Goal: Information Seeking & Learning: Learn about a topic

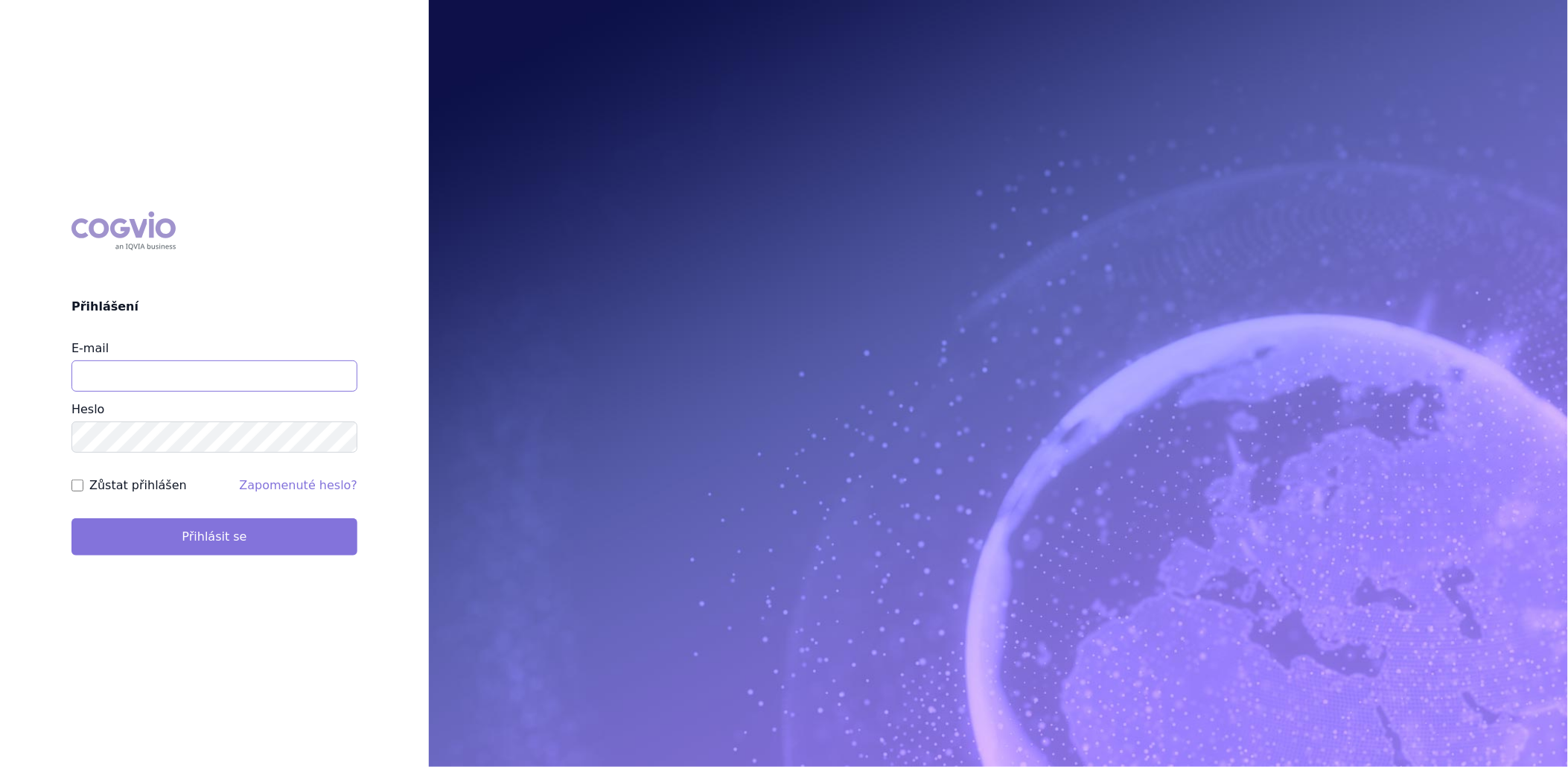
type input "katerina.ondrusova@vzp.cz"
click at [205, 536] on button "Přihlásit se" at bounding box center [215, 537] width 286 height 37
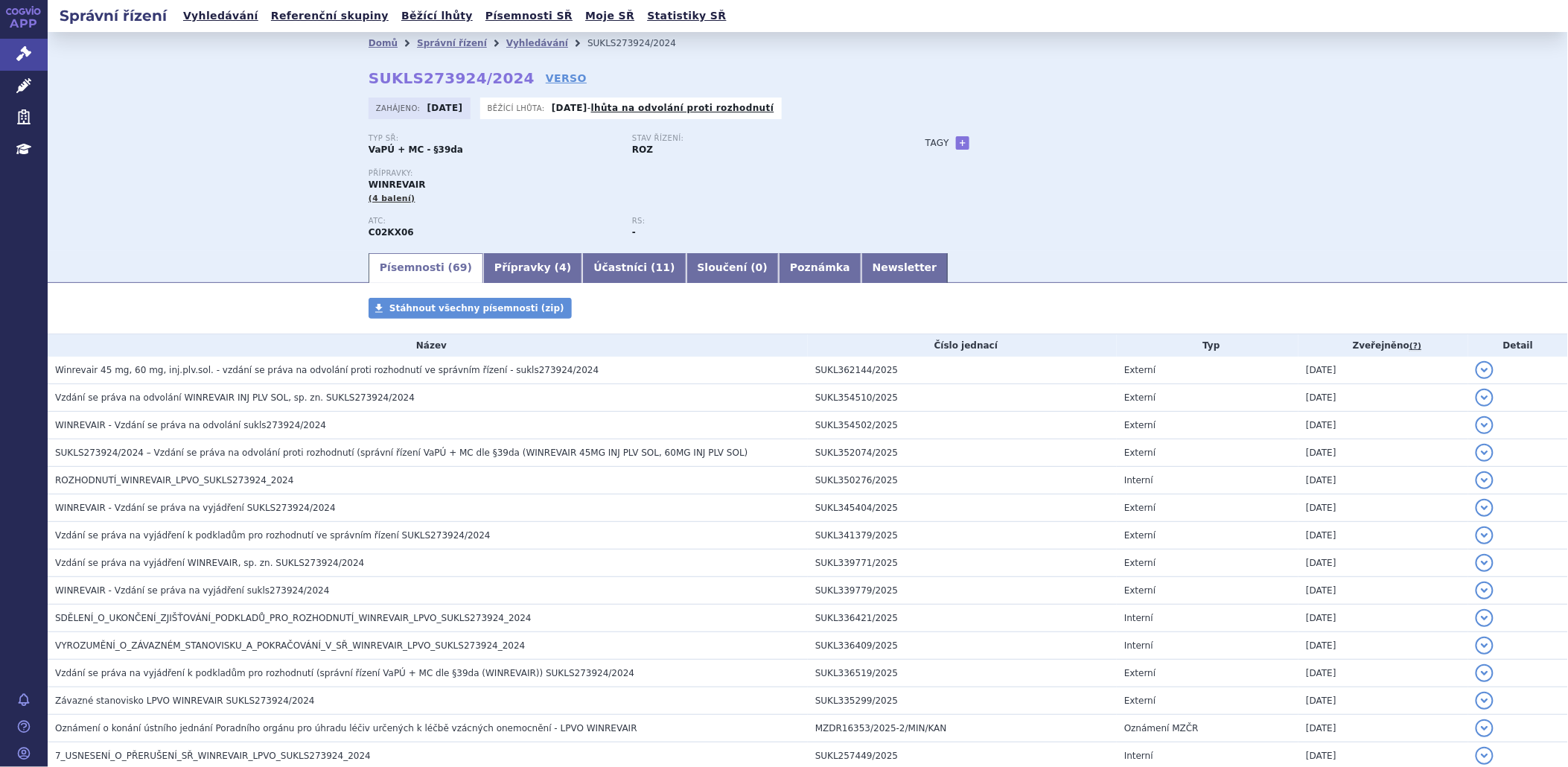
click at [546, 77] on link "VERSO" at bounding box center [566, 78] width 41 height 15
click at [862, 273] on link "Newsletter" at bounding box center [905, 268] width 87 height 30
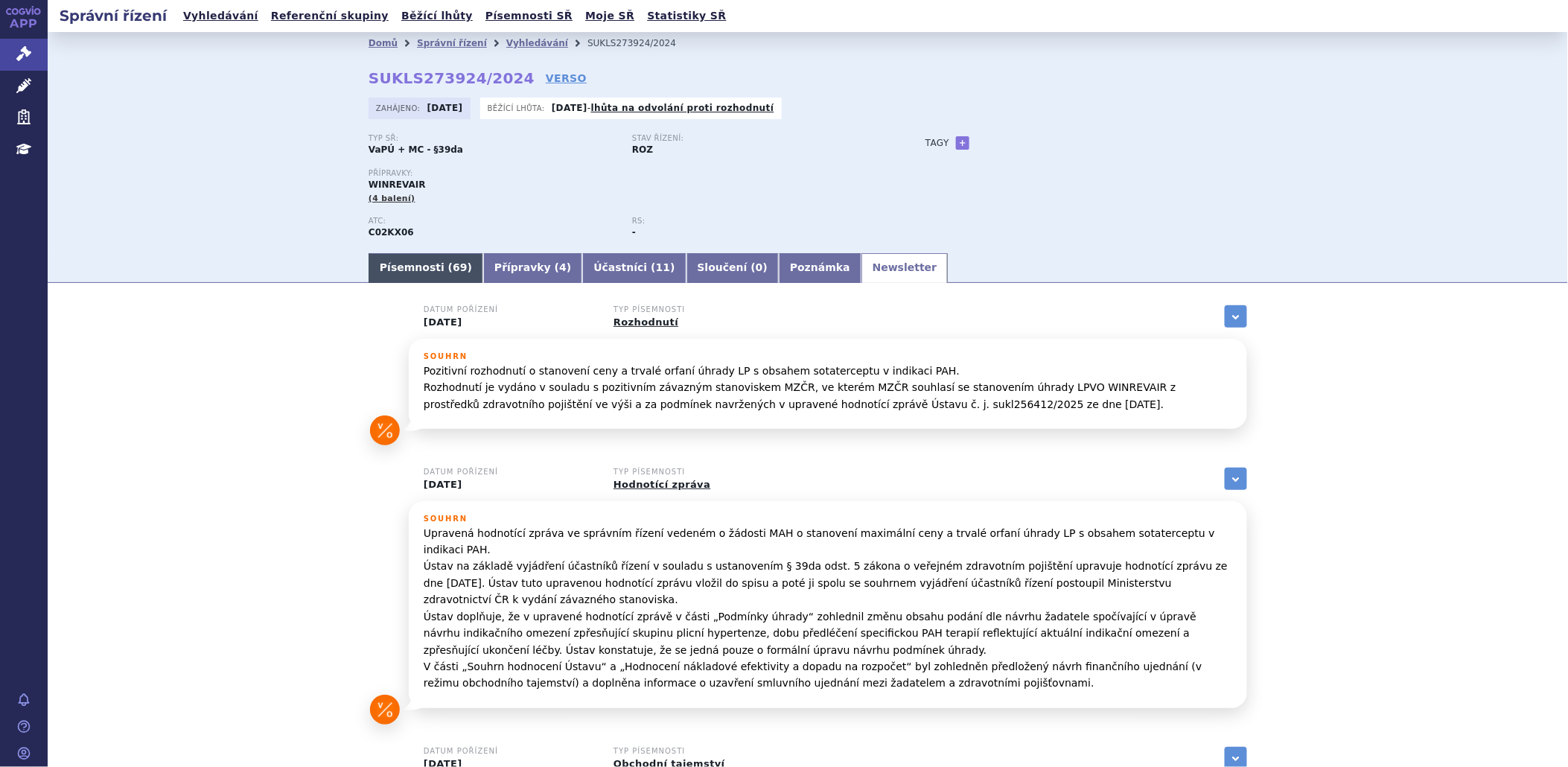
click at [392, 274] on link "Písemnosti ( 69 )" at bounding box center [425, 268] width 114 height 30
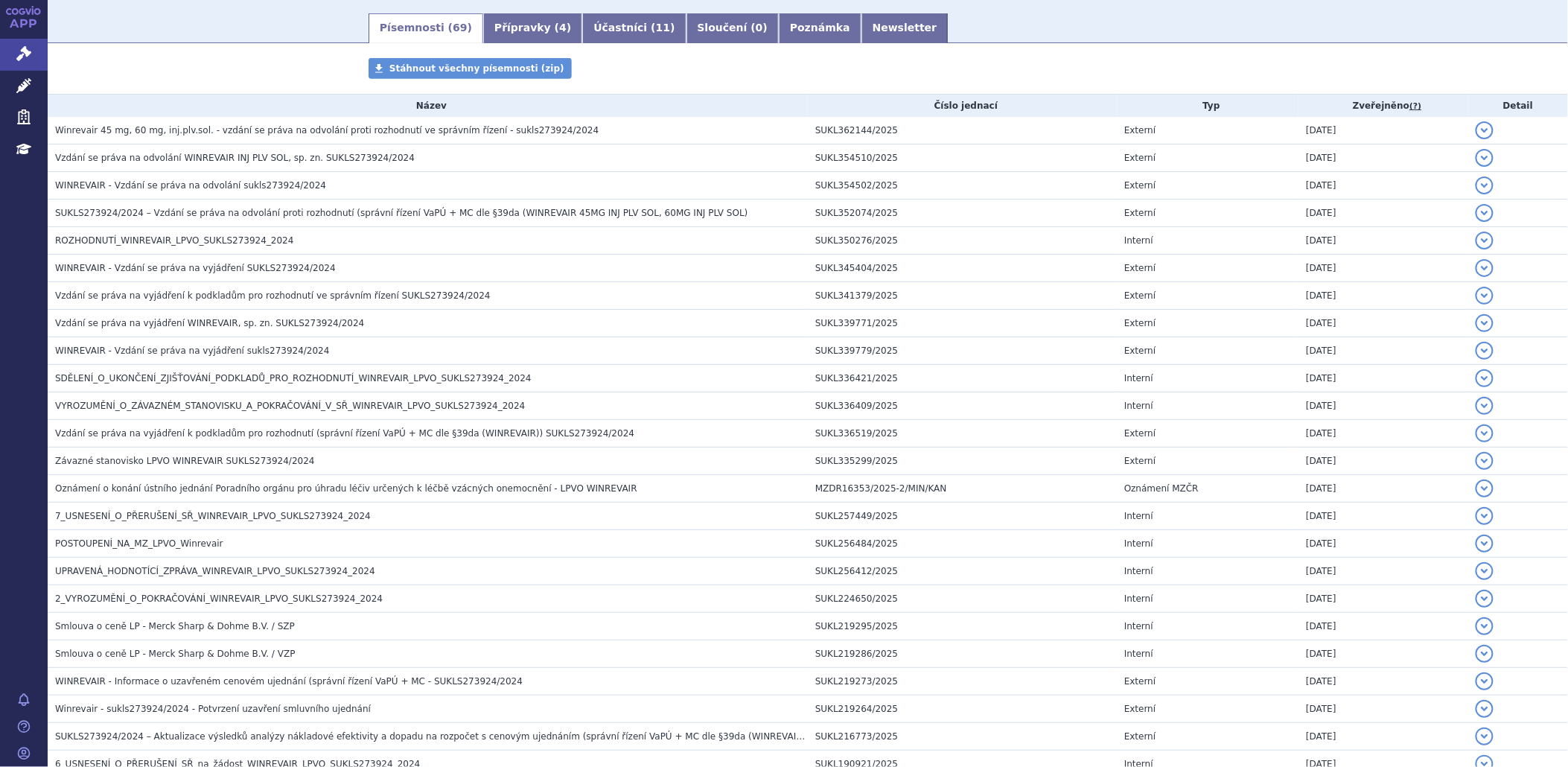
scroll to position [248, 0]
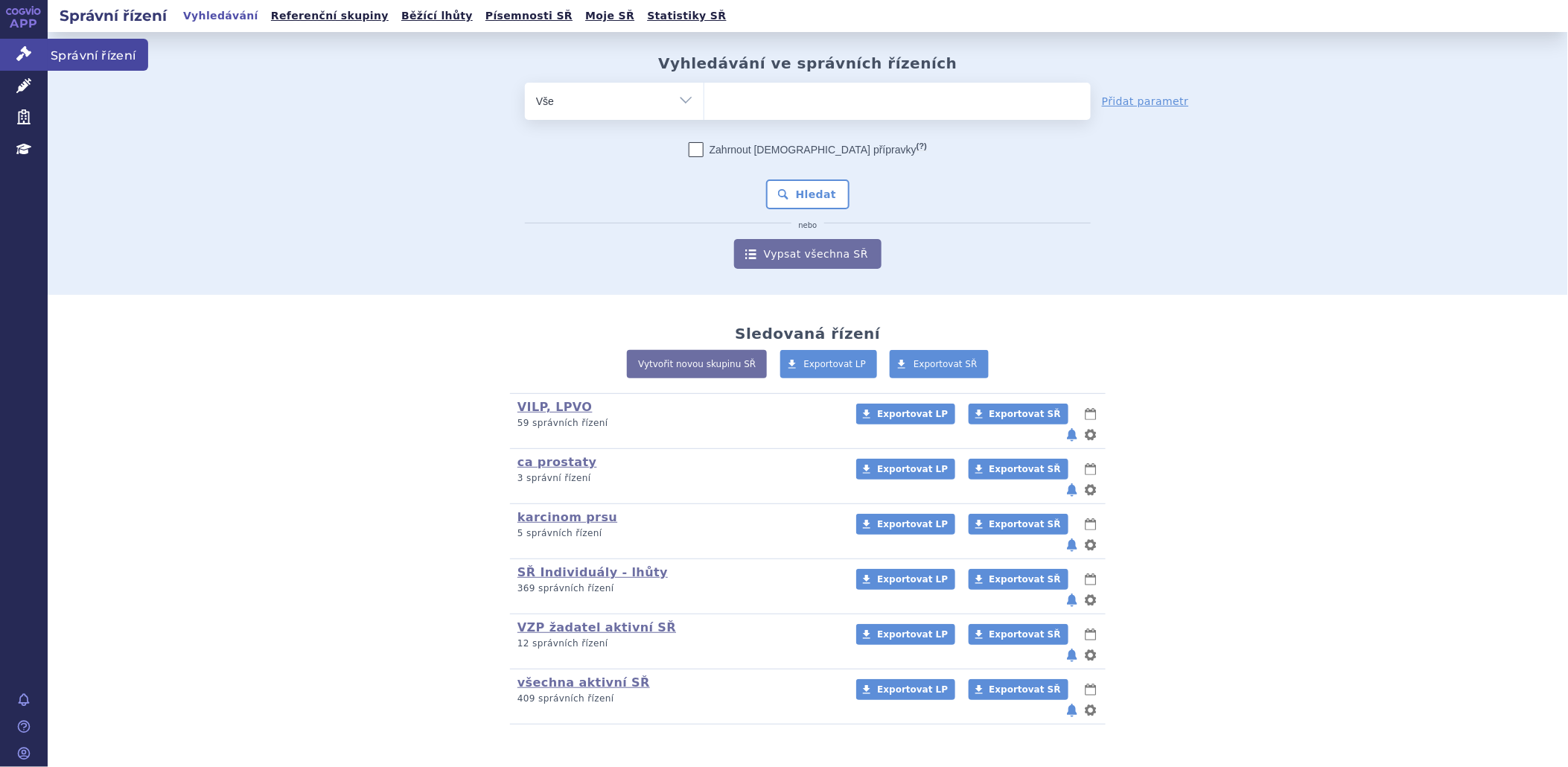
click at [27, 57] on icon at bounding box center [24, 53] width 15 height 15
click at [843, 101] on ul at bounding box center [897, 98] width 386 height 32
click at [704, 101] on select at bounding box center [703, 100] width 1 height 37
click at [990, 684] on span "Exportovat SŘ" at bounding box center [1025, 689] width 72 height 11
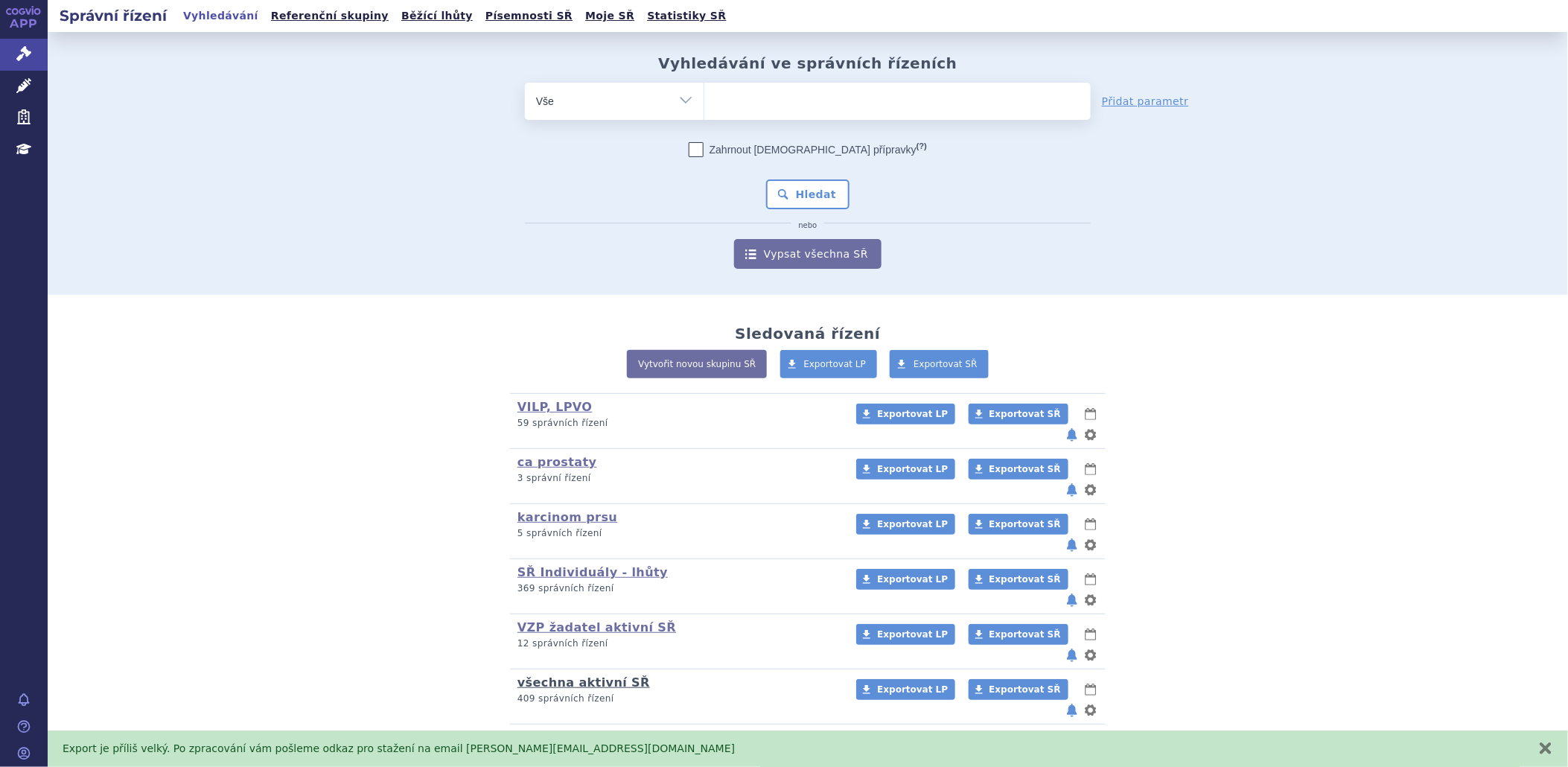
click at [582, 675] on link "všechna aktivní SŘ" at bounding box center [583, 682] width 133 height 14
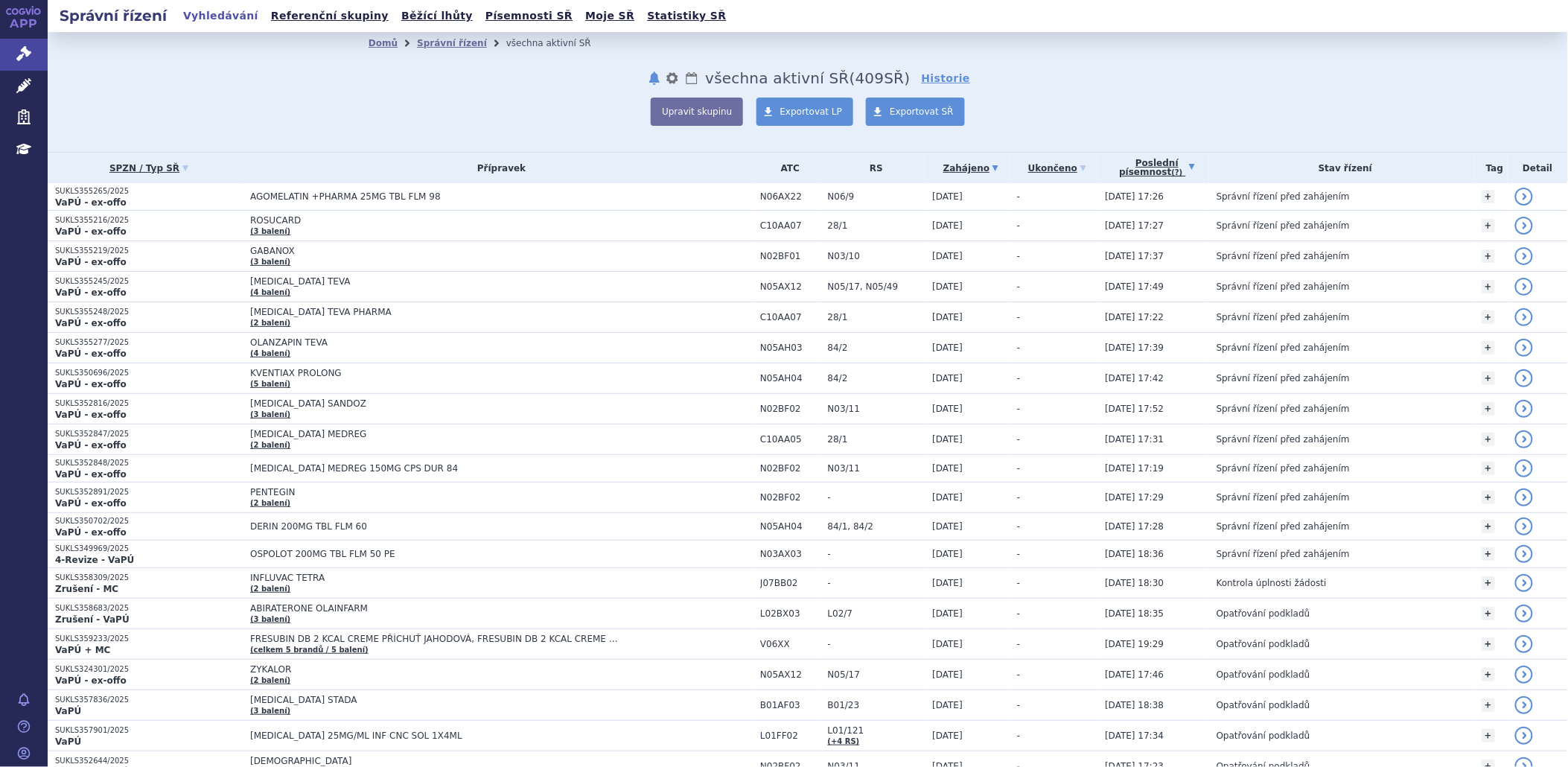
click at [1149, 158] on link "Poslední písemnost (?)" at bounding box center [1157, 167] width 104 height 31
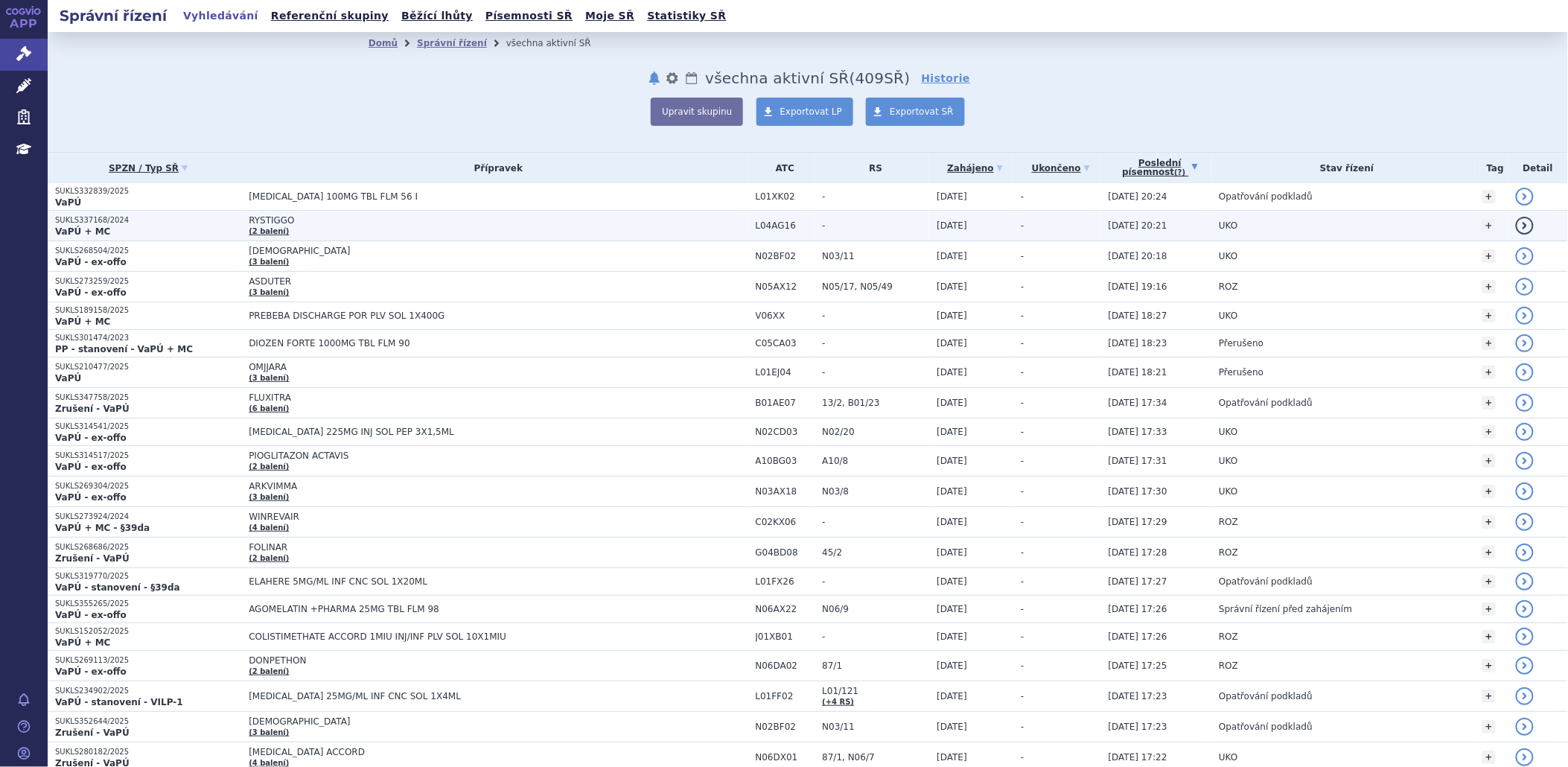
click at [105, 220] on p "SUKLS337168/2024" at bounding box center [148, 220] width 186 height 11
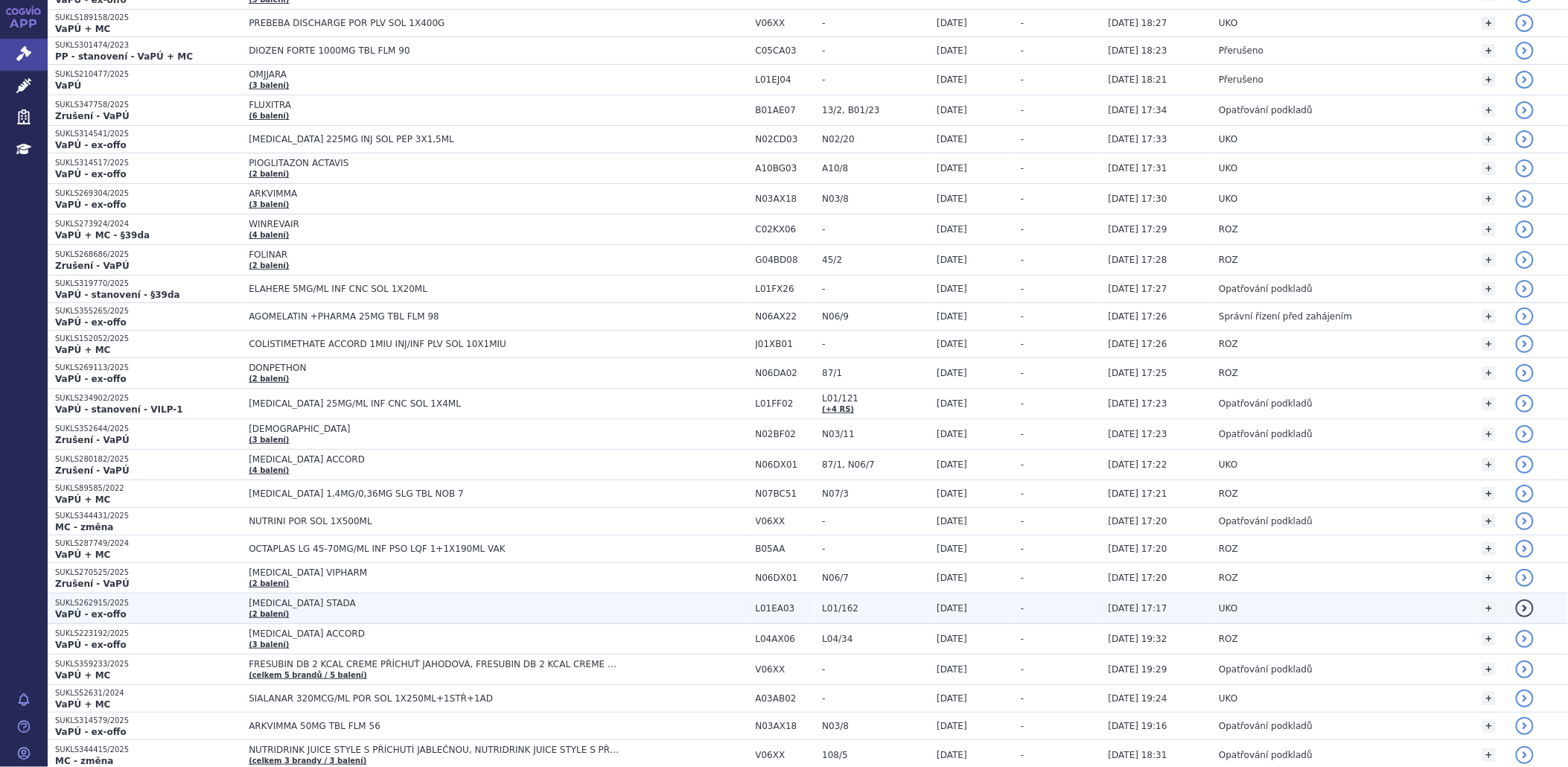
scroll to position [331, 0]
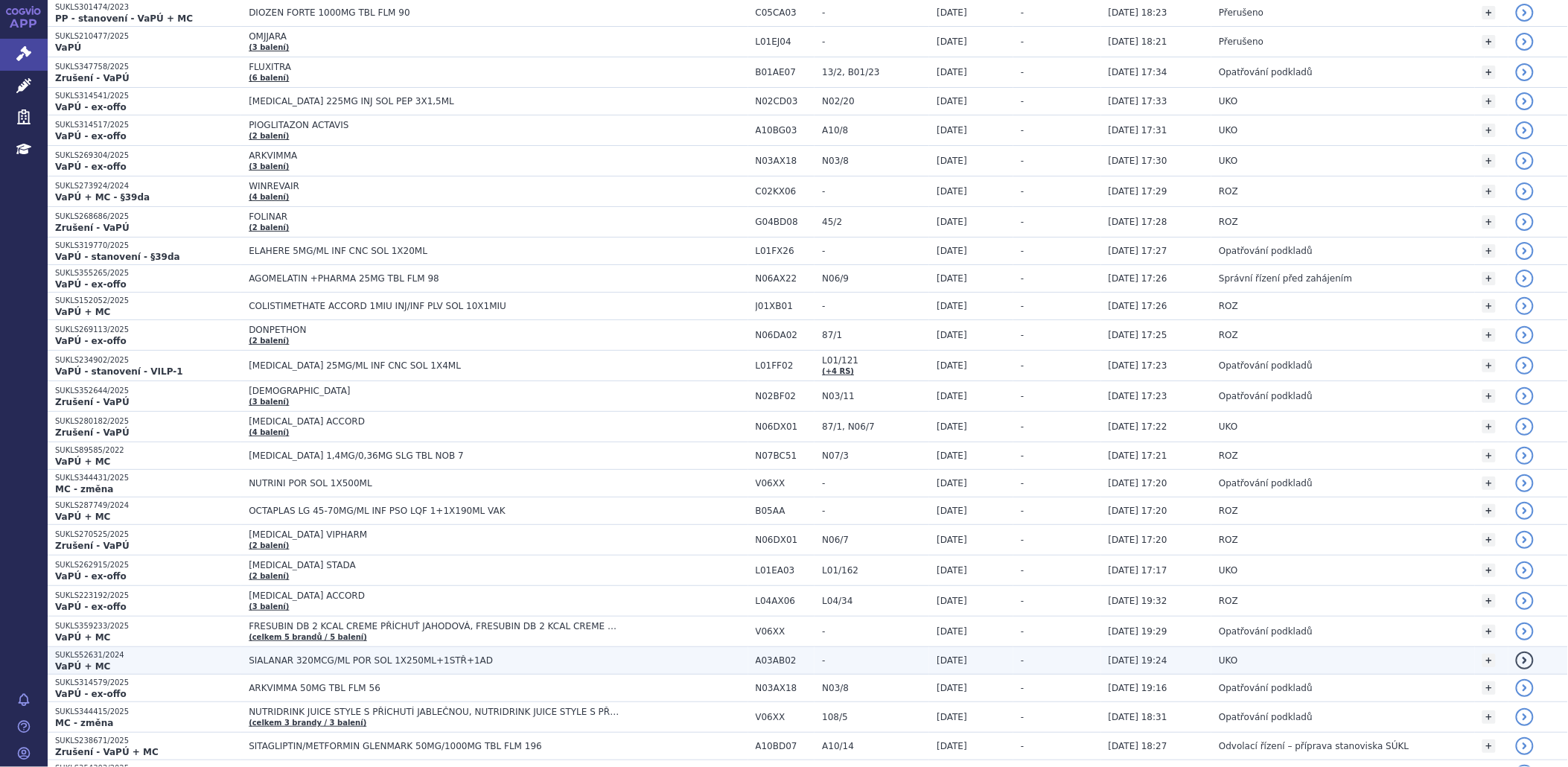
click at [58, 665] on strong "VaPÚ + MC" at bounding box center [83, 666] width 55 height 11
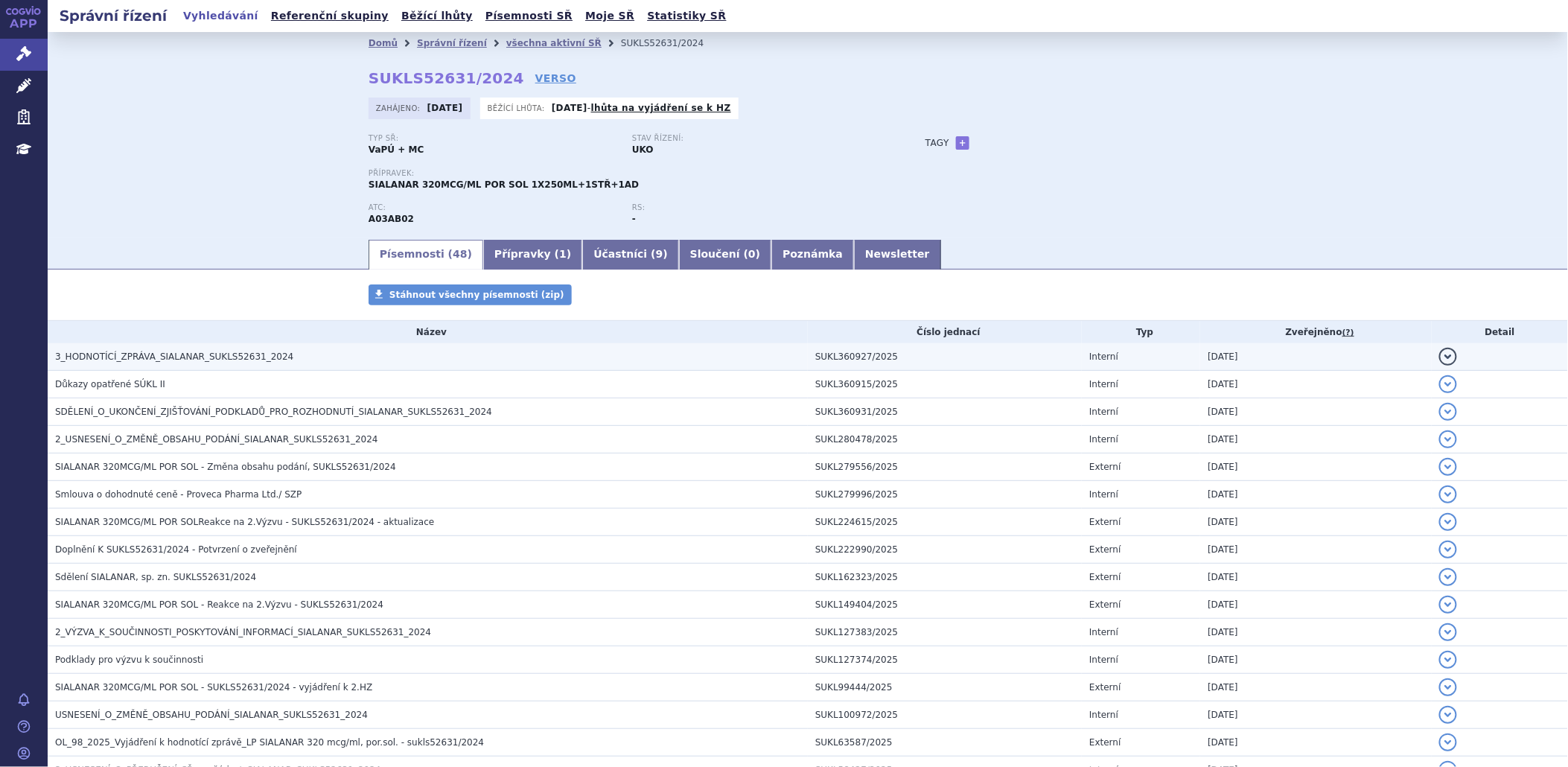
click at [167, 364] on h3 "3_HODNOTÍCÍ_ZPRÁVA_SIALANAR_SUKLS52631_2024" at bounding box center [431, 356] width 752 height 15
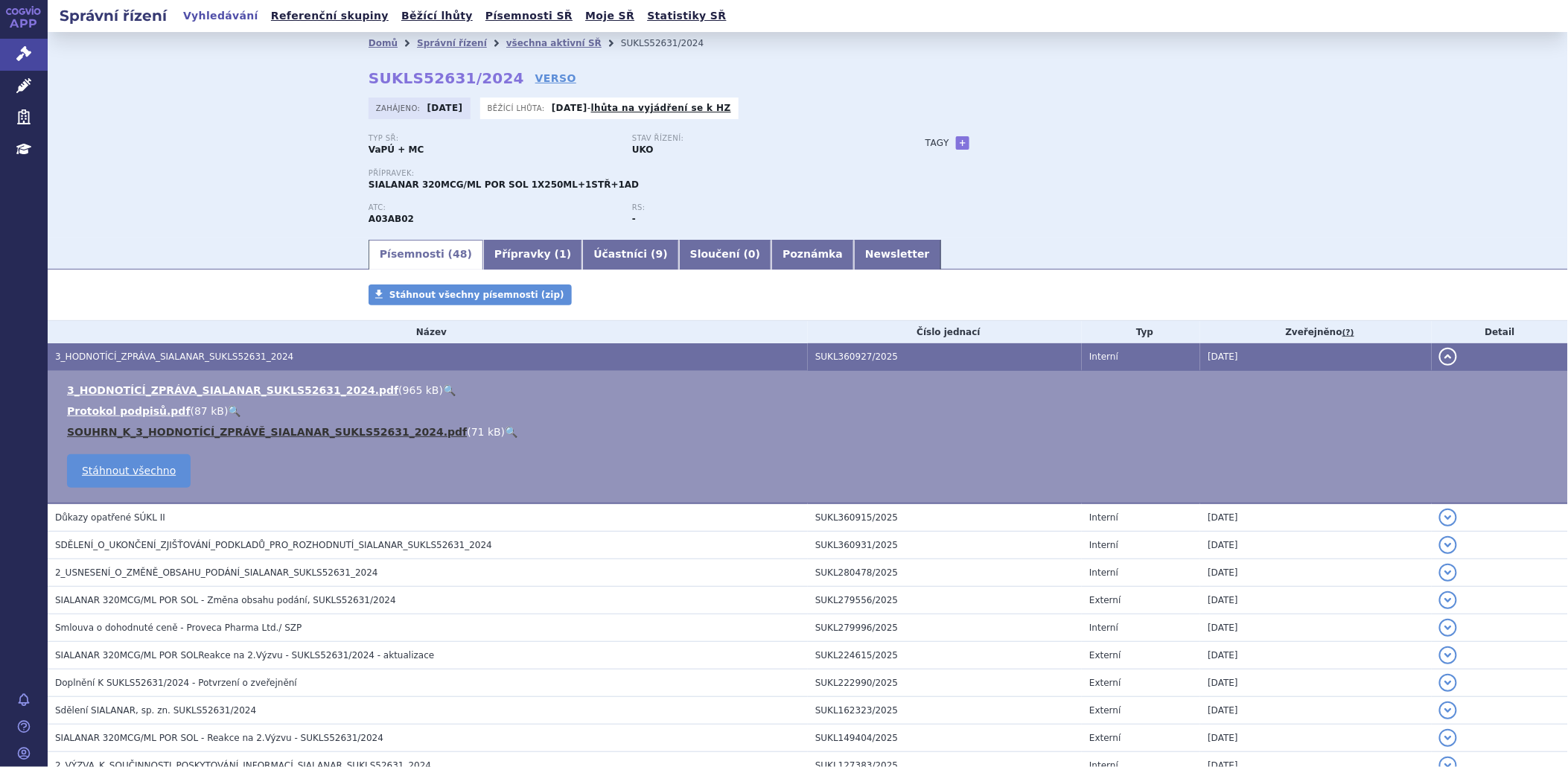
click at [134, 431] on link "SOUHRN_K_3_HODNOTÍCÍ_ZPRÁVĚ_SIALANAR_SUKLS52631_2024.pdf" at bounding box center [267, 431] width 400 height 12
click at [507, 263] on link "Přípravky ( 1 )" at bounding box center [533, 254] width 99 height 30
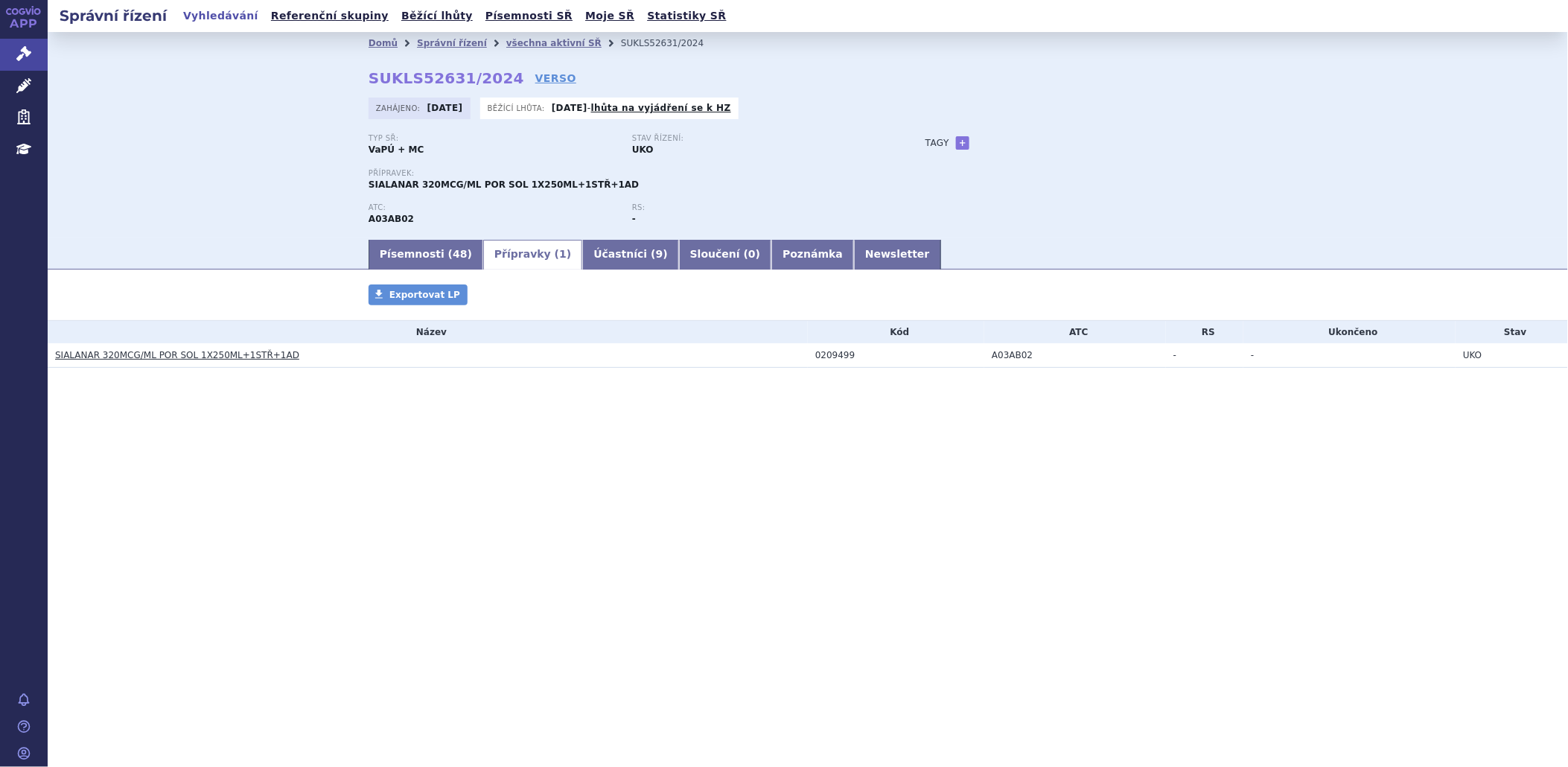
click at [166, 351] on link "SIALANAR 320MCG/ML POR SOL 1X250ML+1STŘ+1AD" at bounding box center [177, 354] width 244 height 11
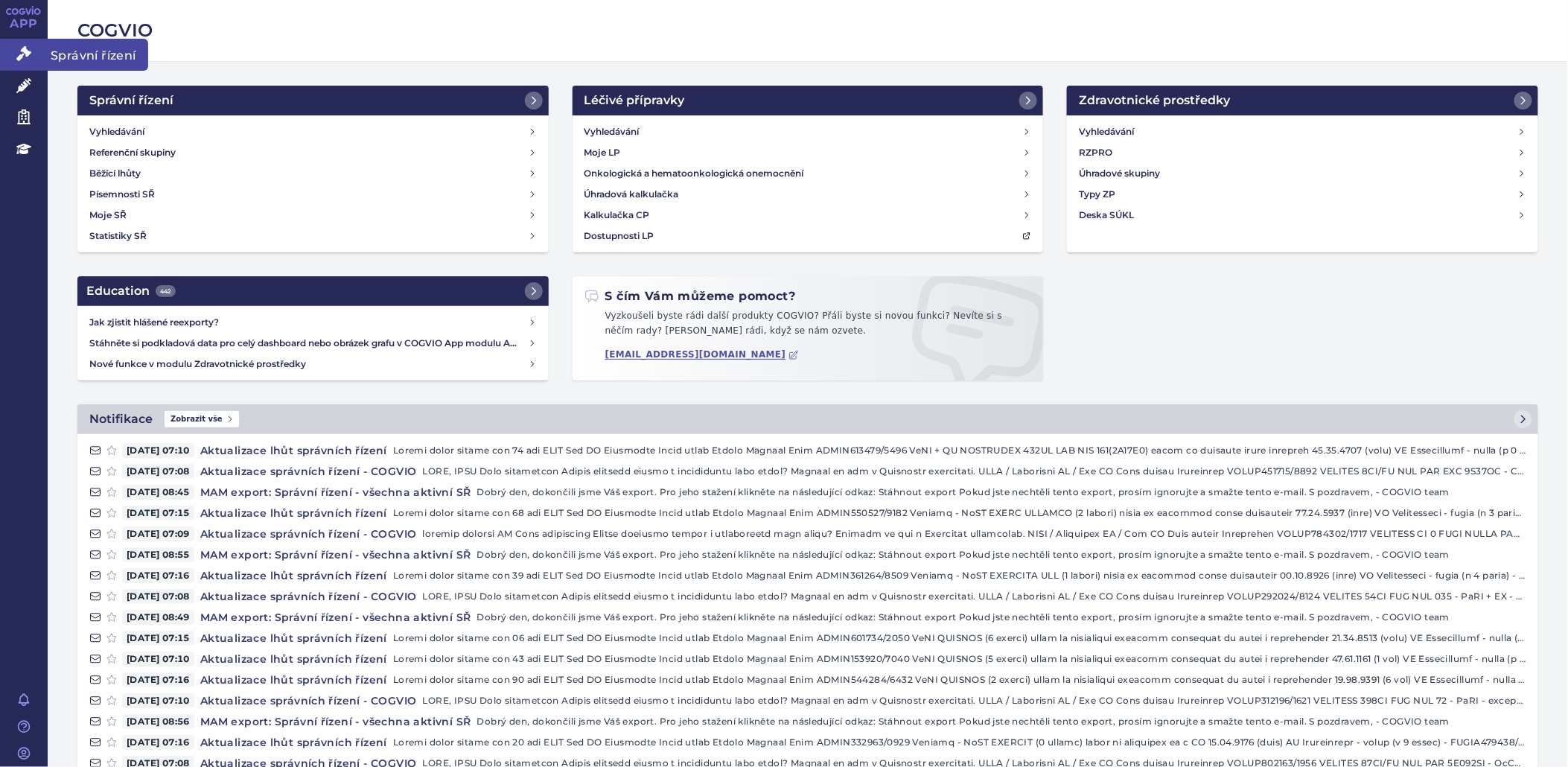
click at [13, 56] on link "Správní řízení" at bounding box center [24, 54] width 47 height 32
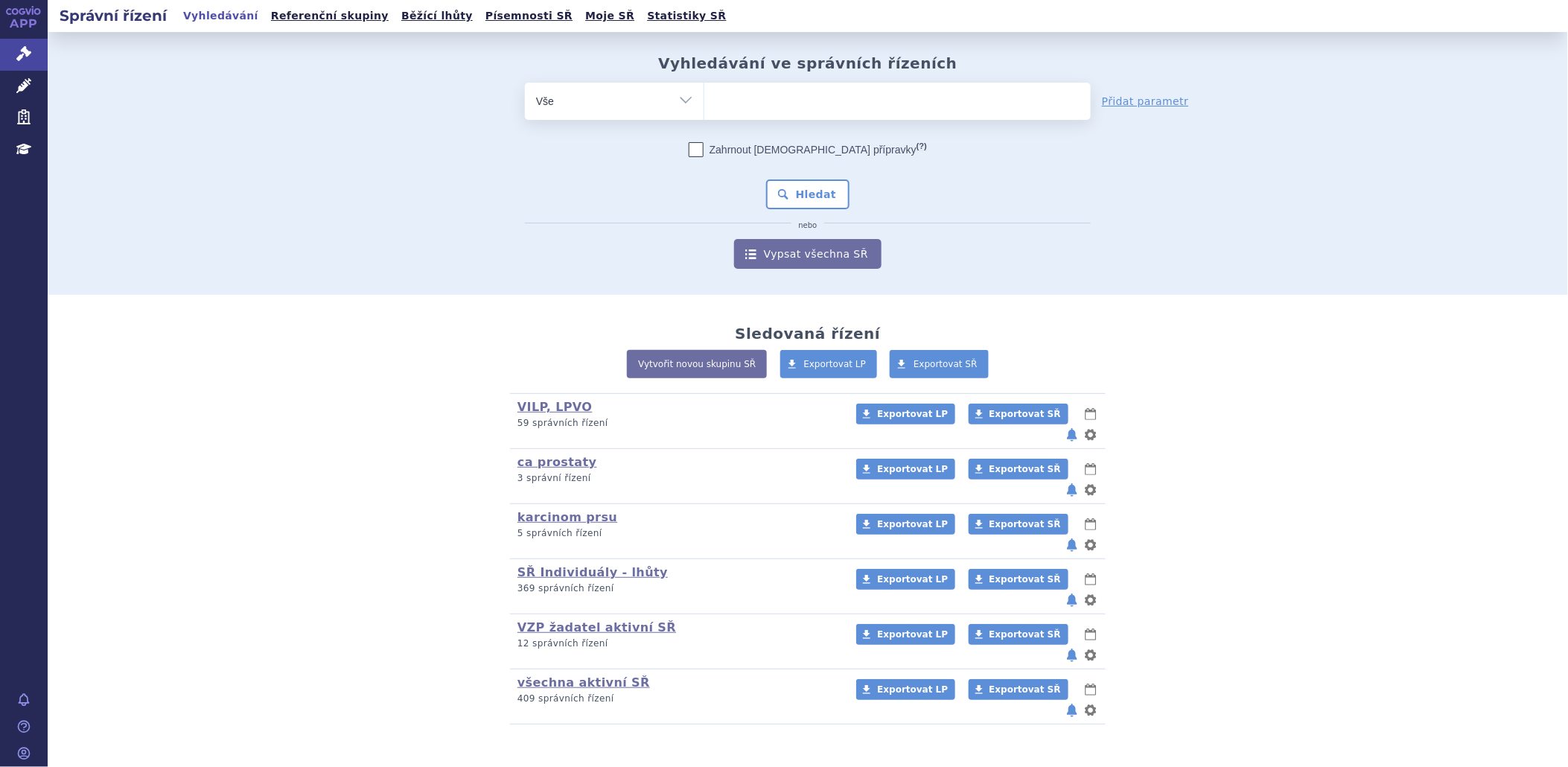
click at [746, 95] on ul at bounding box center [897, 98] width 386 height 32
click at [704, 95] on select at bounding box center [703, 100] width 1 height 37
type input "ke"
type input "key"
type input "keyt"
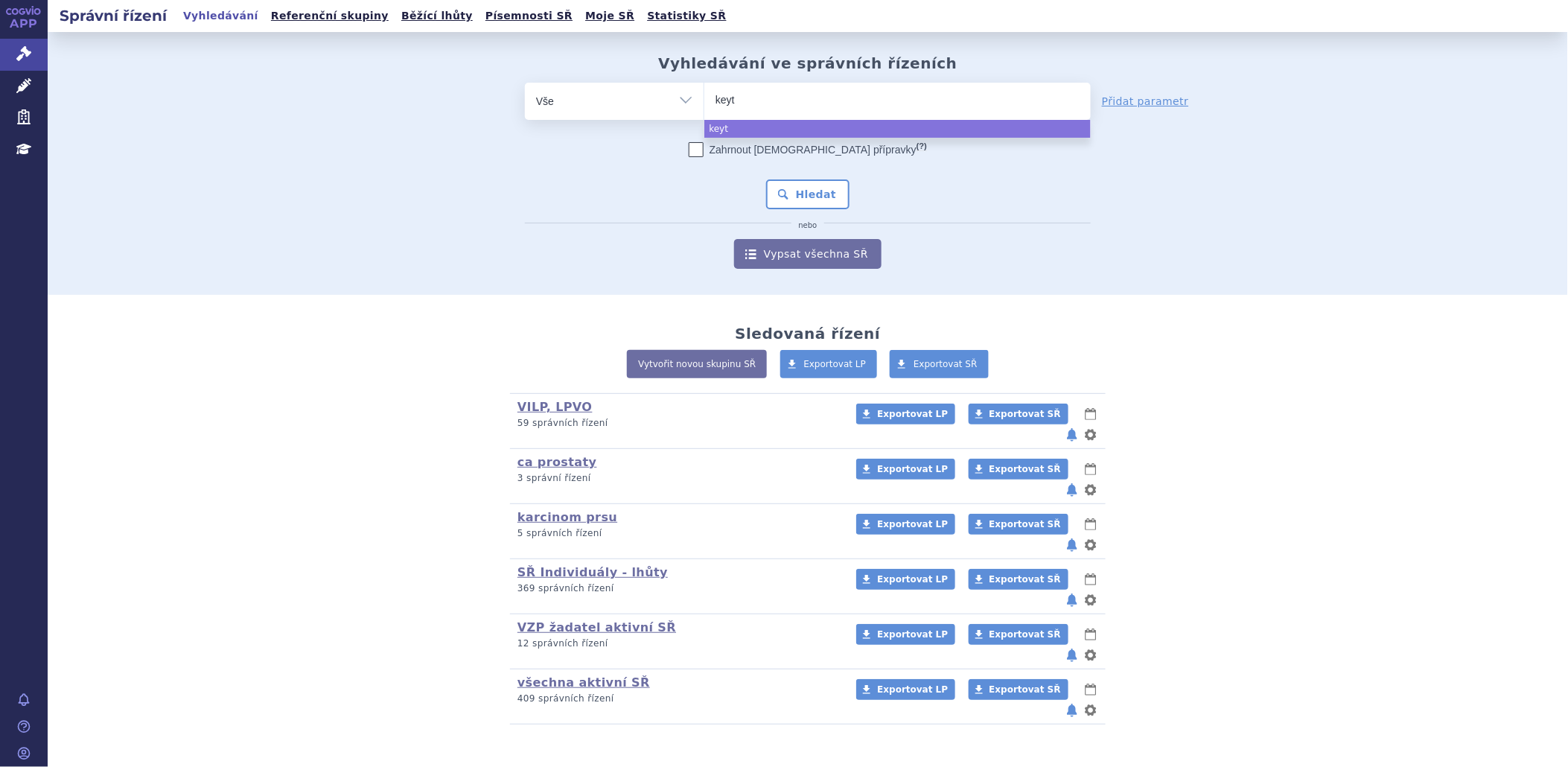
type input "keytr"
type input "keytru"
type input "keytrud"
type input "keytruda"
select select "keytruda"
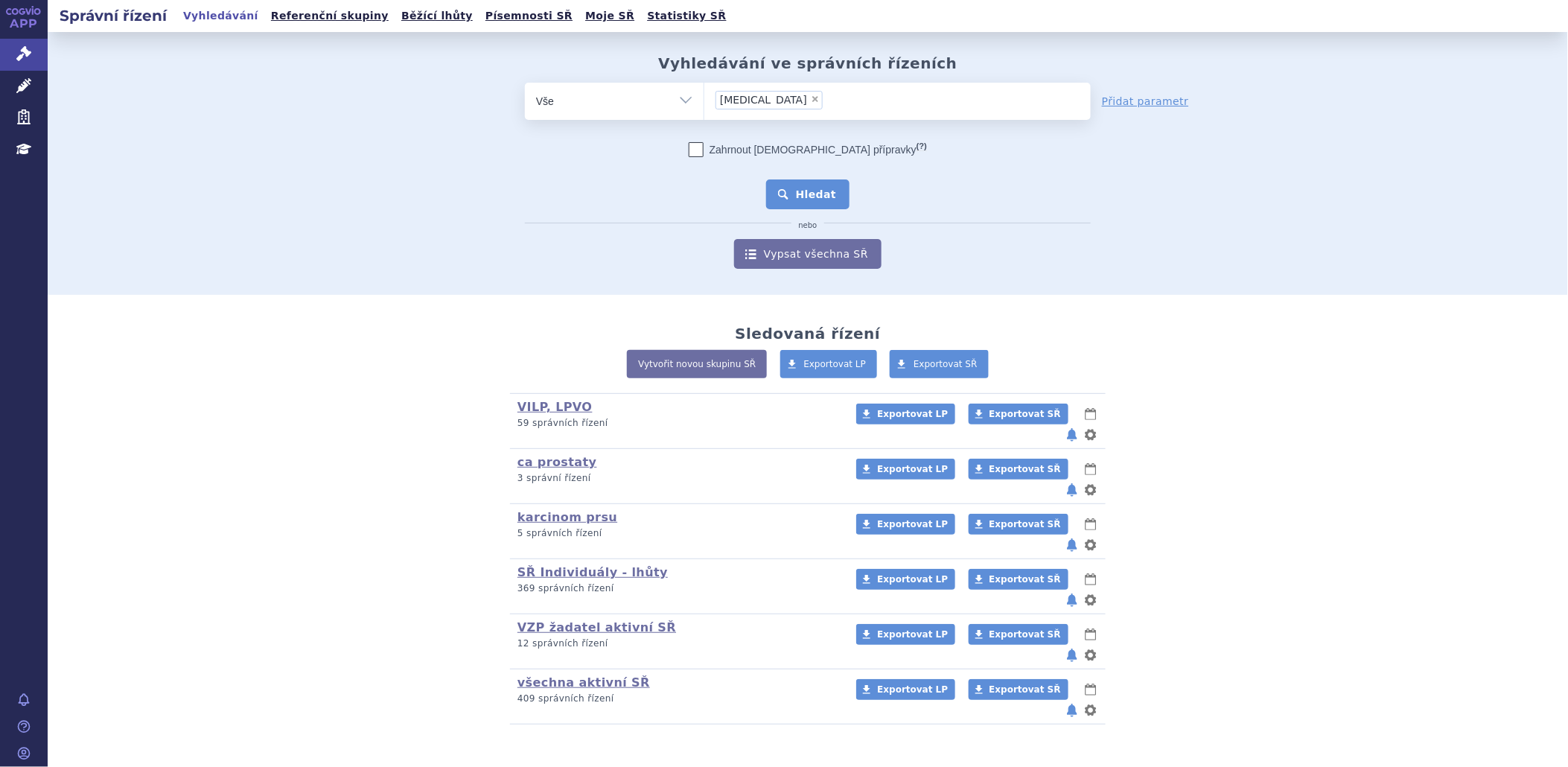
click at [792, 202] on button "Hledat" at bounding box center [808, 194] width 84 height 30
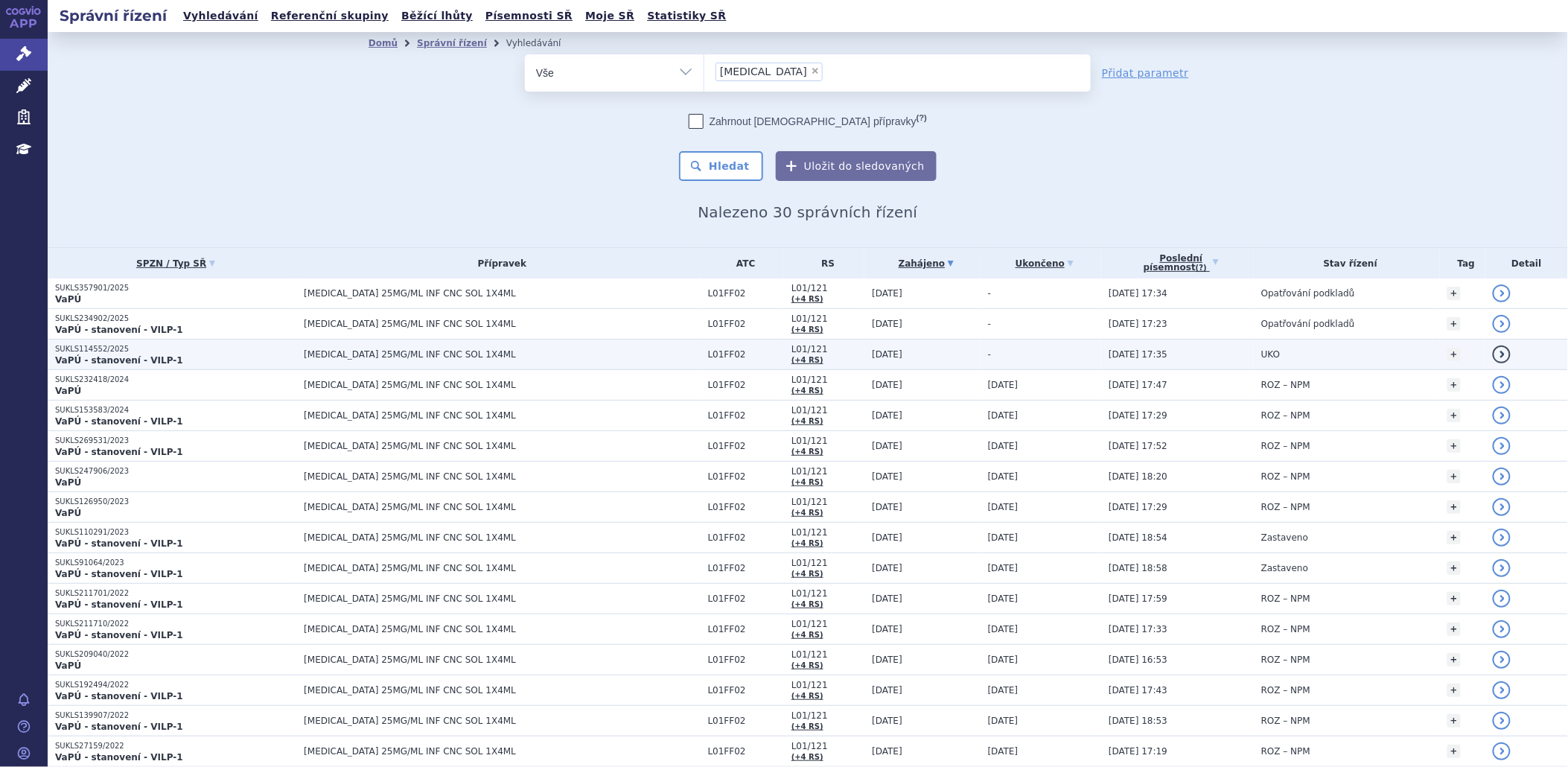
click at [186, 346] on p "SUKLS114552/2025" at bounding box center [175, 349] width 241 height 11
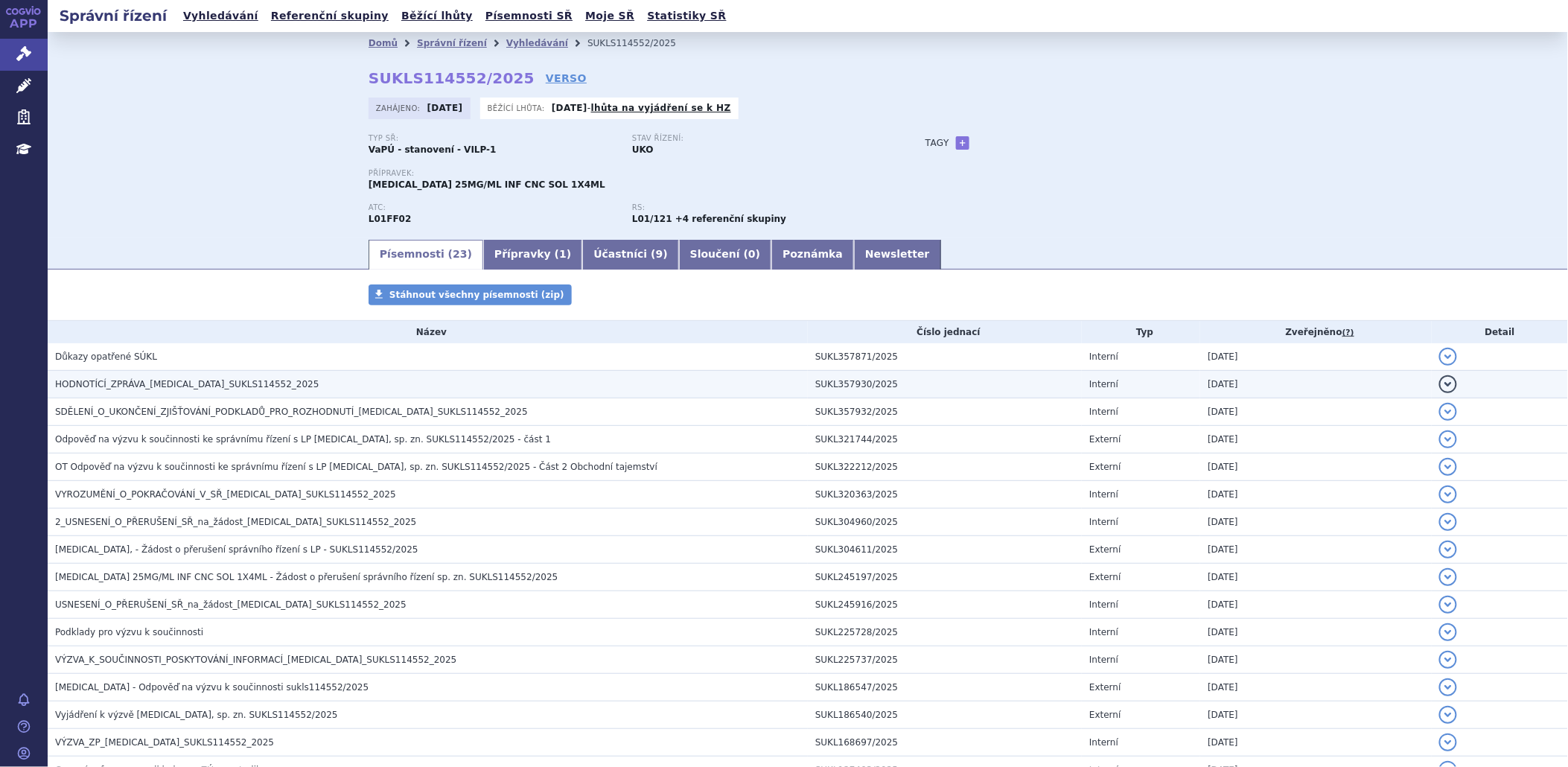
click at [168, 378] on h3 "HODNOTÍCÍ_ZPRÁVA_[MEDICAL_DATA]_SUKLS114552_2025" at bounding box center [431, 383] width 752 height 15
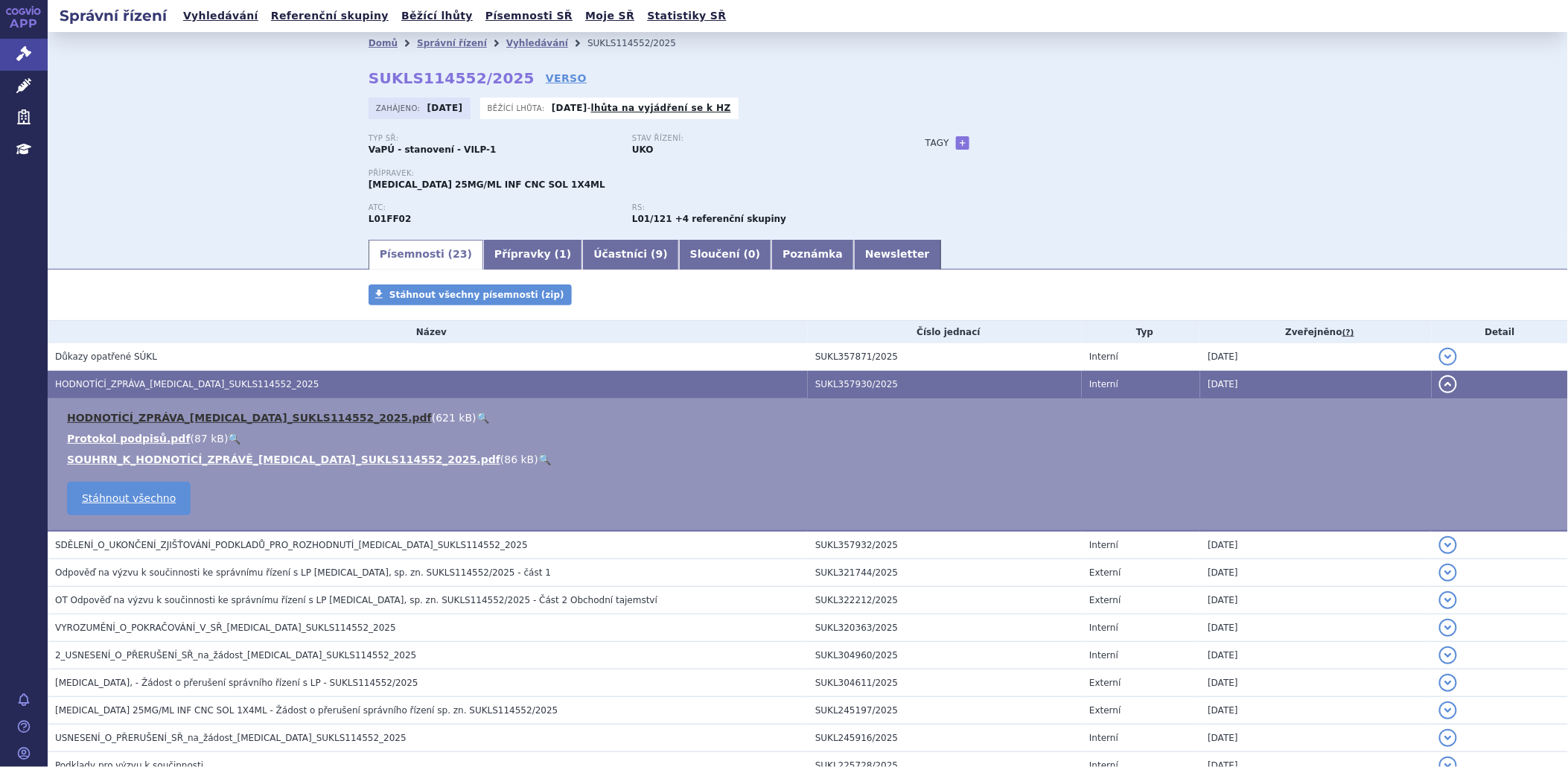
click at [175, 414] on link "HODNOTÍCÍ_ZPRÁVA_[MEDICAL_DATA]_SUKLS114552_2025.pdf" at bounding box center [249, 417] width 364 height 12
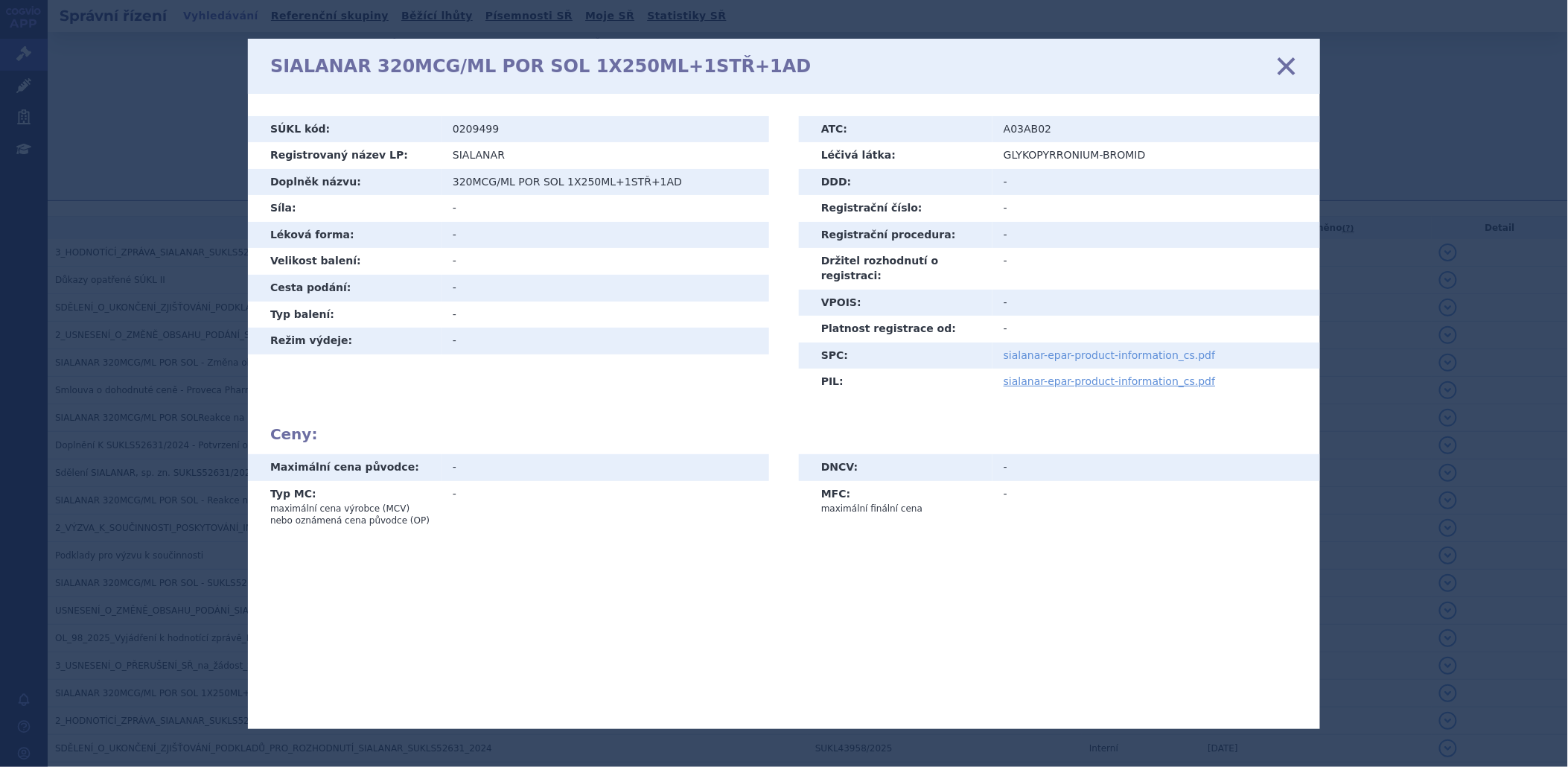
click at [1060, 350] on link "sialanar-epar-product-information_cs.pdf" at bounding box center [1109, 355] width 212 height 12
click at [1279, 67] on icon at bounding box center [1286, 66] width 32 height 32
click at [1288, 69] on icon at bounding box center [1286, 66] width 32 height 32
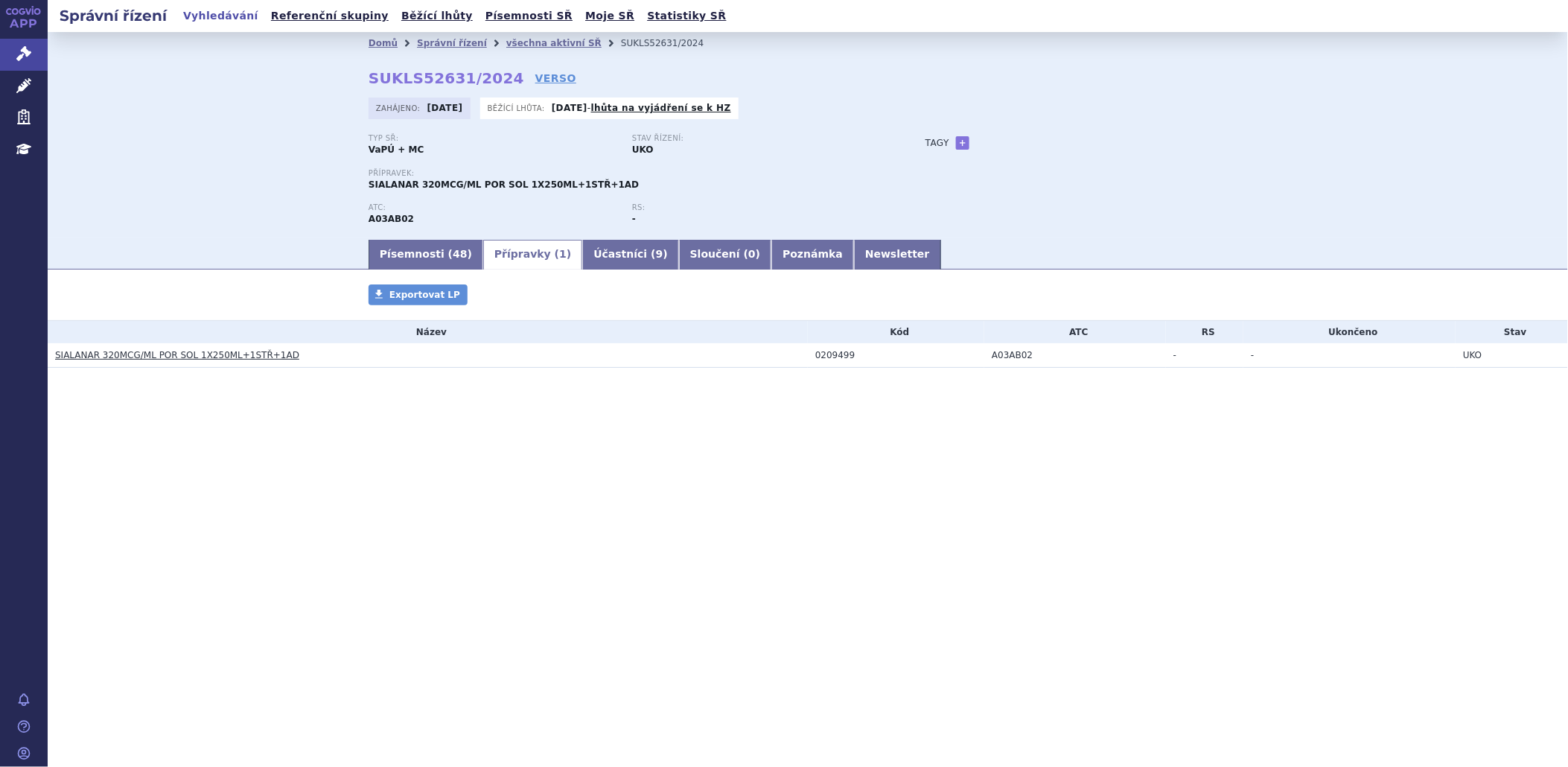
click at [423, 239] on div "Písemnosti ( 48 ) Přípravky ( 1 ) Účastníci ( 9 ) Sloučení ( 0 ) Poznámka Newsl…" at bounding box center [808, 253] width 938 height 32
click at [425, 254] on link "Písemnosti ( 48 )" at bounding box center [425, 254] width 114 height 30
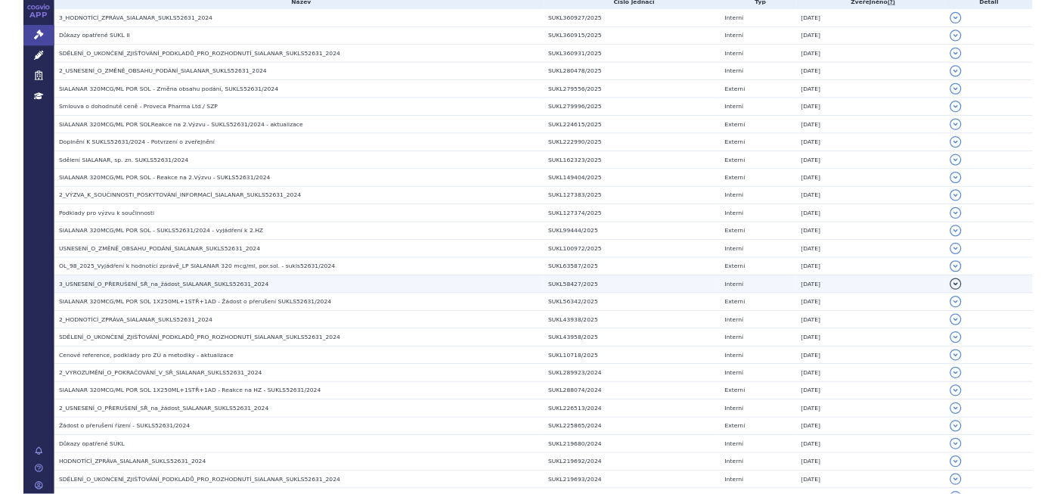
scroll to position [336, 0]
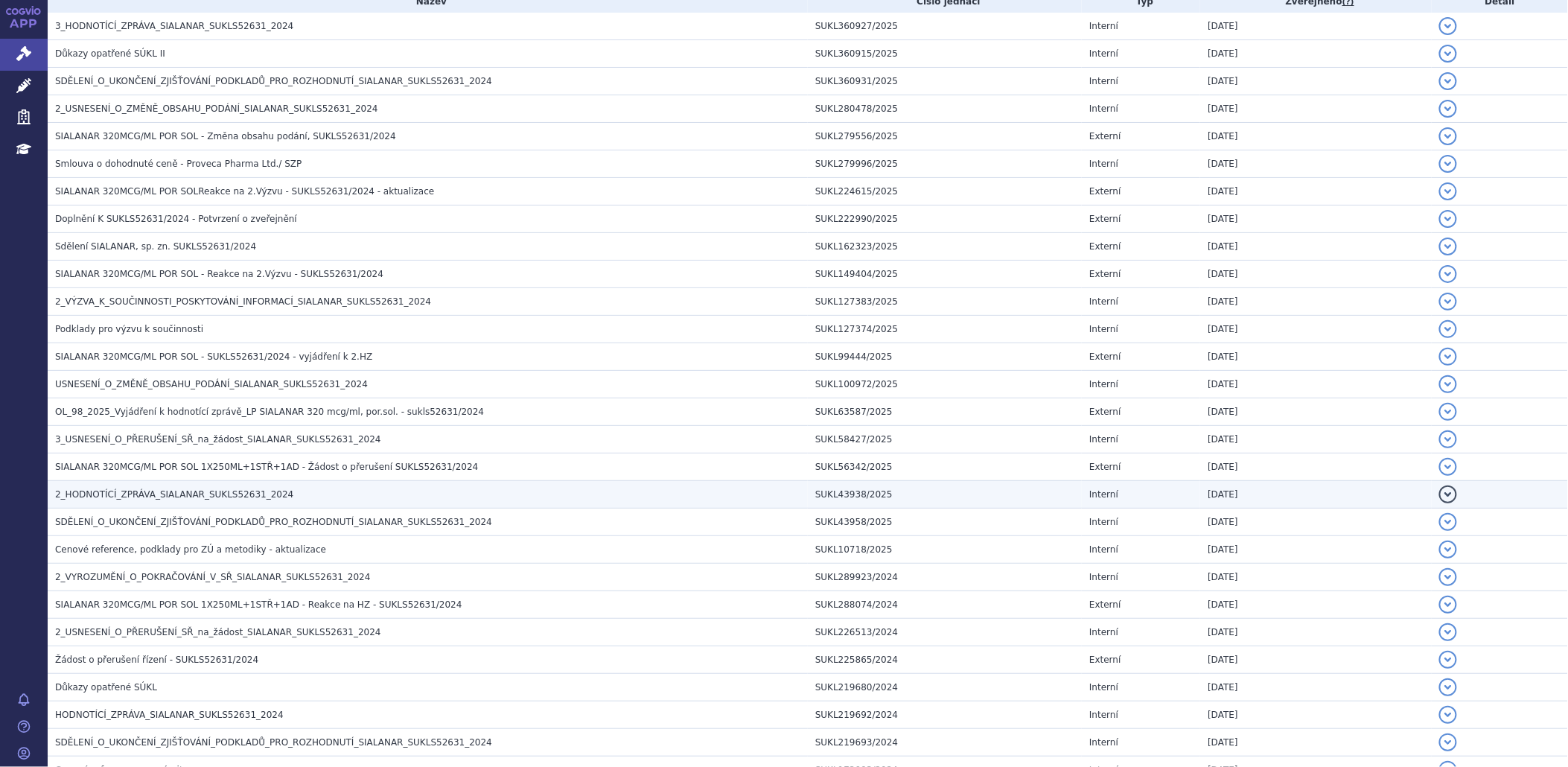
click at [190, 495] on span "2_HODNOTÍCÍ_ZPRÁVA_SIALANAR_SUKLS52631_2024" at bounding box center [174, 494] width 238 height 11
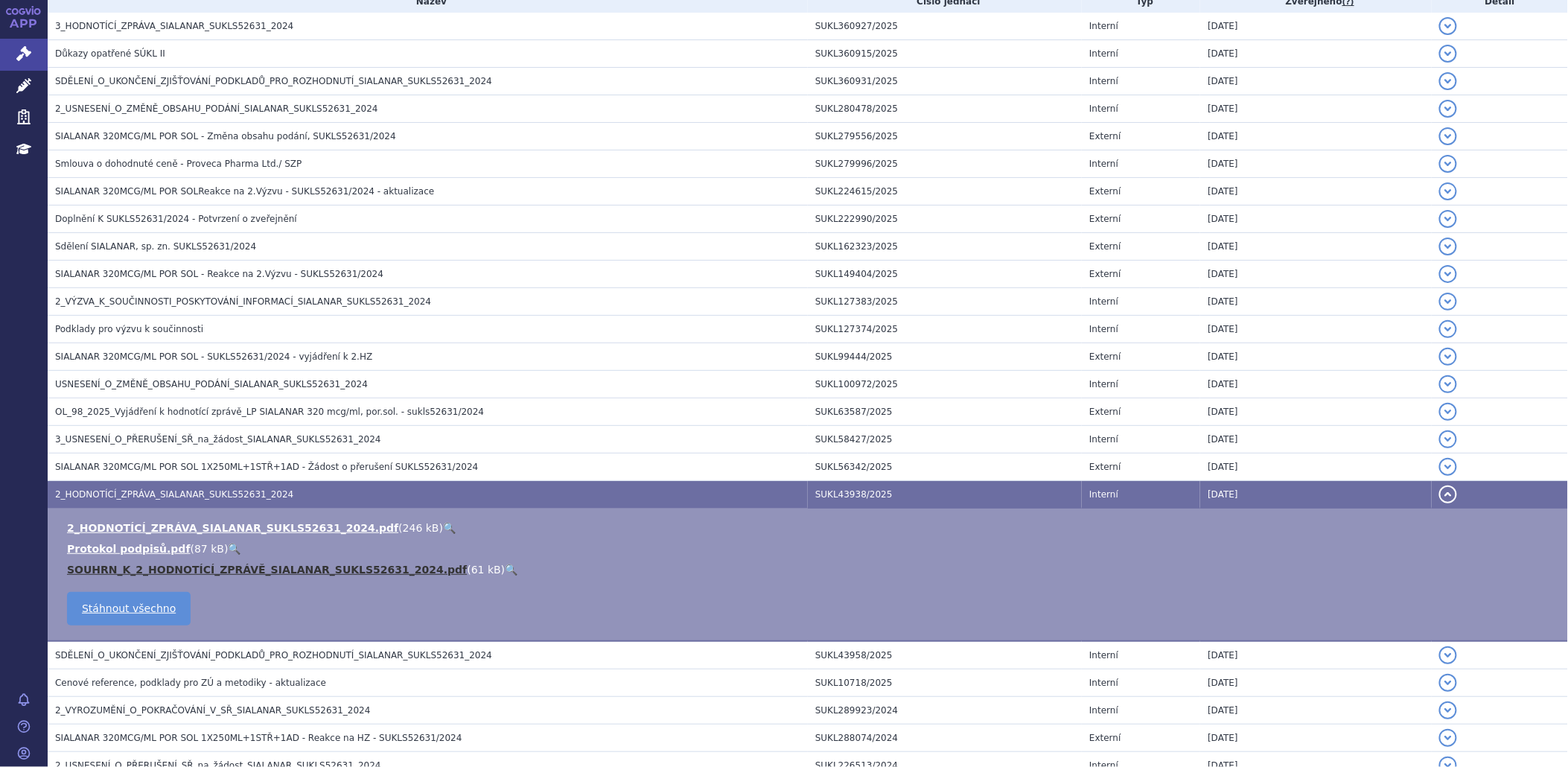
click at [126, 574] on link "SOUHRN_K_2_HODNOTÍCÍ_ZPRÁVĚ_SIALANAR_SUKLS52631_2024.pdf" at bounding box center [267, 569] width 400 height 12
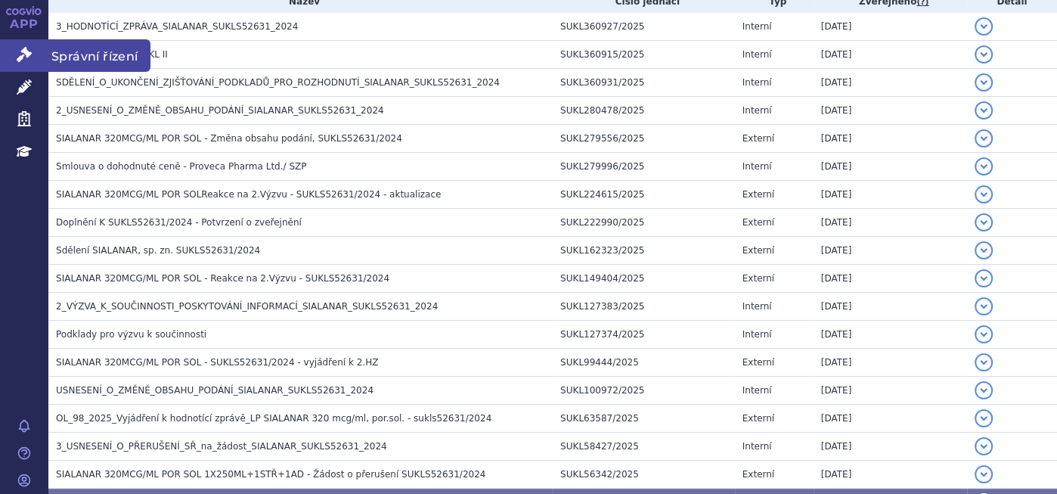
click at [15, 56] on link "Správní řízení" at bounding box center [24, 55] width 48 height 32
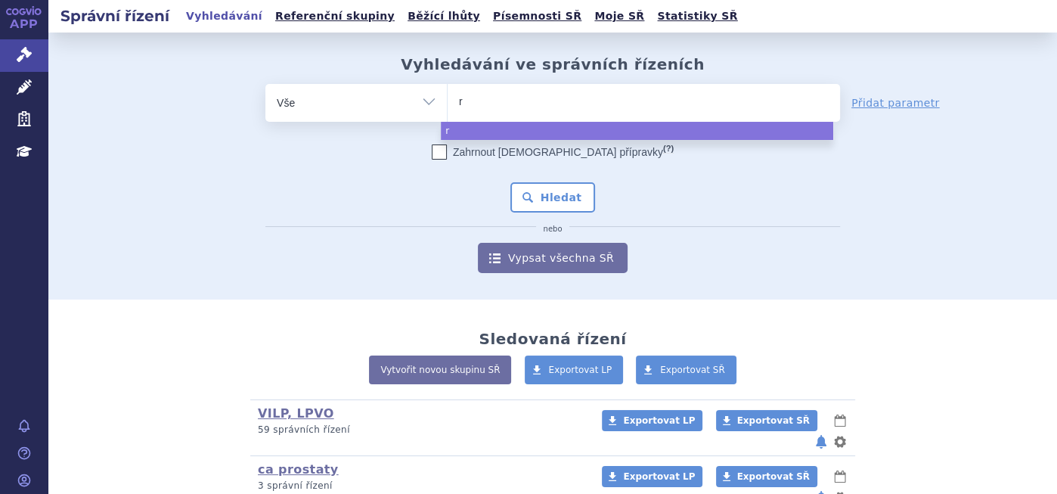
type input "ry"
type input "ryb"
type input "rybr"
type input "rybre"
type input "rybreva"
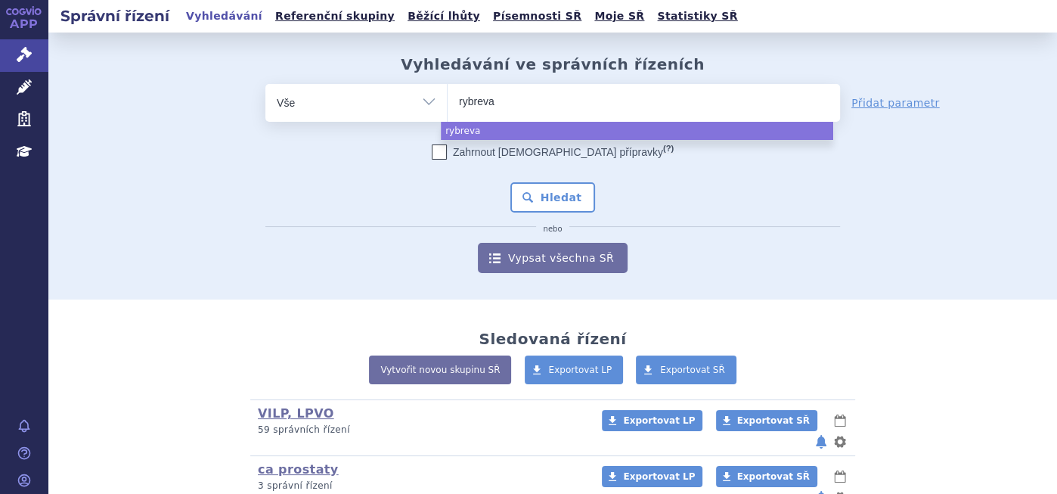
type input "rybrevan"
type input "rybrevant"
select select "rybrevant"
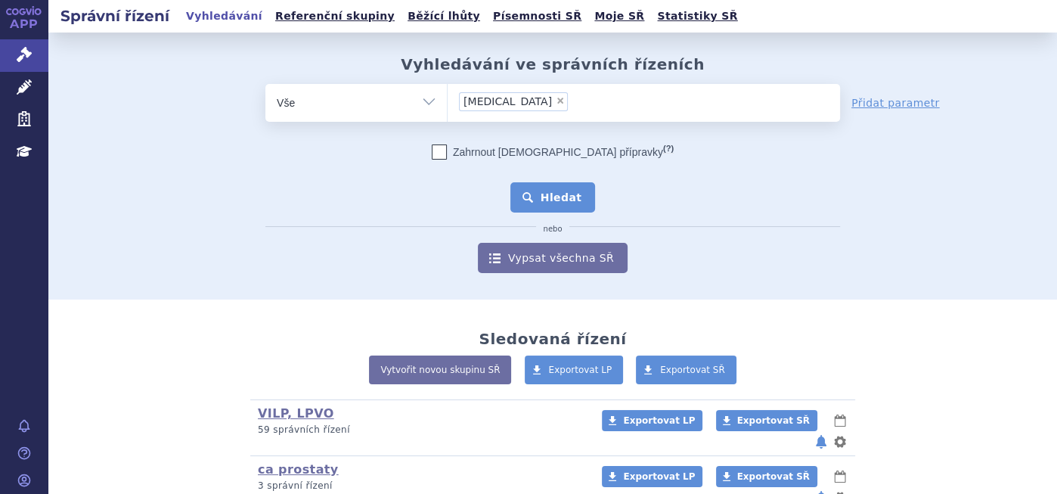
click at [548, 187] on button "Hledat" at bounding box center [552, 197] width 85 height 30
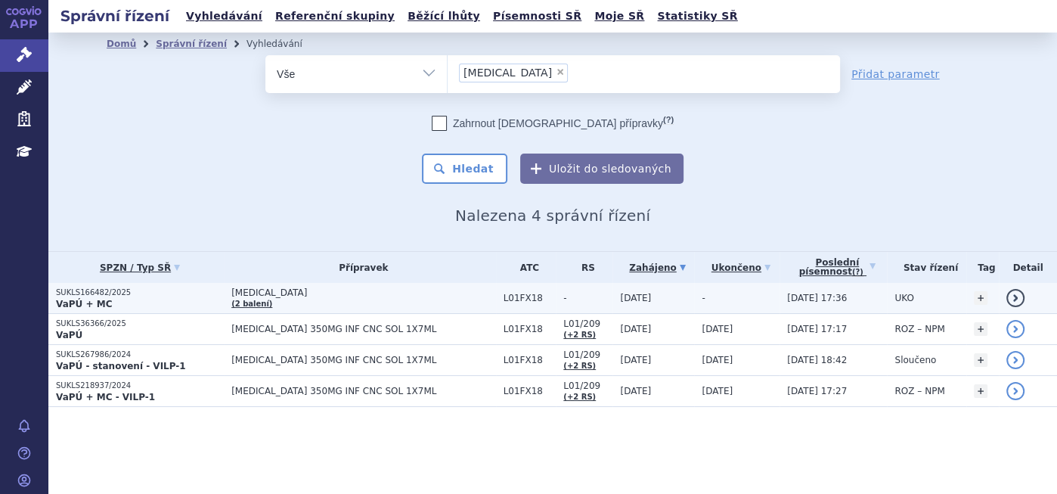
click at [116, 298] on p "VaPÚ + MC" at bounding box center [140, 304] width 168 height 12
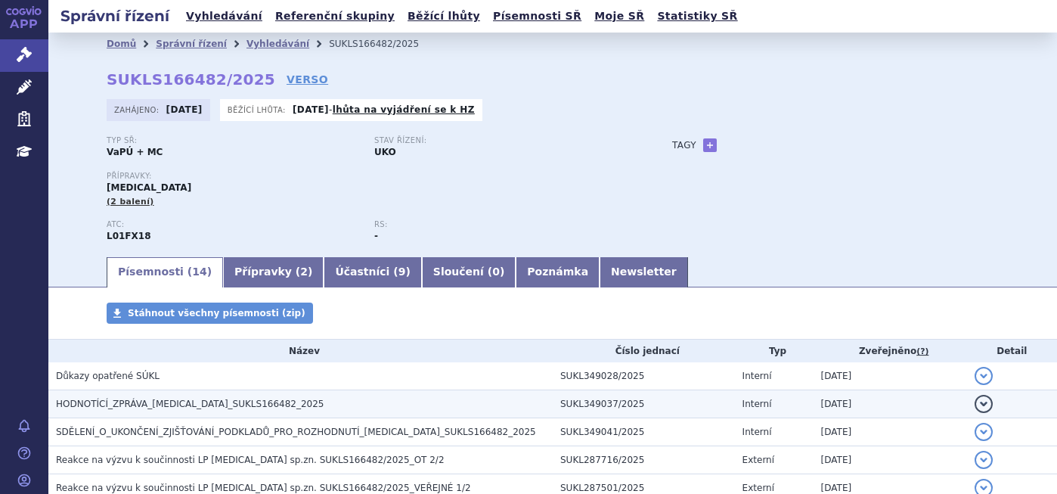
click at [163, 409] on span "HODNOTÍCÍ_ZPRÁVA_[MEDICAL_DATA]_SUKLS166482_2025" at bounding box center [190, 403] width 268 height 11
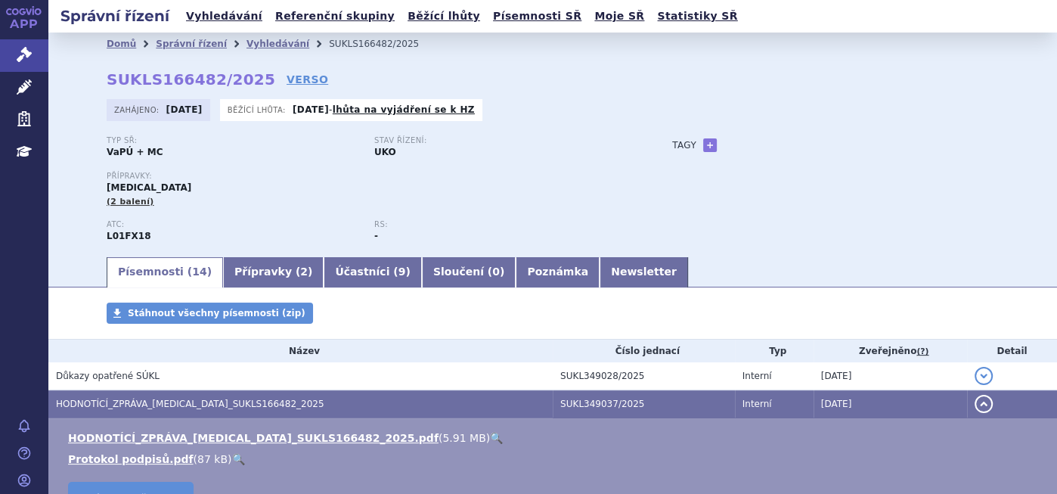
scroll to position [252, 0]
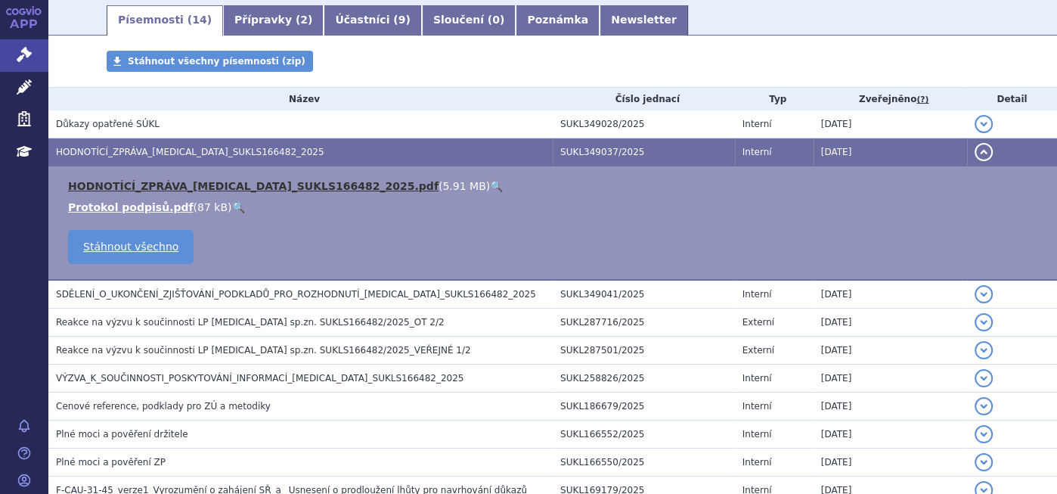
click at [275, 188] on link "HODNOTÍCÍ_ZPRÁVA_[MEDICAL_DATA]_SUKLS166482_2025.pdf" at bounding box center [253, 186] width 370 height 12
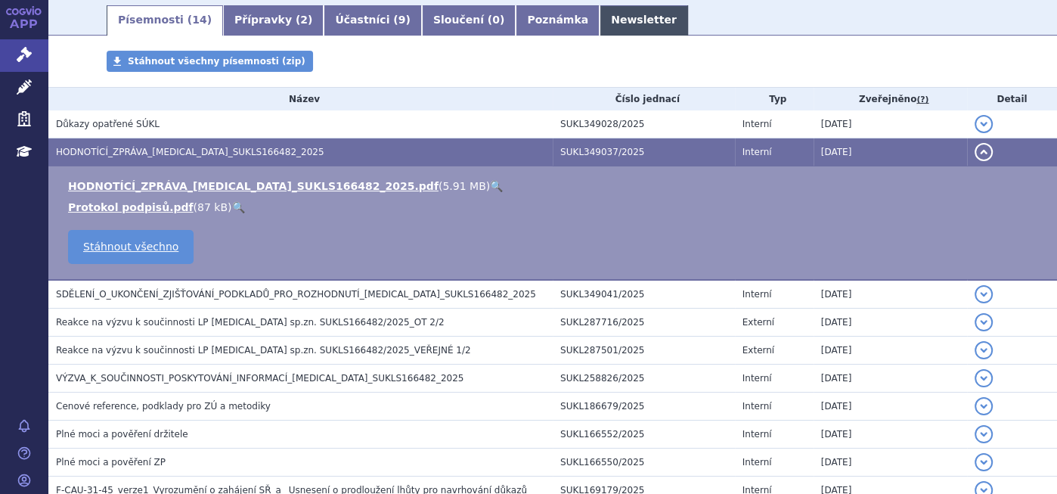
click at [599, 20] on link "Newsletter" at bounding box center [643, 20] width 88 height 30
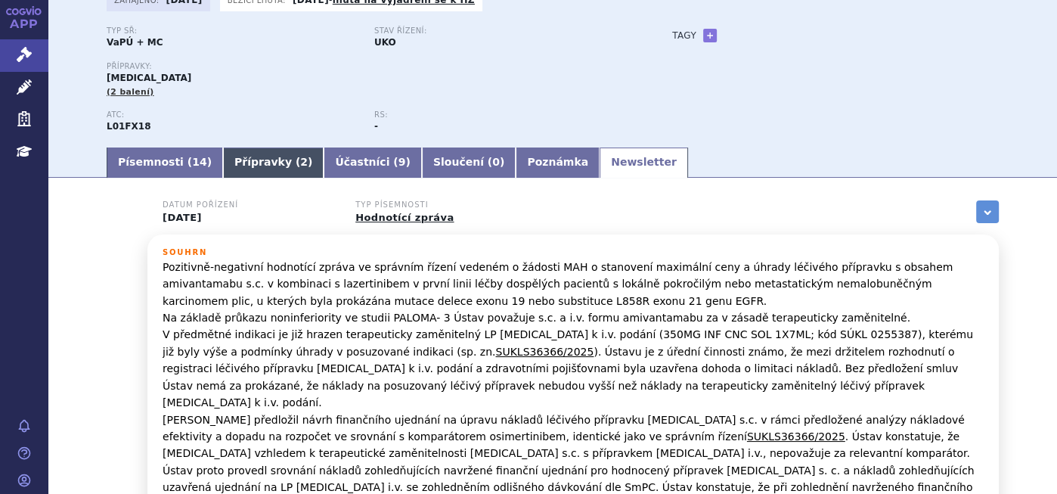
scroll to position [84, 0]
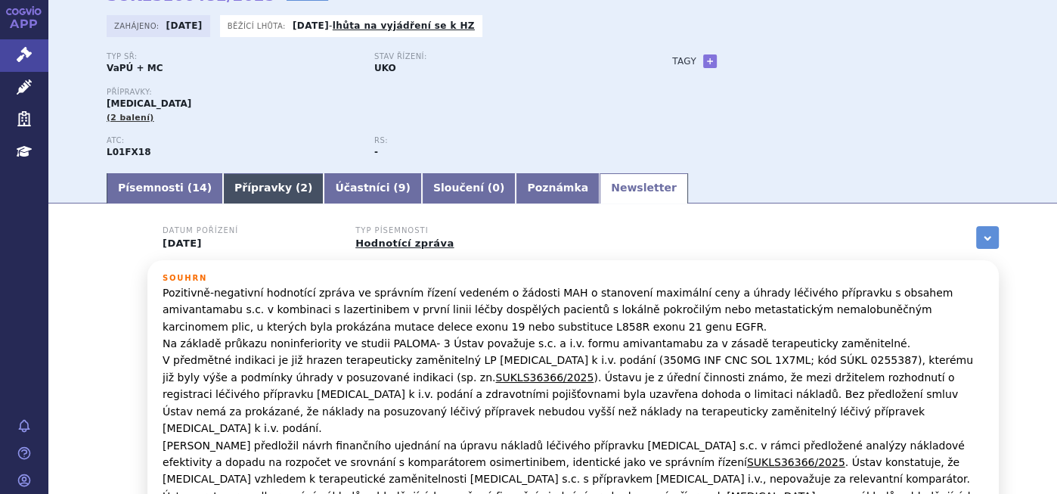
click at [255, 190] on link "Přípravky ( 2 )" at bounding box center [273, 188] width 101 height 30
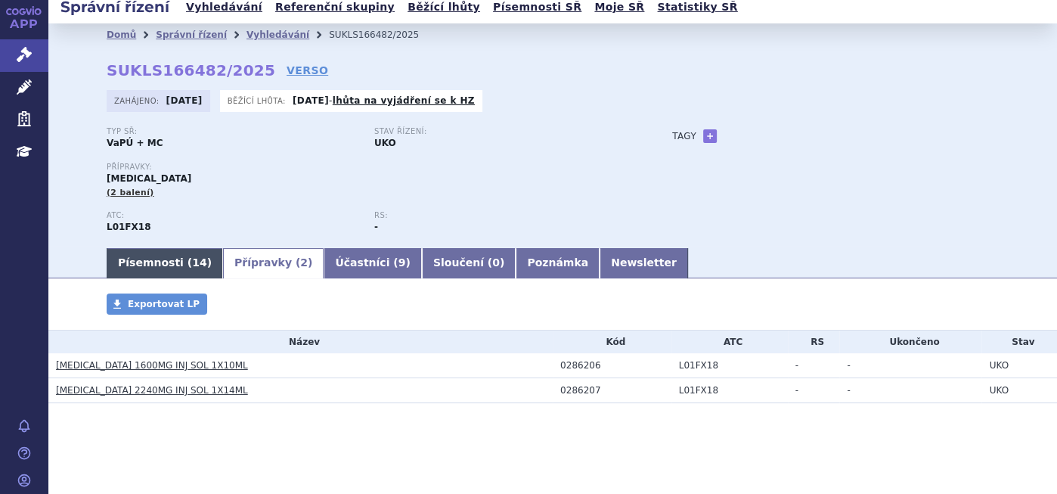
click at [135, 266] on link "Písemnosti ( 14 )" at bounding box center [165, 263] width 116 height 30
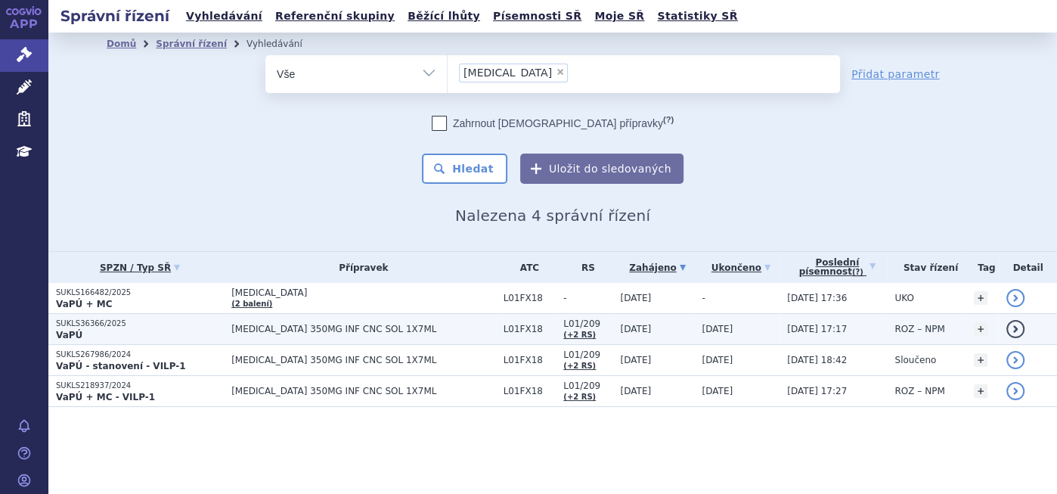
click at [262, 334] on td "[MEDICAL_DATA] 350MG INF CNC SOL 1X7ML" at bounding box center [359, 329] width 271 height 31
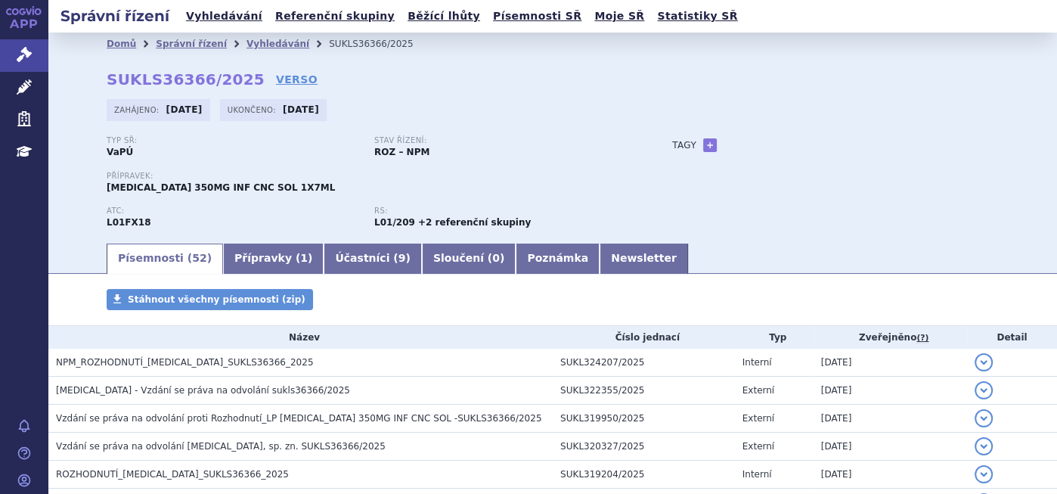
click at [254, 254] on link "Přípravky ( 1 )" at bounding box center [273, 258] width 101 height 30
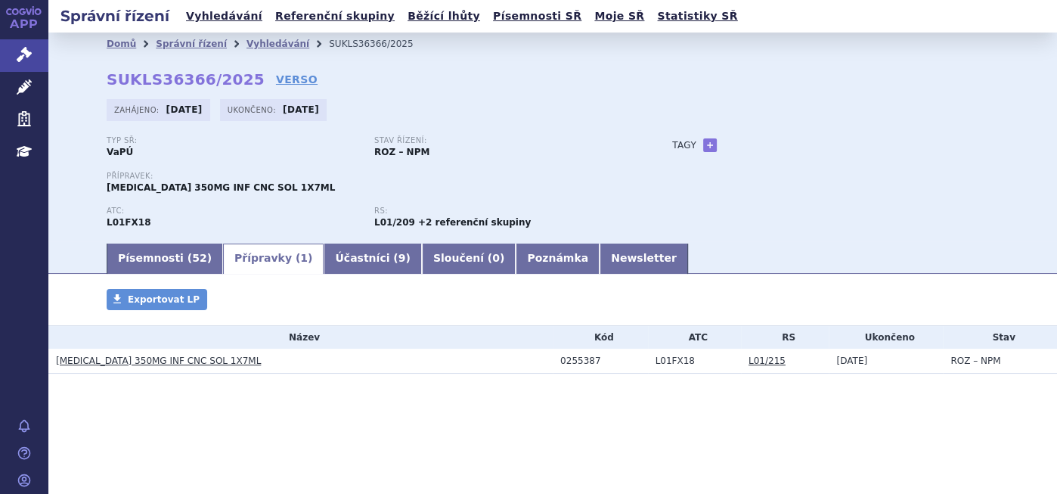
click at [120, 355] on link "[MEDICAL_DATA] 350MG INF CNC SOL 1X7ML" at bounding box center [158, 360] width 205 height 11
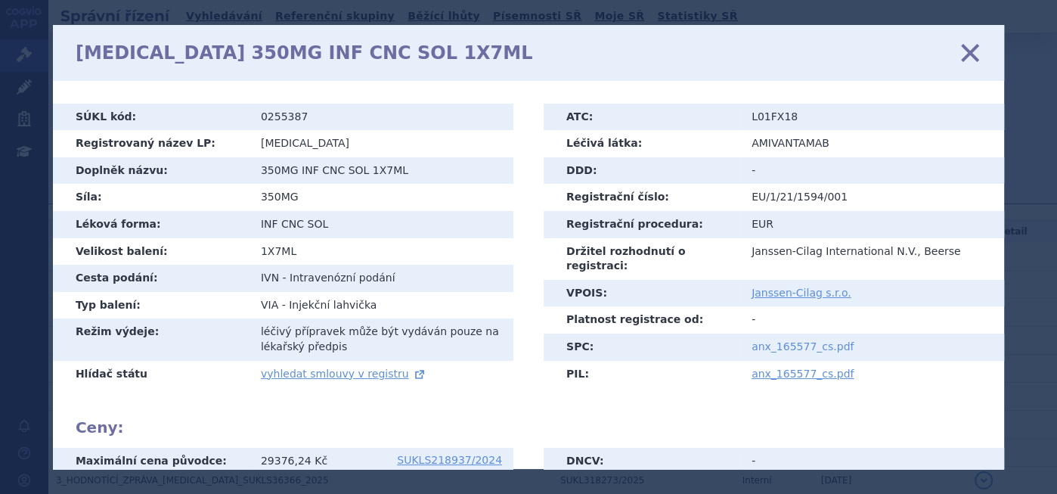
click at [782, 340] on link "anx_165577_cs.pdf" at bounding box center [802, 346] width 102 height 12
click at [975, 56] on icon at bounding box center [970, 52] width 32 height 32
click at [978, 42] on link "zavřít" at bounding box center [969, 53] width 23 height 23
click at [978, 51] on icon at bounding box center [970, 52] width 32 height 32
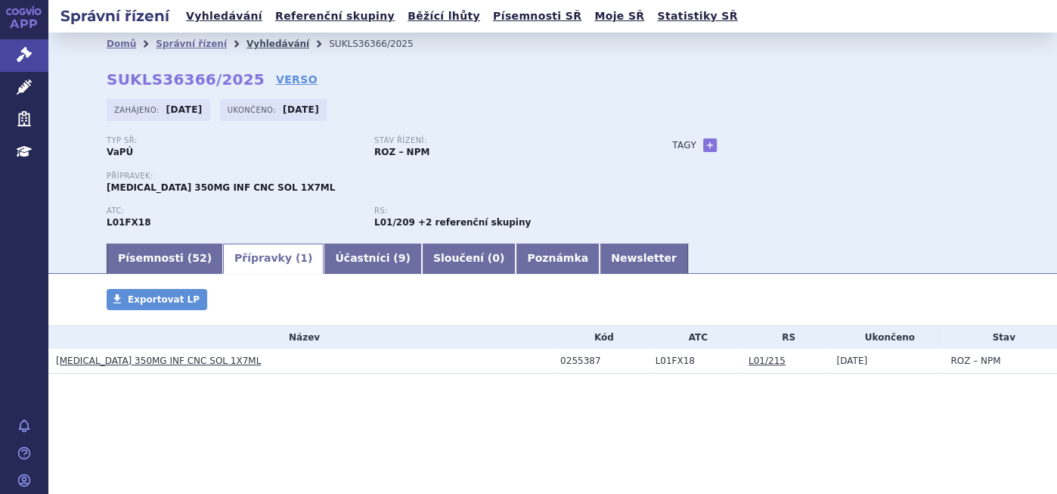
click at [246, 39] on link "Vyhledávání" at bounding box center [277, 44] width 63 height 11
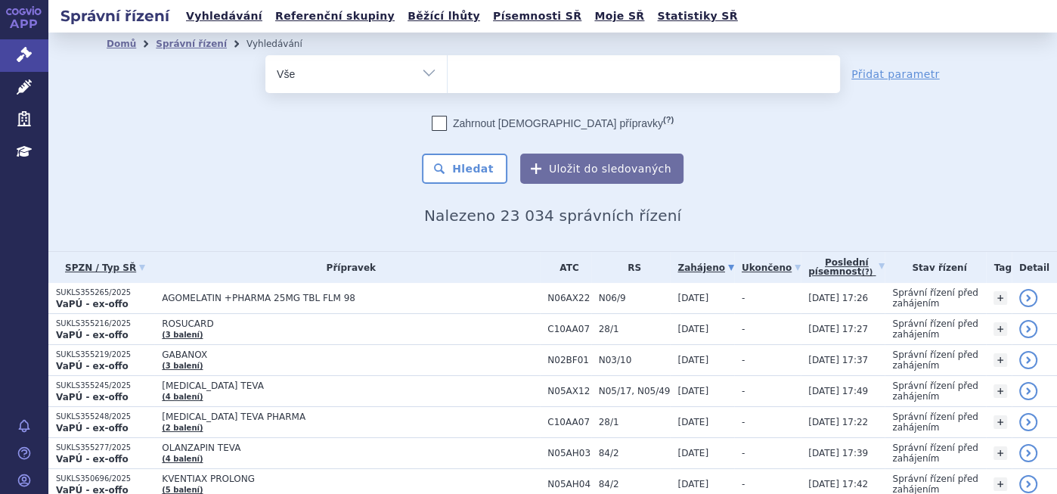
click at [492, 70] on ul at bounding box center [643, 71] width 392 height 32
click at [447, 70] on select at bounding box center [447, 73] width 1 height 38
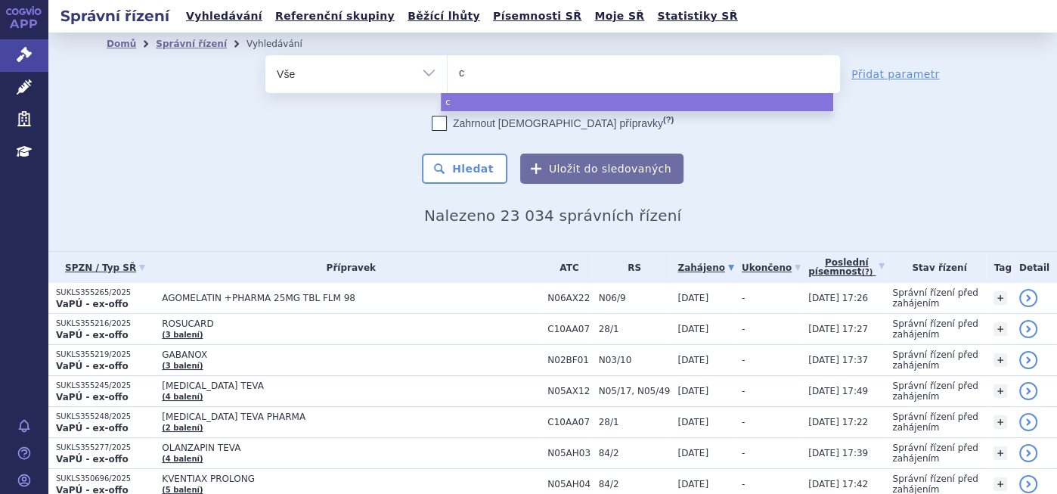
type input "co"
type input "cog"
type input "cogv"
type input "cogvi"
type input "cogv"
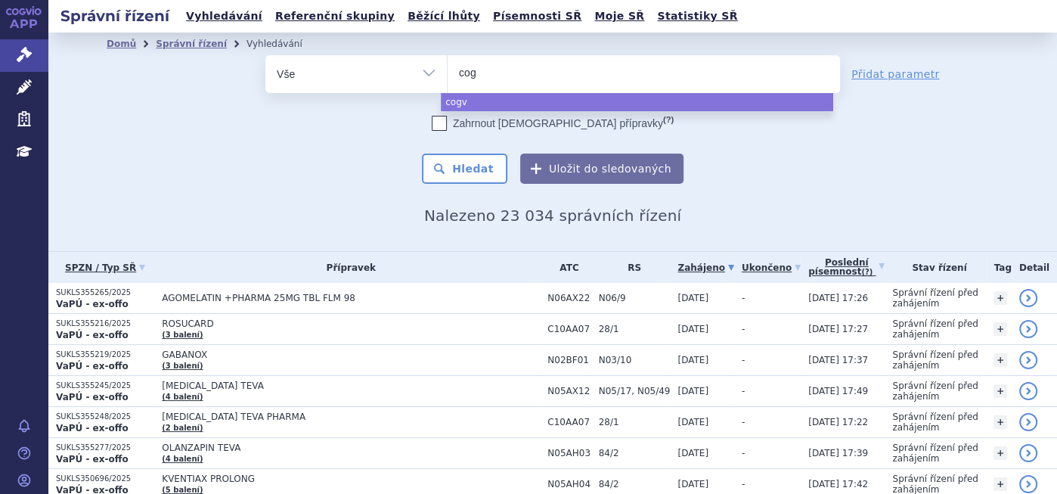
type input "co"
type input "c"
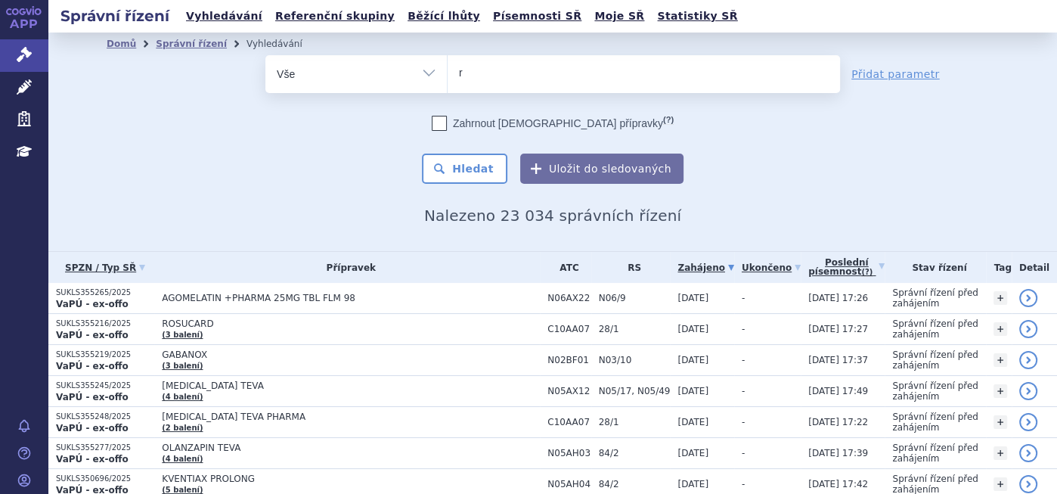
type input "ry"
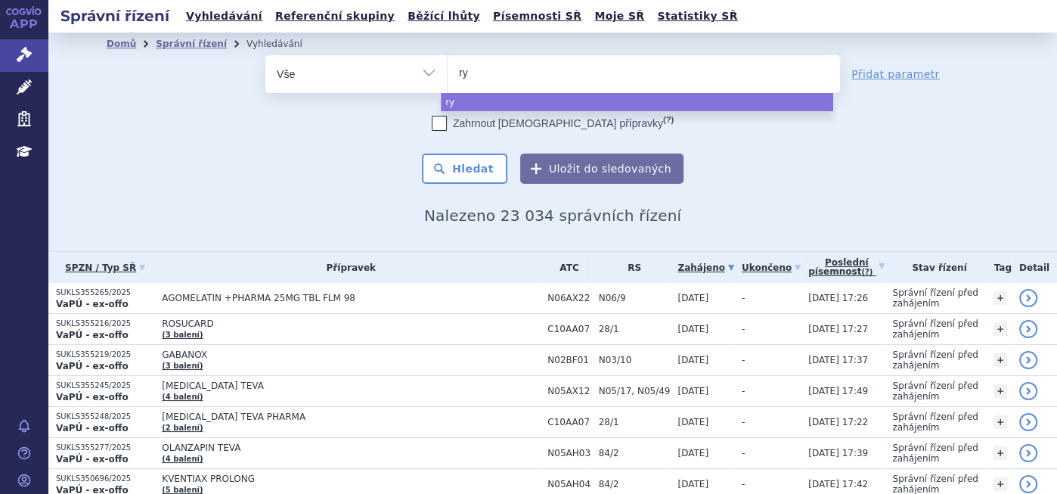
type input "ryb"
type input "rybr"
type input "rybre"
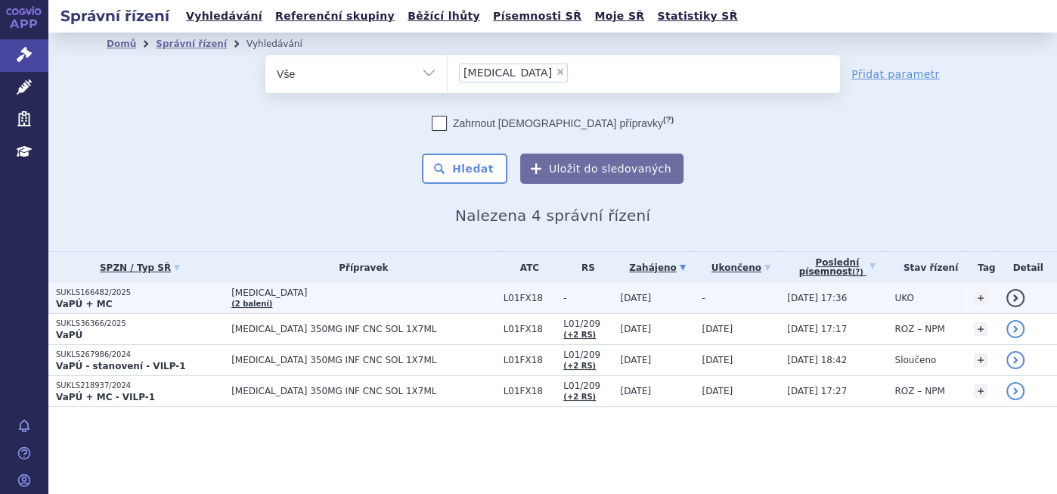
click at [104, 302] on p "VaPÚ + MC" at bounding box center [140, 304] width 168 height 12
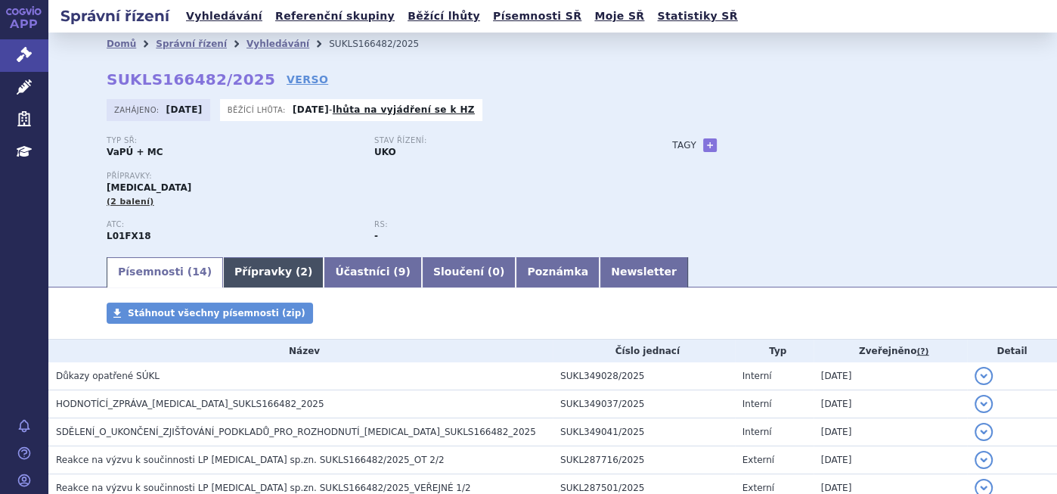
click at [253, 268] on link "Přípravky ( 2 )" at bounding box center [273, 272] width 101 height 30
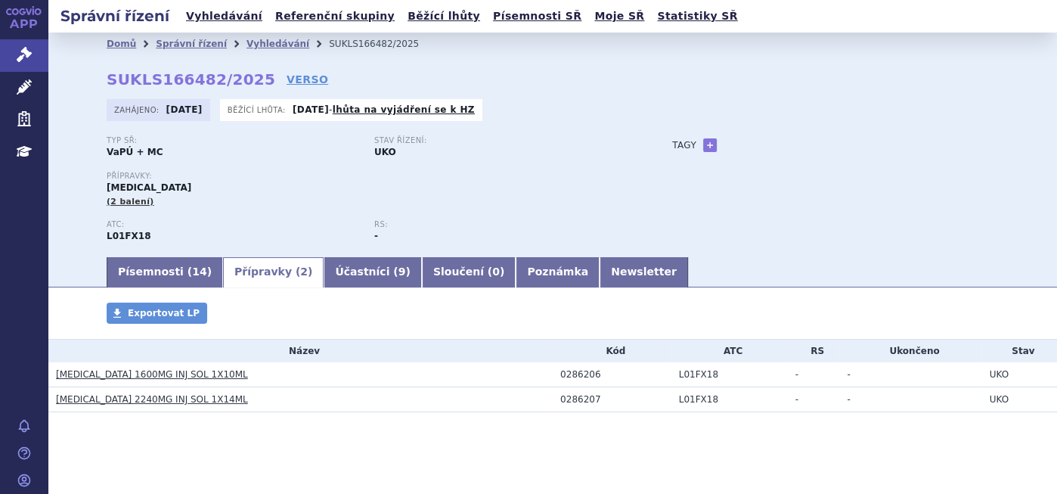
click at [153, 376] on link "[MEDICAL_DATA] 1600MG INJ SOL 1X10ML" at bounding box center [152, 374] width 192 height 11
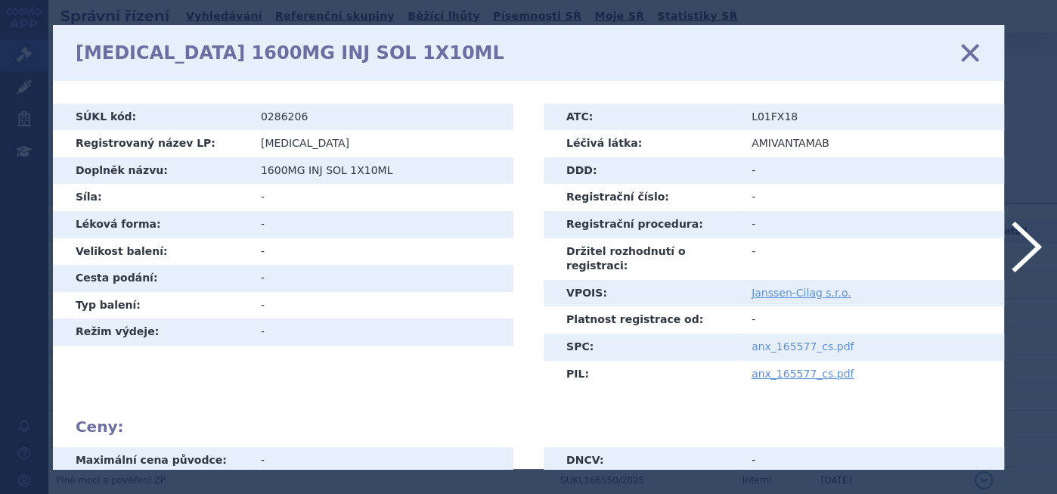
click at [785, 340] on link "anx_165577_cs.pdf" at bounding box center [802, 346] width 102 height 12
click at [975, 54] on icon at bounding box center [970, 52] width 32 height 32
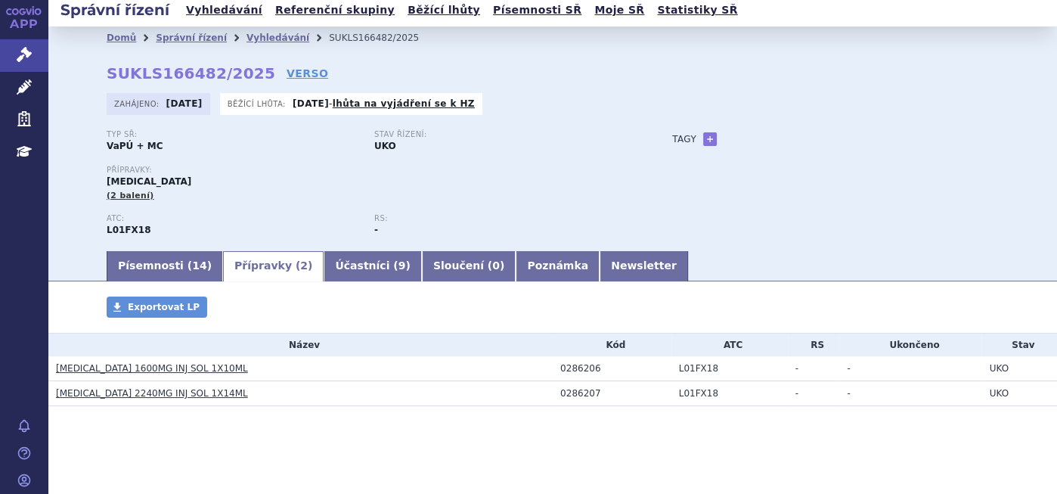
scroll to position [9, 0]
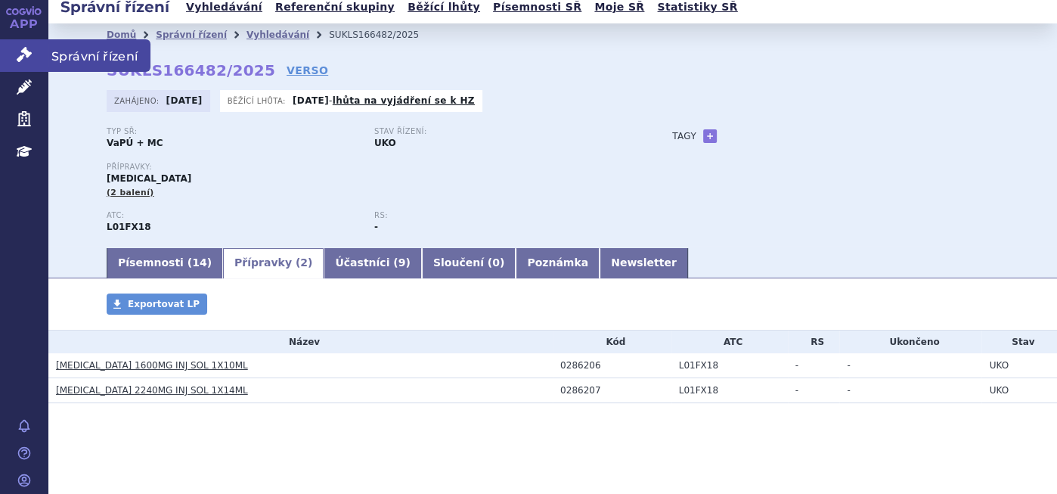
click at [26, 46] on link "Správní řízení" at bounding box center [24, 55] width 48 height 32
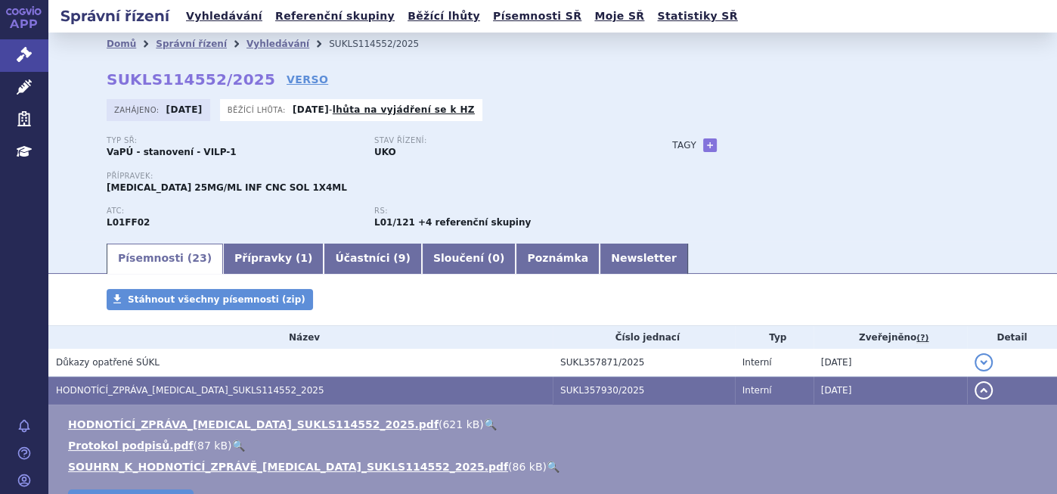
scroll to position [84, 0]
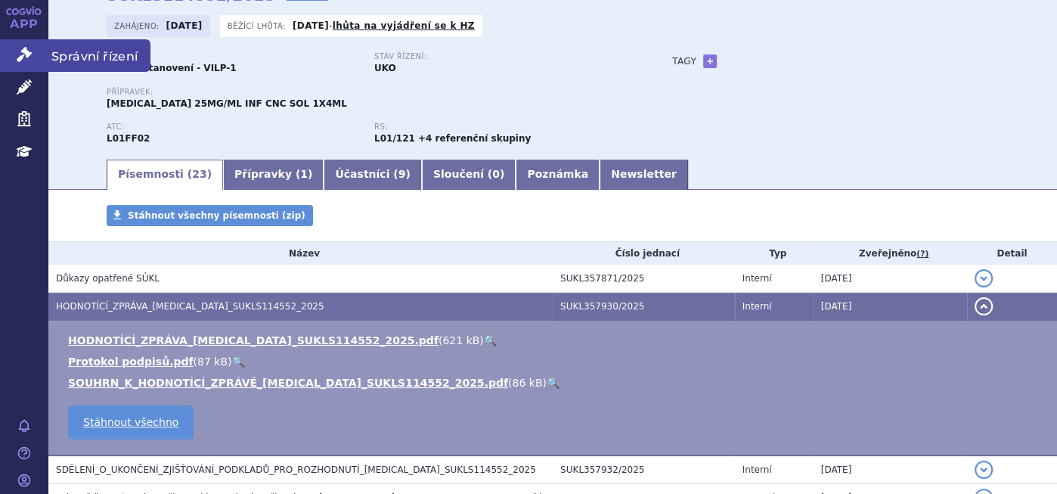
click at [0, 54] on link "Správní řízení" at bounding box center [24, 55] width 48 height 32
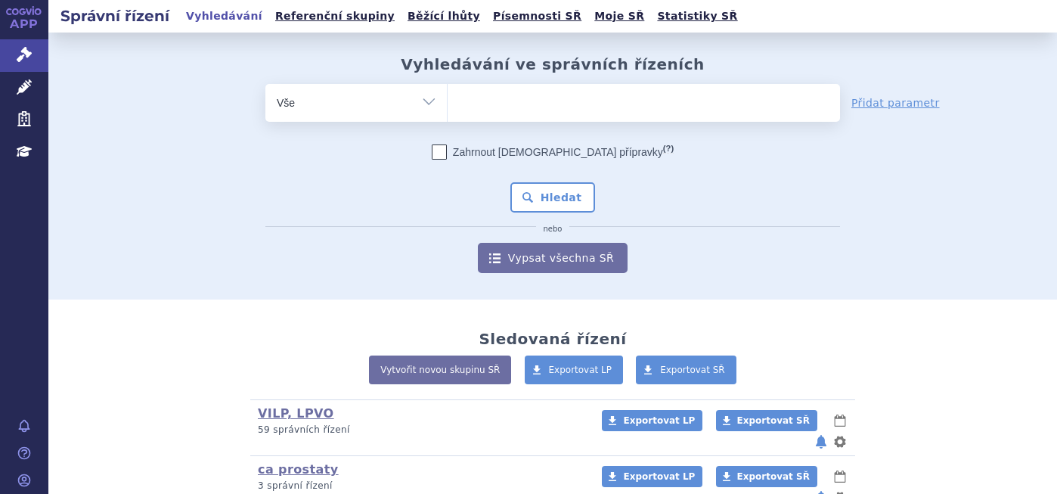
click at [590, 103] on ul at bounding box center [643, 100] width 392 height 32
click at [447, 103] on select at bounding box center [447, 102] width 1 height 38
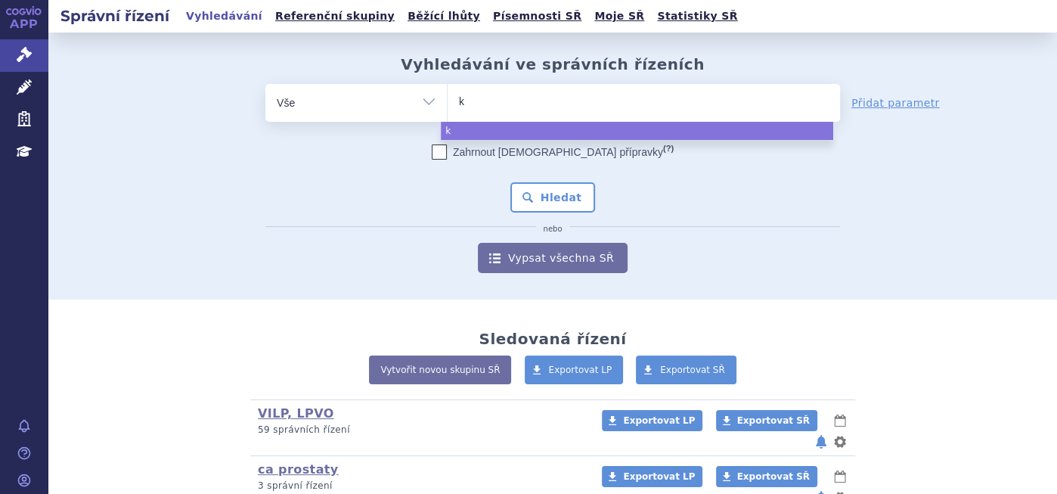
type input "ke"
type input "key"
type input "keytr"
type input "keytru"
type input "keytrud"
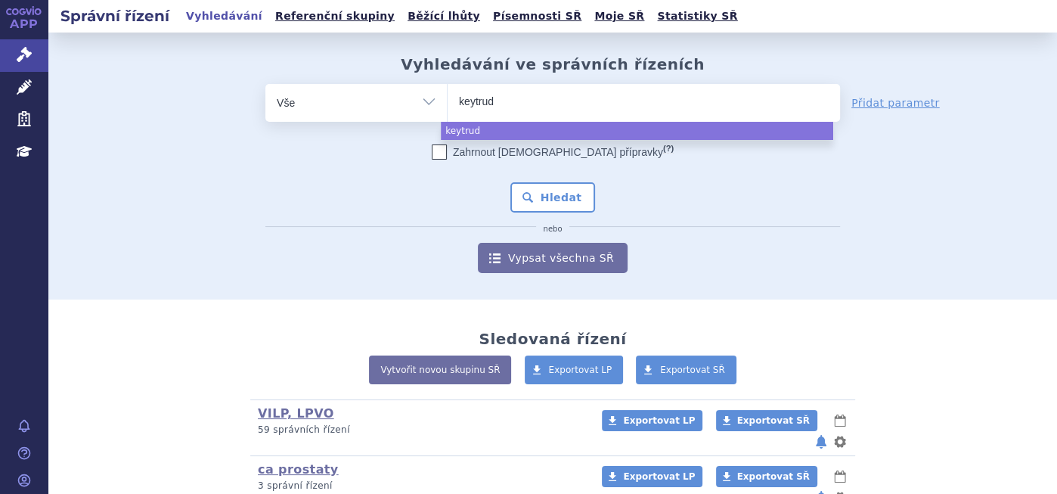
type input "keytruda"
select select "keytruda"
click at [537, 188] on button "Hledat" at bounding box center [552, 197] width 85 height 30
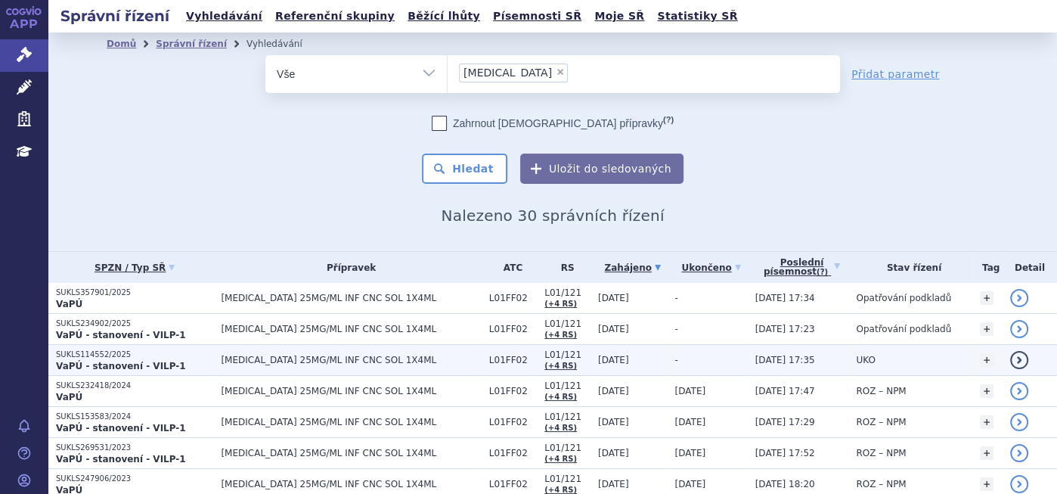
click at [116, 365] on strong "VaPÚ - stanovení - VILP-1" at bounding box center [121, 366] width 130 height 11
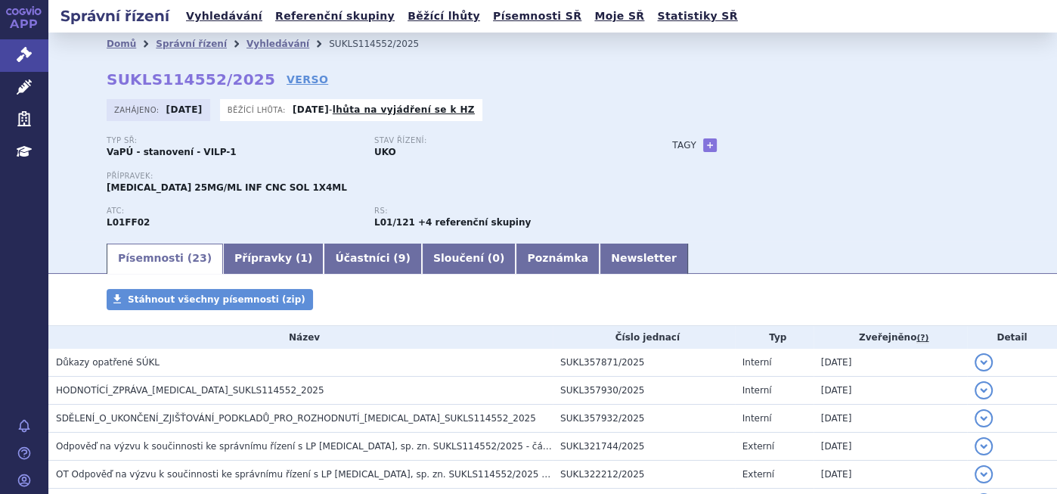
scroll to position [420, 0]
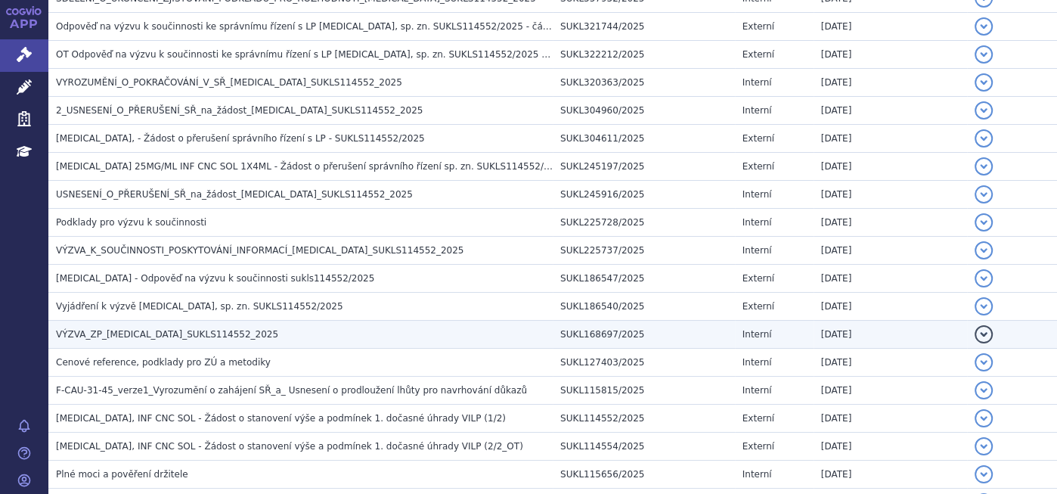
click at [163, 329] on span "VÝZVA_ZP_[MEDICAL_DATA]_SUKLS114552_2025" at bounding box center [167, 334] width 222 height 11
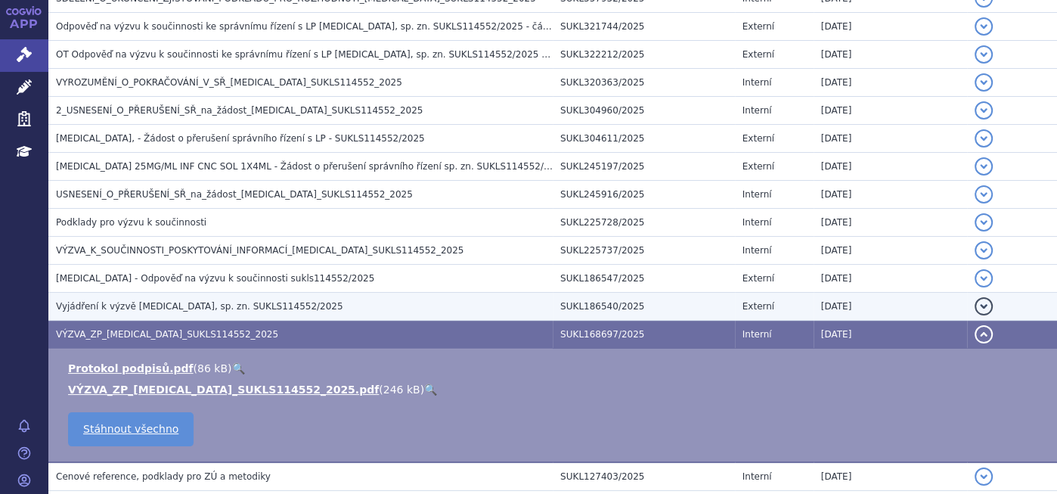
click at [163, 305] on span "Vyjádření k výzvě KEYTRUDA, sp. zn. SUKLS114552/2025" at bounding box center [199, 306] width 287 height 11
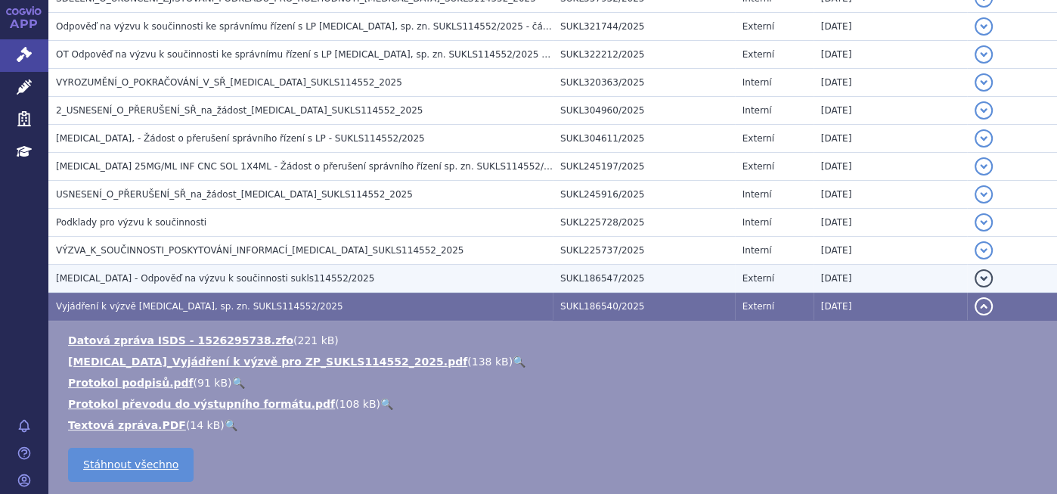
click at [159, 280] on span "KEYTRUDA - Odpověď na výzvu k součinnosti sukls114552/2025" at bounding box center [215, 278] width 318 height 11
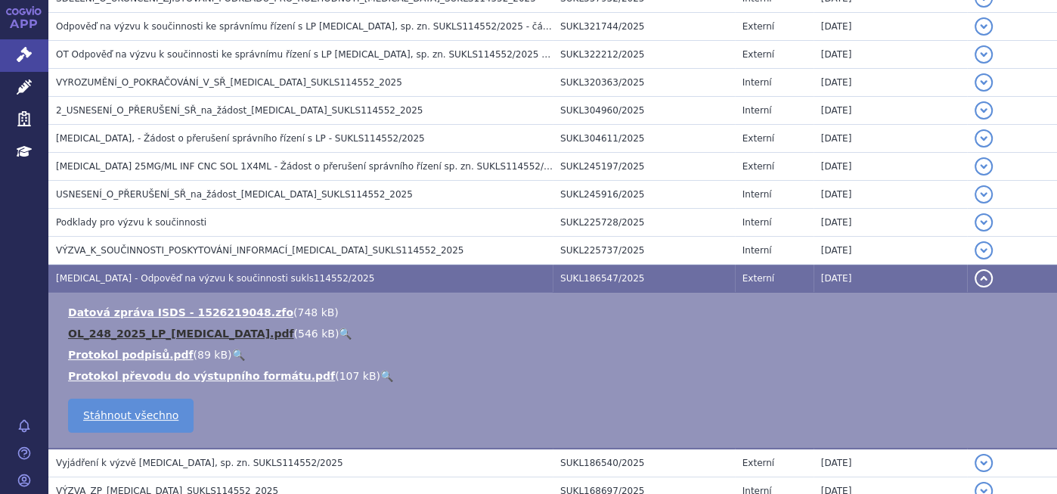
click at [112, 328] on link "OL_248_2025_LP_KEYTRUDA.pdf" at bounding box center [180, 333] width 225 height 12
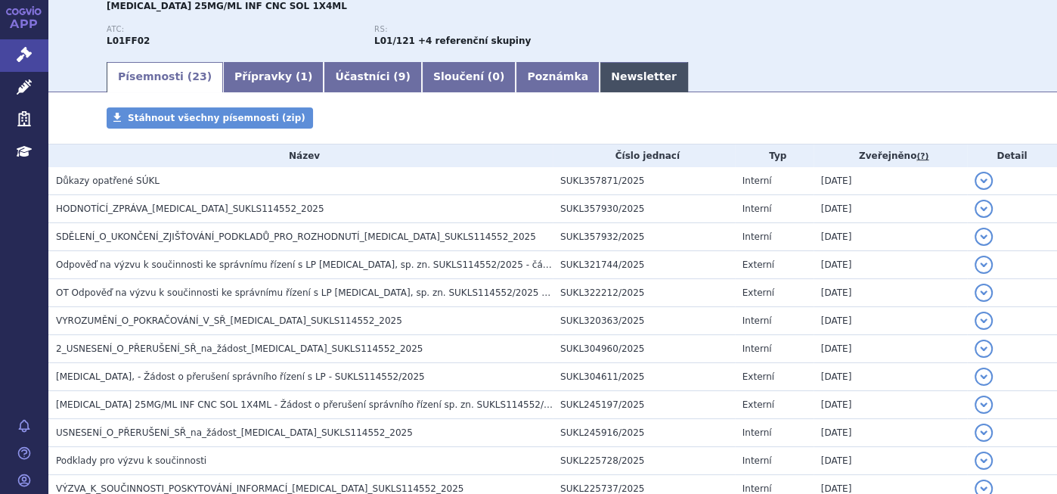
scroll to position [0, 0]
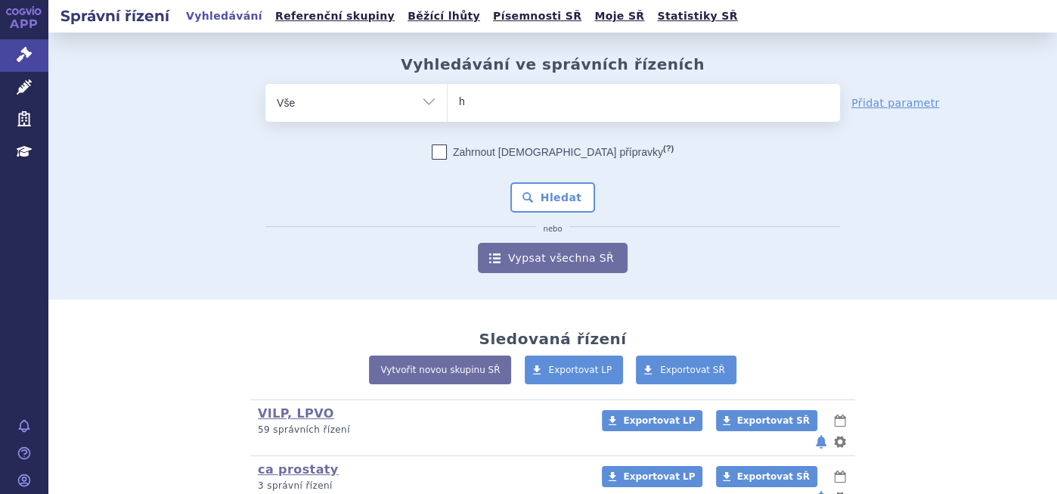
type input "he"
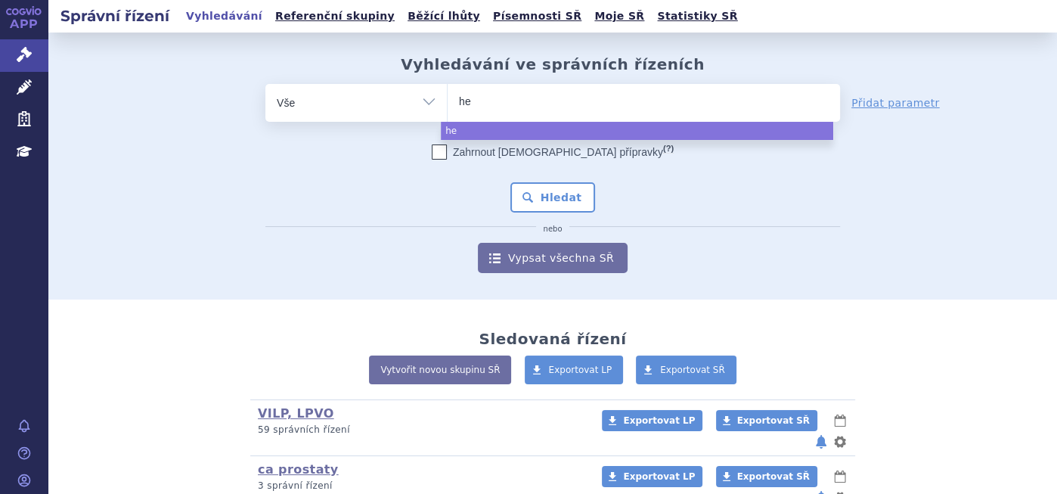
type input "het"
type input "hetr"
type input "hetro"
type input "hetron"
type input "hetroni"
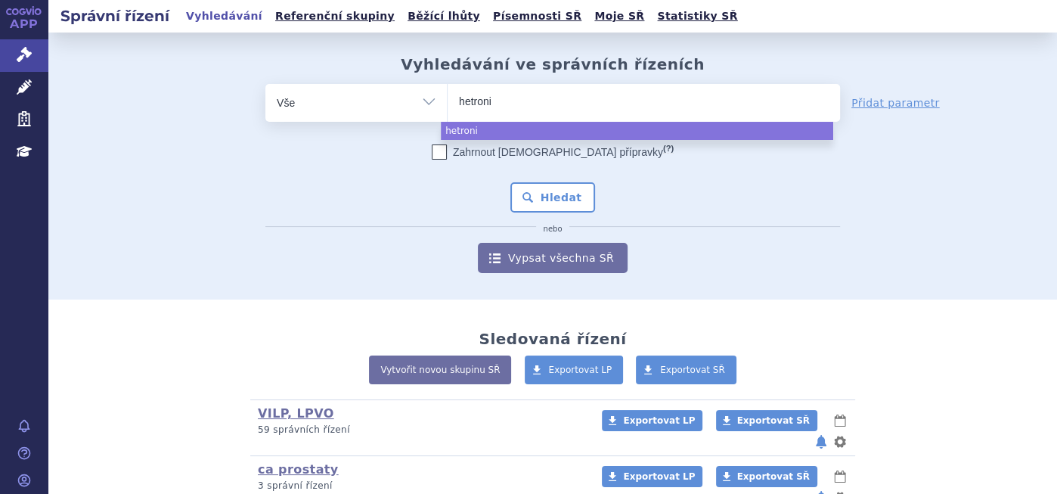
type input "hetronif"
type input "hetronifl"
type input "hetronifly"
select select "hetronifly"
click at [542, 210] on button "Hledat" at bounding box center [552, 197] width 85 height 30
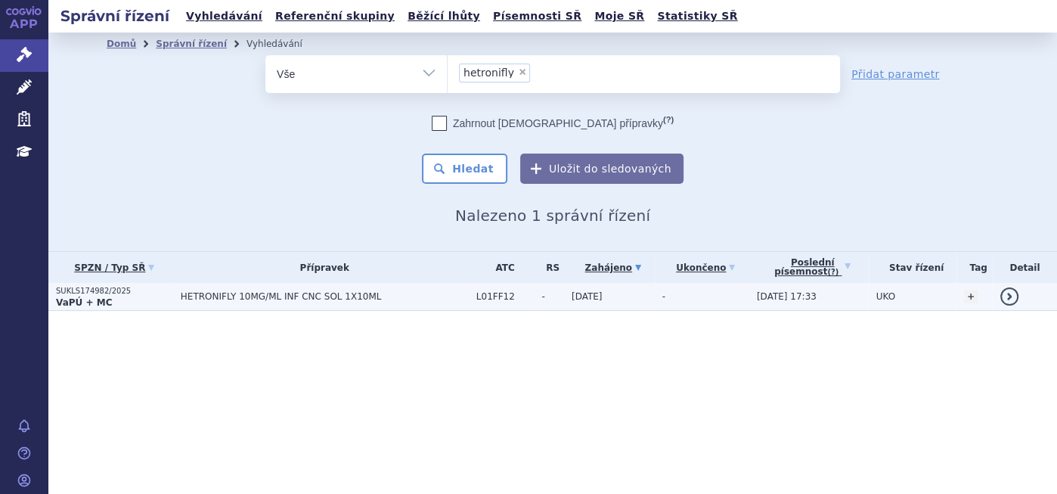
click at [82, 290] on p "SUKLS174982/2025" at bounding box center [114, 291] width 117 height 11
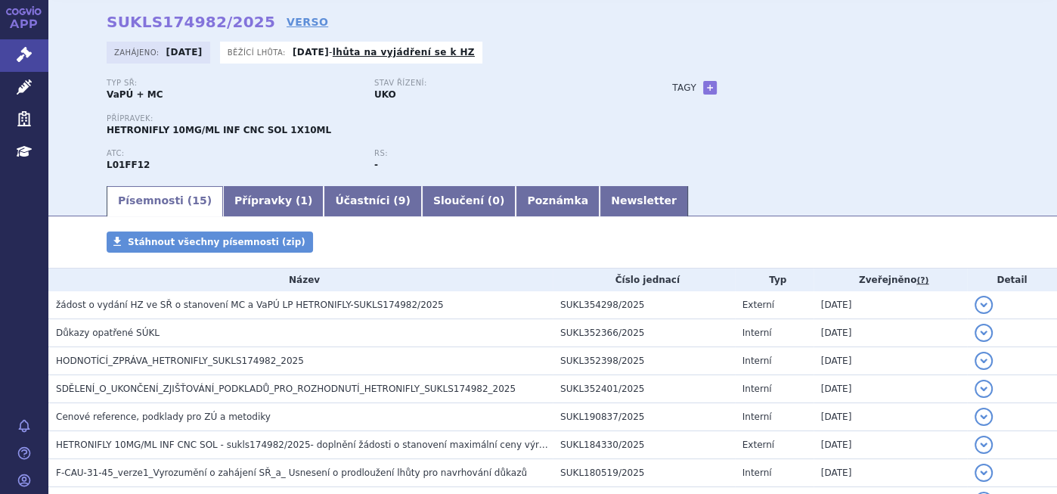
scroll to position [84, 0]
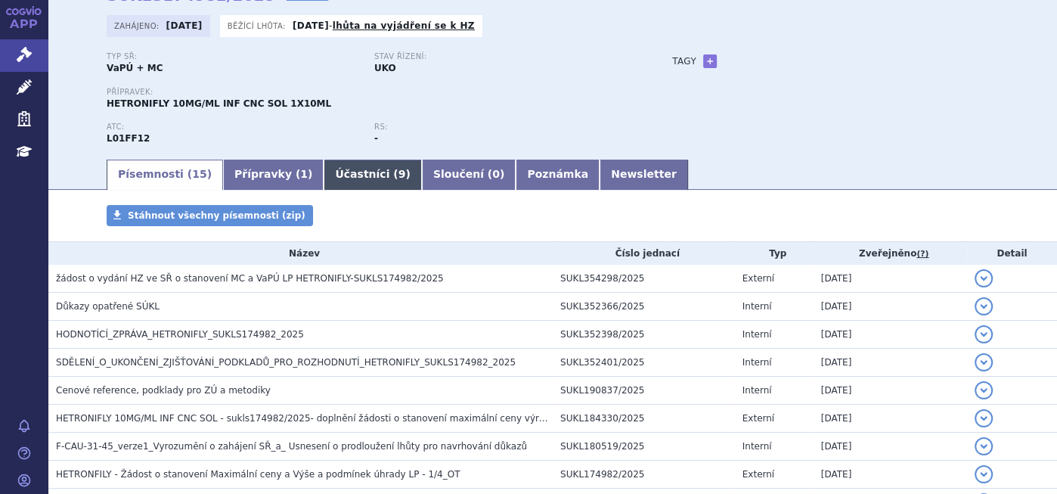
click at [324, 175] on link "Účastníci ( 9 )" at bounding box center [373, 174] width 98 height 30
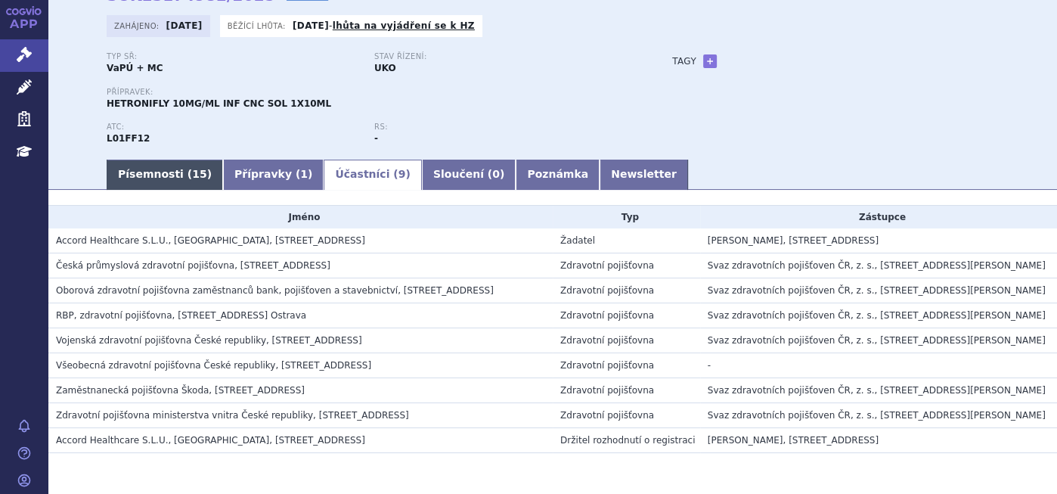
click at [156, 175] on link "Písemnosti ( 15 )" at bounding box center [165, 174] width 116 height 30
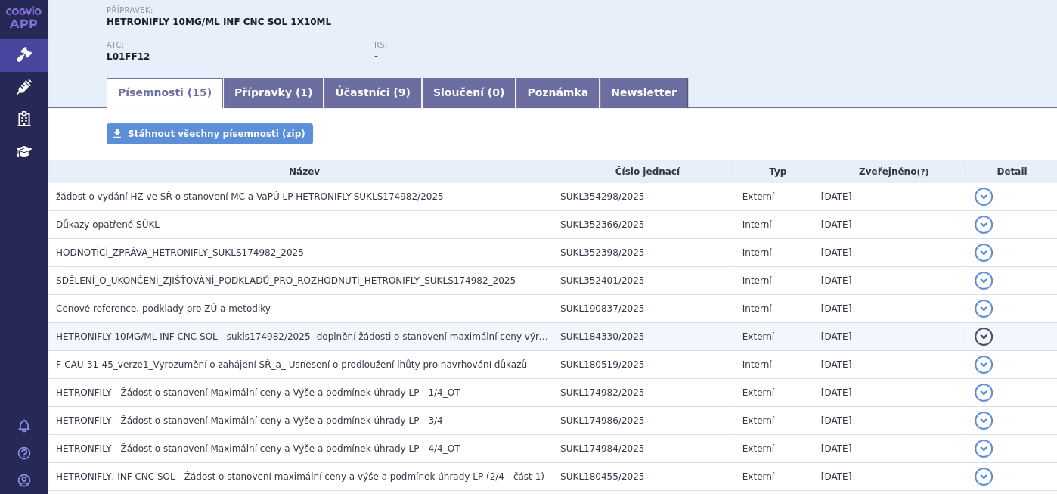
scroll to position [168, 0]
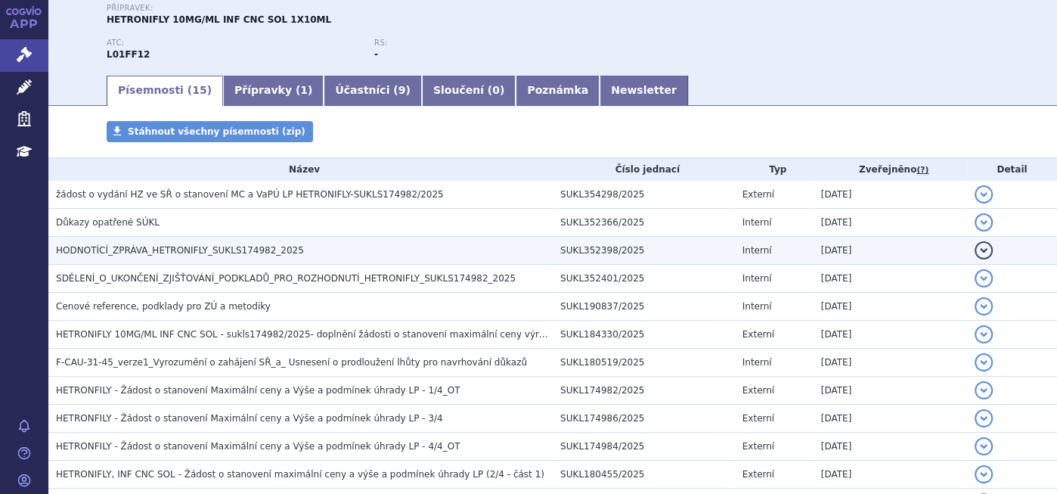
click at [177, 263] on td "HODNOTÍCÍ_ZPRÁVA_HETRONIFLY_SUKLS174982_2025" at bounding box center [300, 251] width 504 height 28
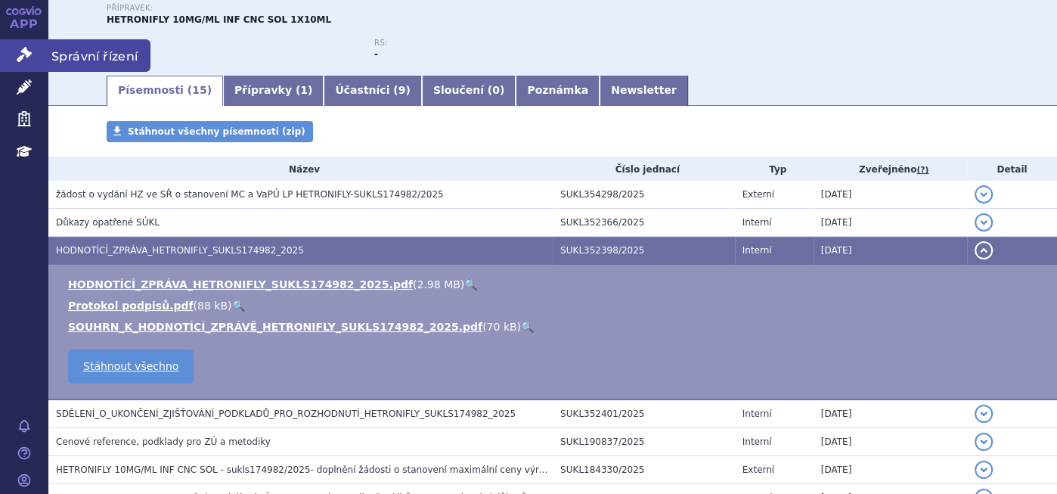
click at [38, 52] on link "Správní řízení" at bounding box center [24, 55] width 48 height 32
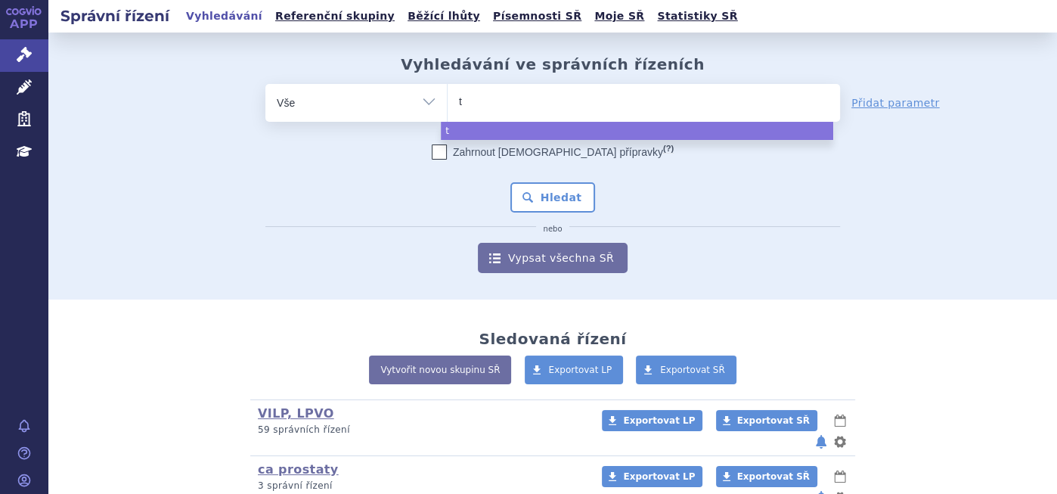
type input "tr"
type input "tre"
type input "trem"
type input "tremf"
type input "tremfy"
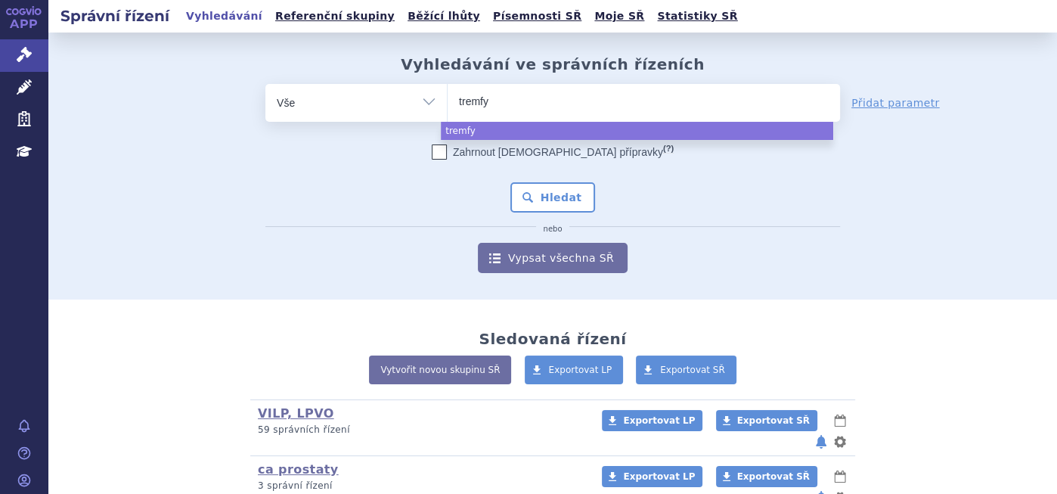
type input "tremfya"
select select "tremfya"
click at [555, 200] on button "Hledat" at bounding box center [552, 197] width 85 height 30
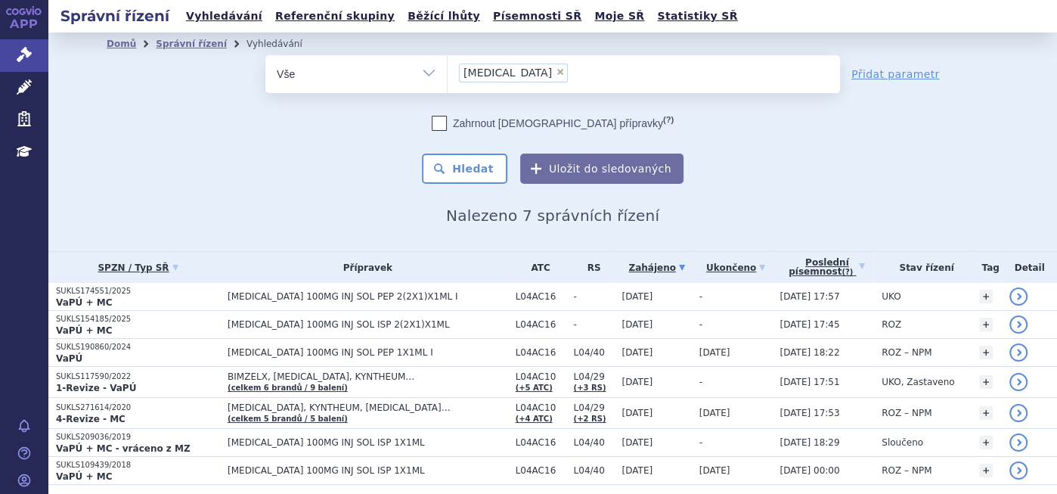
click at [14, 81] on link "Léčivé přípravky" at bounding box center [24, 88] width 48 height 32
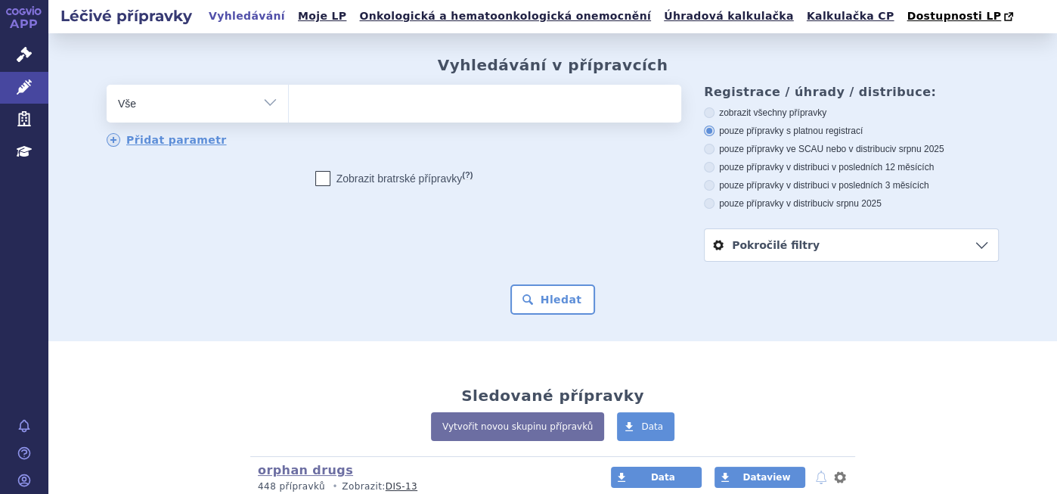
click at [435, 102] on ul at bounding box center [485, 101] width 392 height 32
click at [289, 102] on select at bounding box center [288, 103] width 1 height 38
click at [429, 100] on ul at bounding box center [485, 101] width 392 height 32
click at [289, 100] on select at bounding box center [288, 103] width 1 height 38
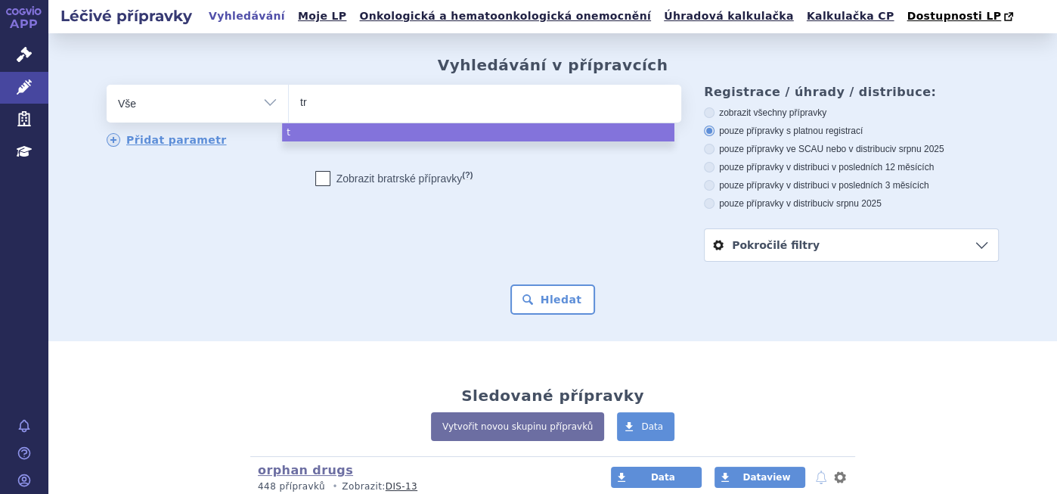
type input "tre"
type input "trem"
type input "tremf"
type input "tremfy"
type input "[MEDICAL_DATA]"
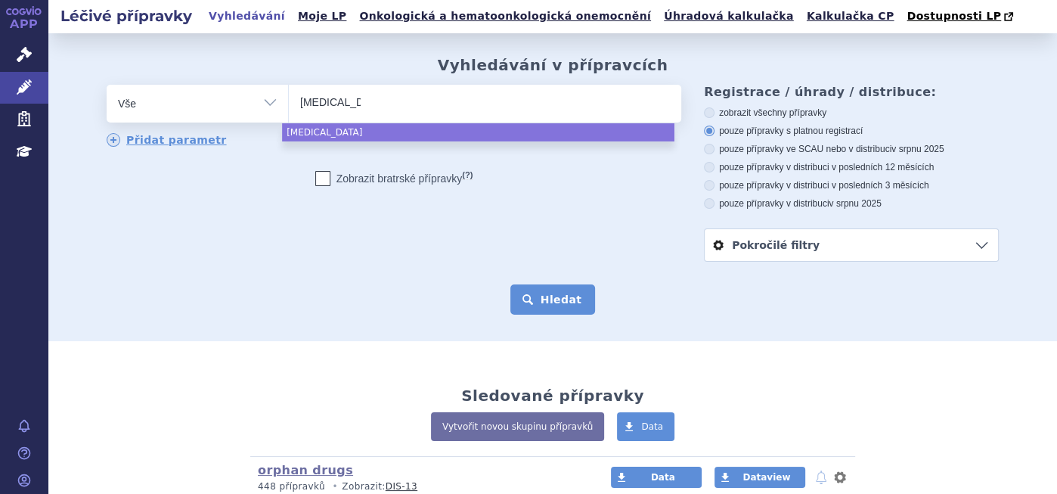
select select "[MEDICAL_DATA]"
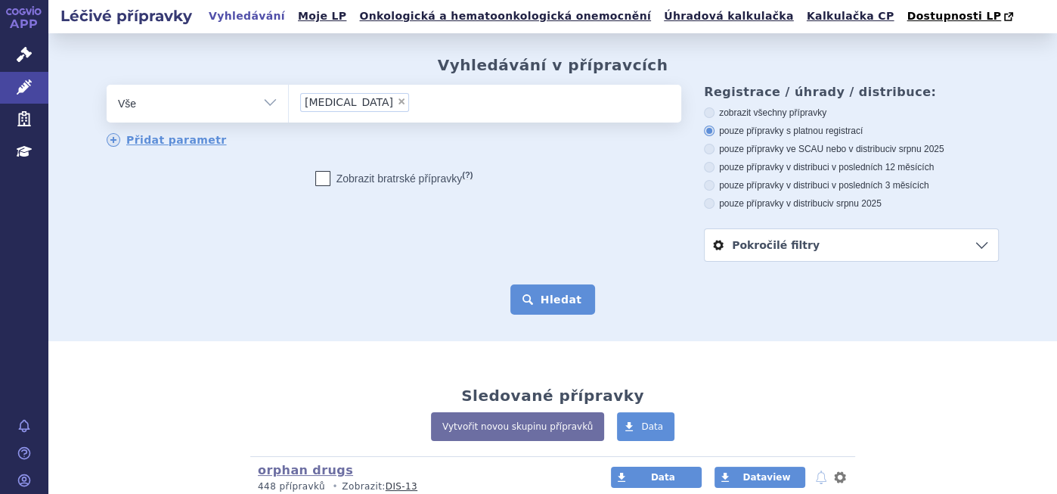
click at [568, 309] on button "Hledat" at bounding box center [552, 299] width 85 height 30
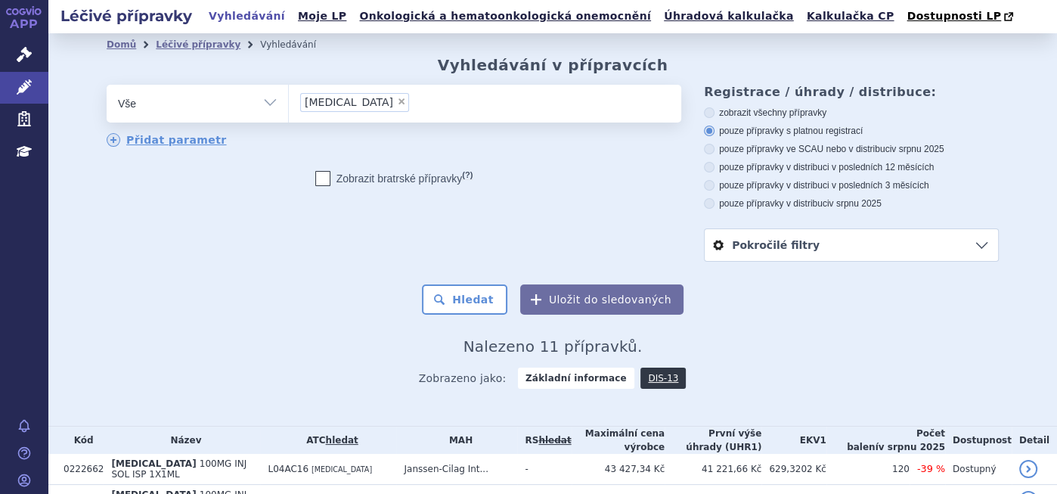
scroll to position [344, 0]
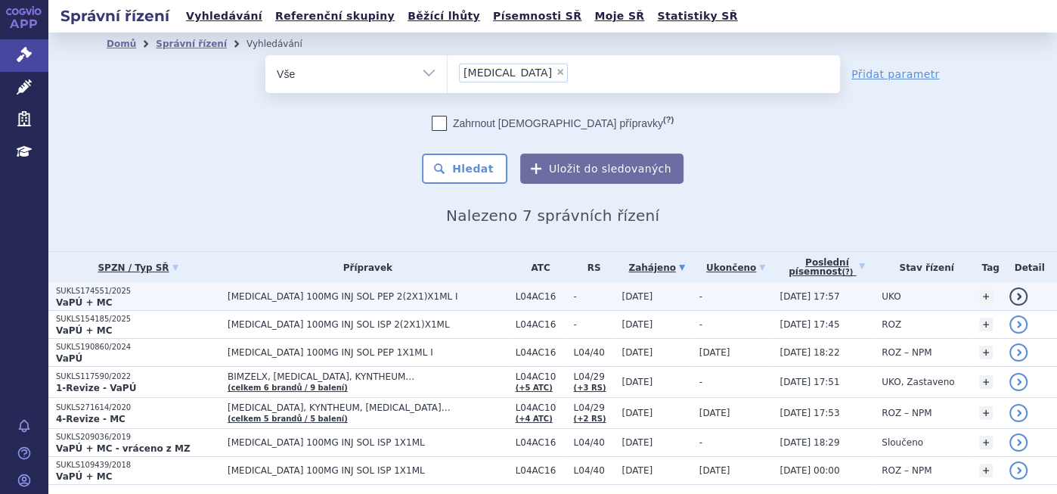
click at [311, 293] on span "TREMFYA 100MG INJ SOL PEP 2(2X1)X1ML I" at bounding box center [368, 296] width 280 height 11
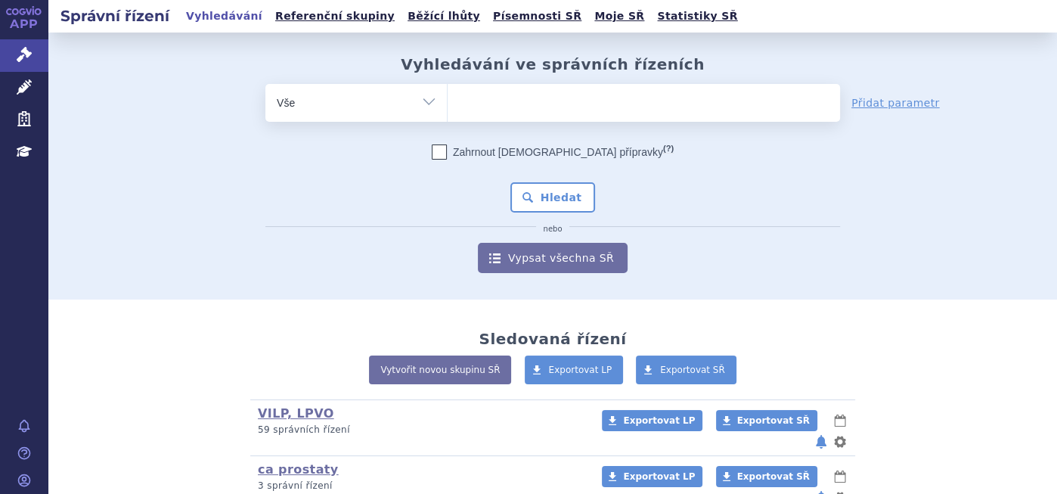
click at [529, 96] on ul at bounding box center [643, 100] width 392 height 32
click at [447, 96] on select at bounding box center [447, 102] width 1 height 38
click at [522, 104] on ul at bounding box center [643, 100] width 392 height 32
click at [447, 104] on select at bounding box center [447, 102] width 1 height 38
type input "ta"
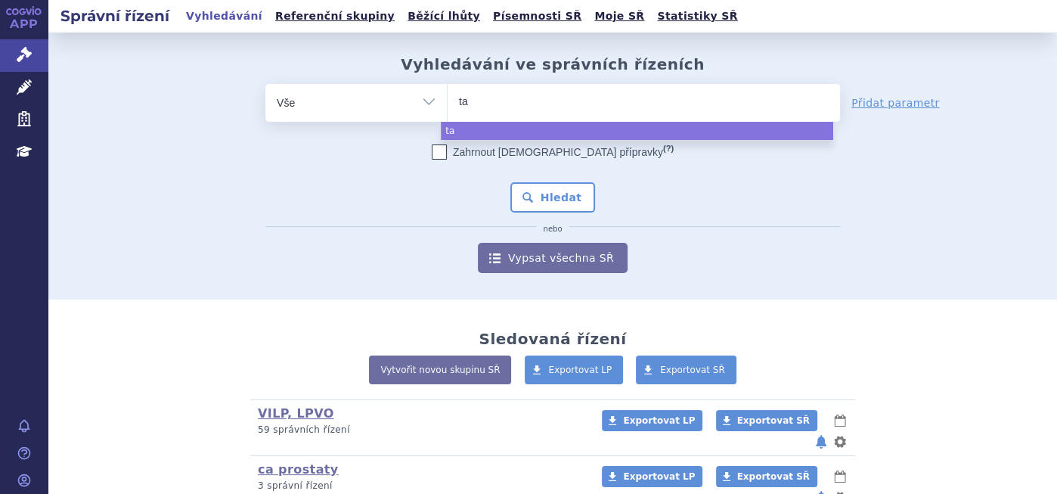
type input "tav"
type input "tavne"
type input "tavneo"
type input "tavneos"
select select "tavneos"
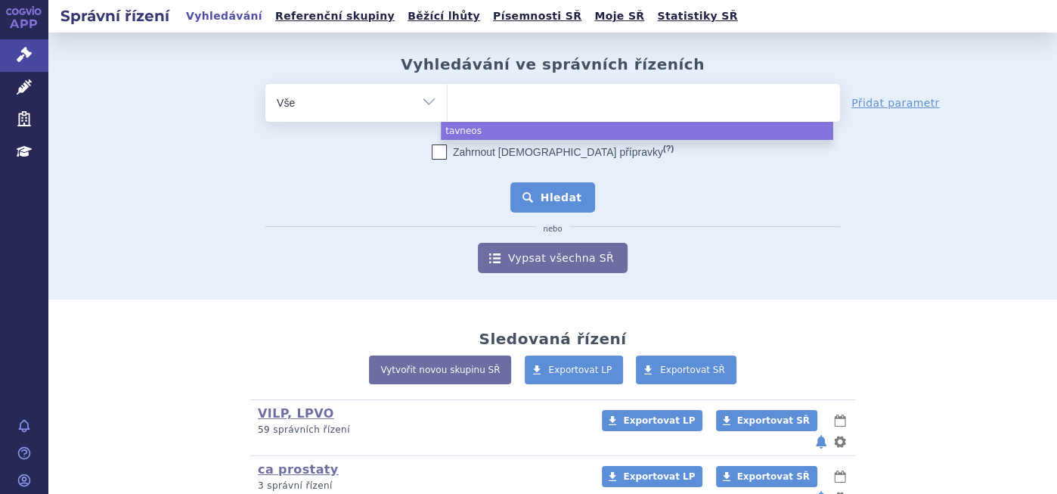
click at [531, 194] on button "Hledat" at bounding box center [552, 197] width 85 height 30
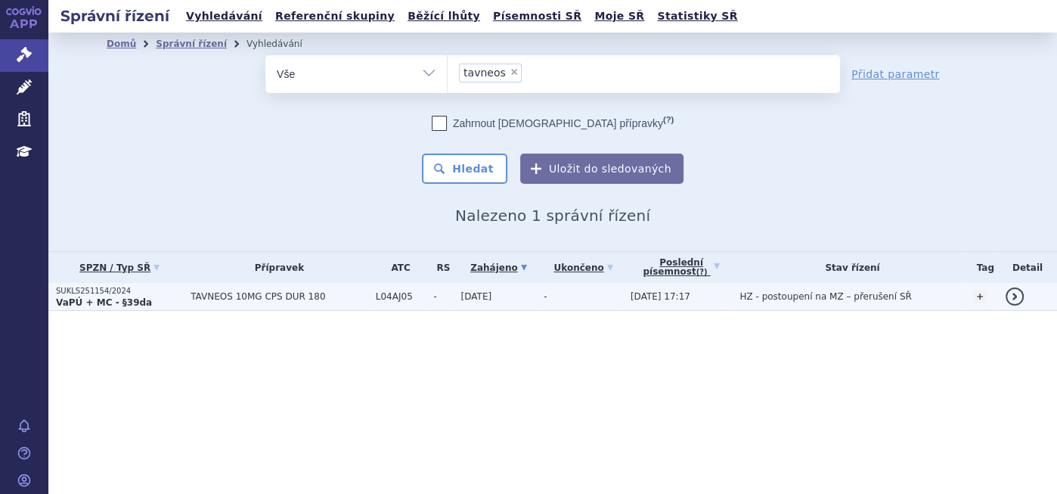
click at [101, 291] on p "SUKLS251154/2024" at bounding box center [119, 291] width 127 height 11
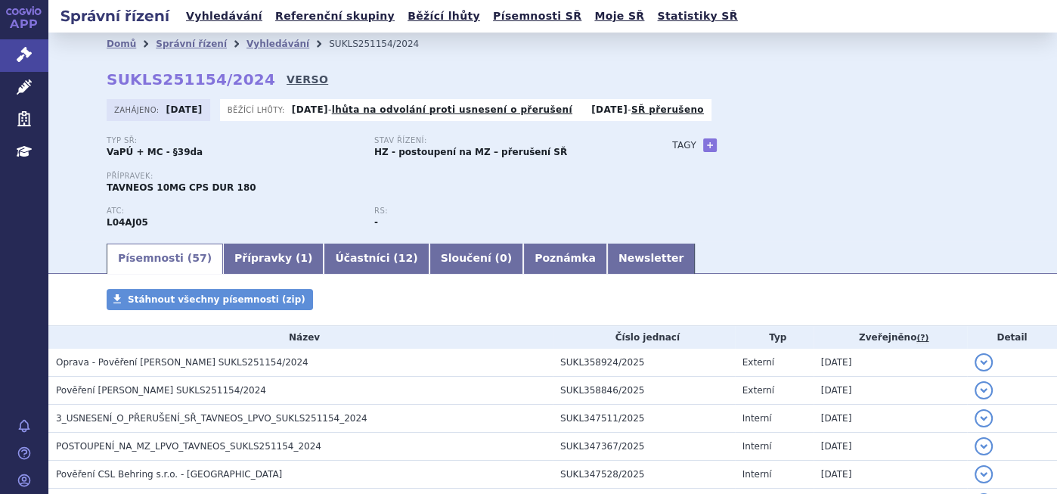
click at [286, 73] on link "VERSO" at bounding box center [307, 79] width 42 height 15
drag, startPoint x: 97, startPoint y: 76, endPoint x: 240, endPoint y: 85, distance: 143.1
click at [240, 85] on div "Domů Správní řízení Vyhledávání SUKLS251154/2024 SUKLS251154/2024 VERSO Zahájen…" at bounding box center [552, 148] width 952 height 186
copy strong "SUKLS251154/2024"
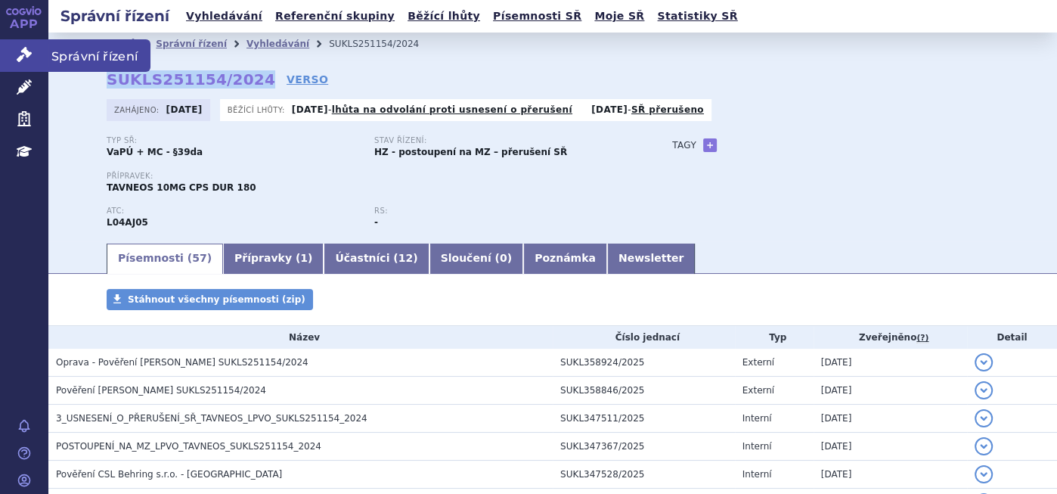
click at [29, 54] on icon at bounding box center [24, 54] width 15 height 15
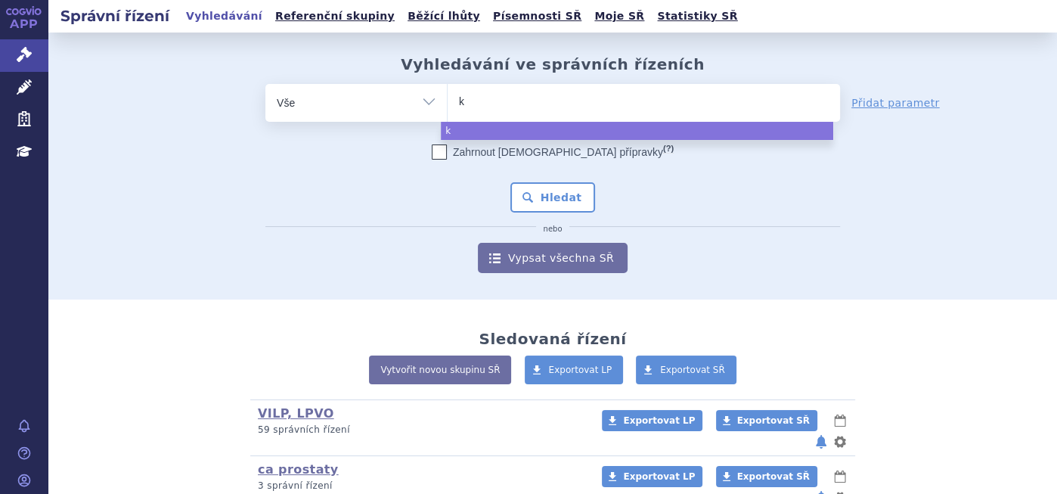
type input "ke"
type input "key"
type input "keyt"
type input "keytr"
type input "keytru"
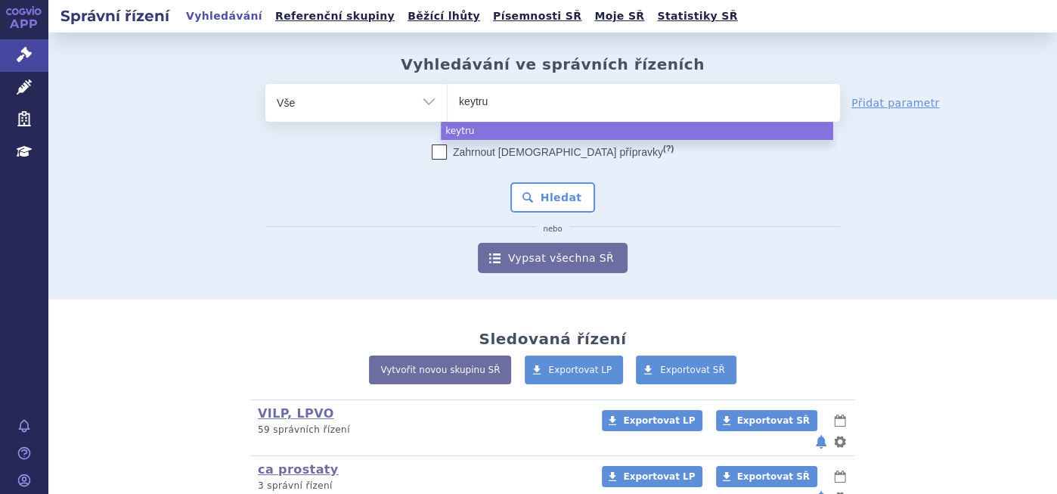
type input "keytrud"
type input "keytruda"
select select "keytruda"
click at [544, 196] on button "Hledat" at bounding box center [552, 197] width 85 height 30
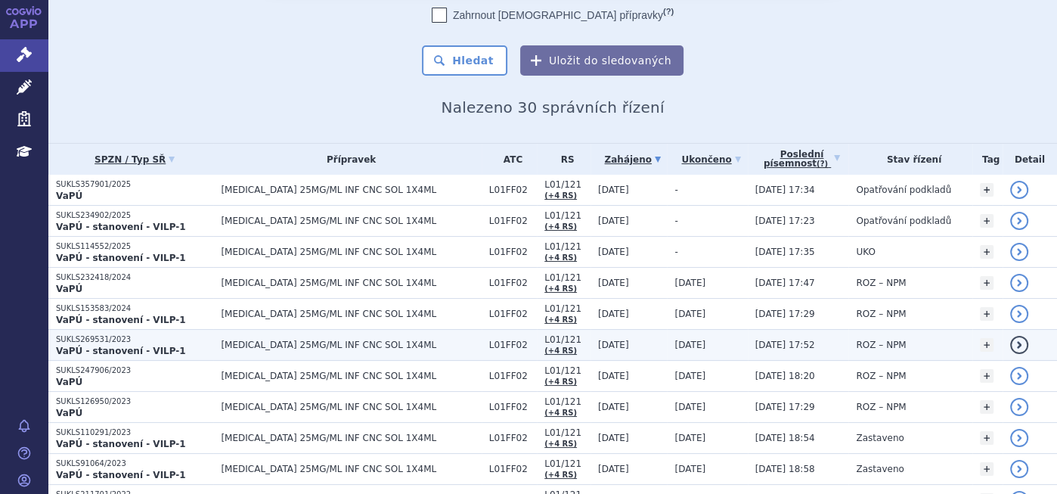
scroll to position [84, 0]
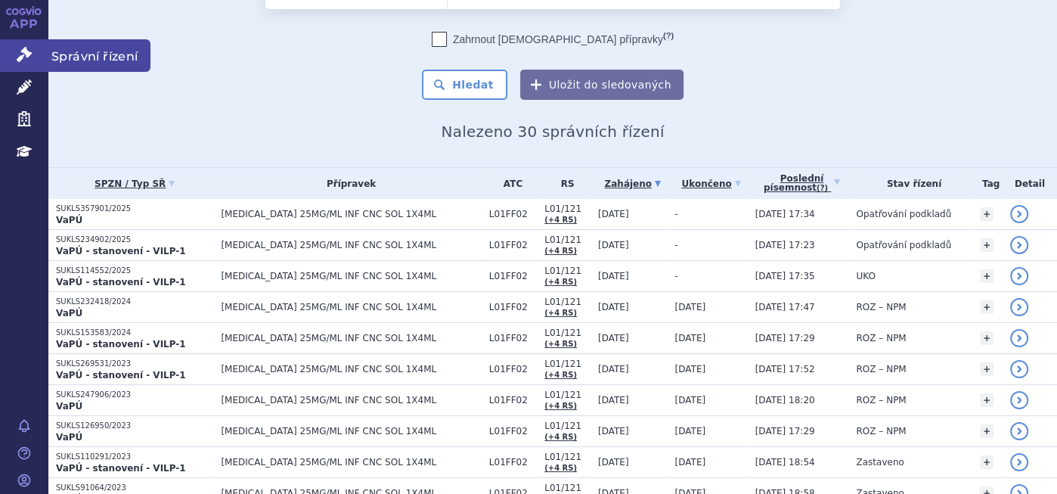
click at [47, 57] on link "Správní řízení" at bounding box center [24, 55] width 48 height 32
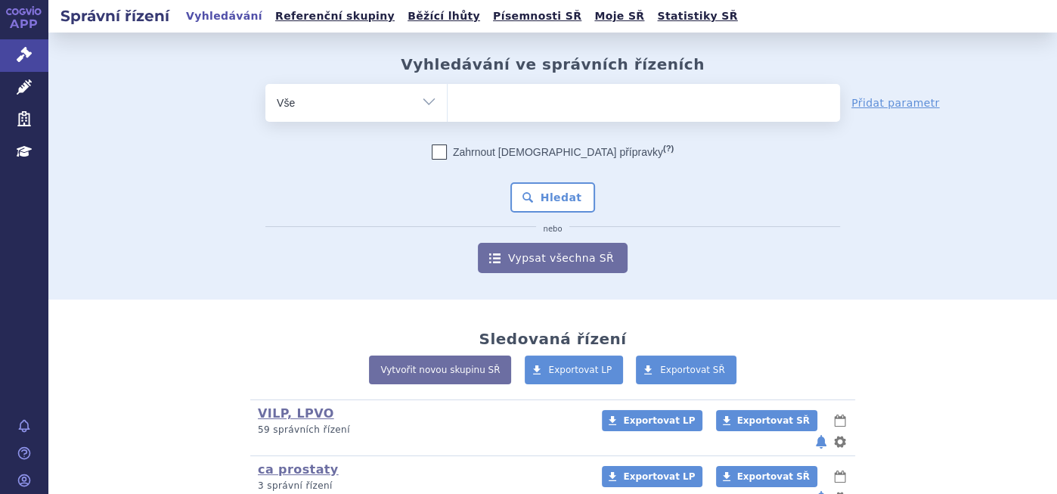
click at [592, 92] on ul at bounding box center [643, 100] width 392 height 32
click at [447, 92] on select at bounding box center [447, 102] width 1 height 38
click at [584, 107] on ul at bounding box center [643, 100] width 392 height 32
click at [447, 107] on select at bounding box center [447, 102] width 1 height 38
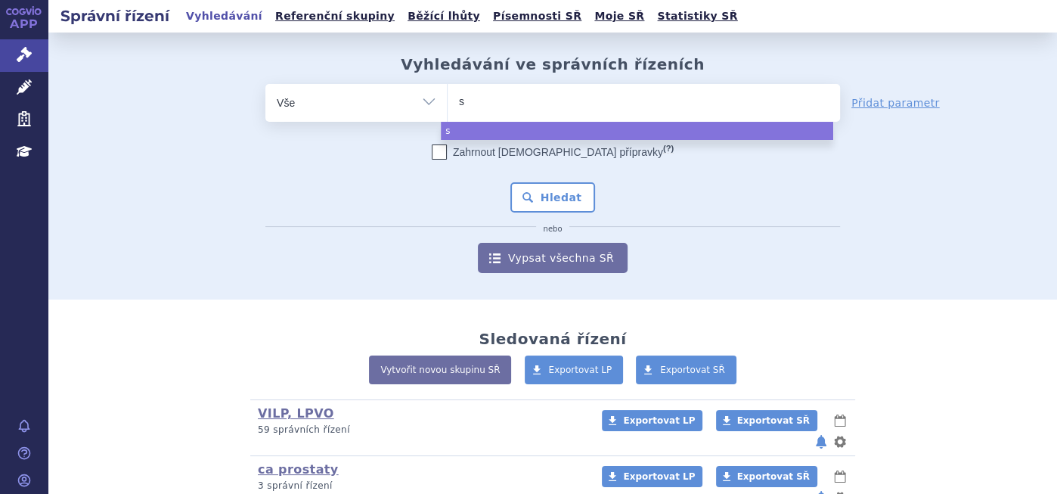
type input "si"
type input "sia"
type input "siala"
type input "sialana"
type input "sialanar"
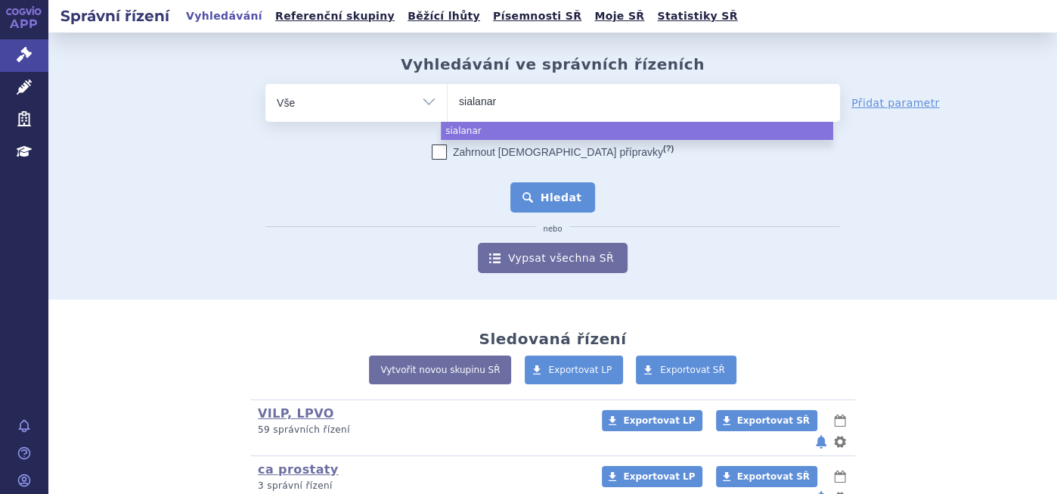
select select "sialanar"
click at [537, 206] on button "Hledat" at bounding box center [552, 197] width 85 height 30
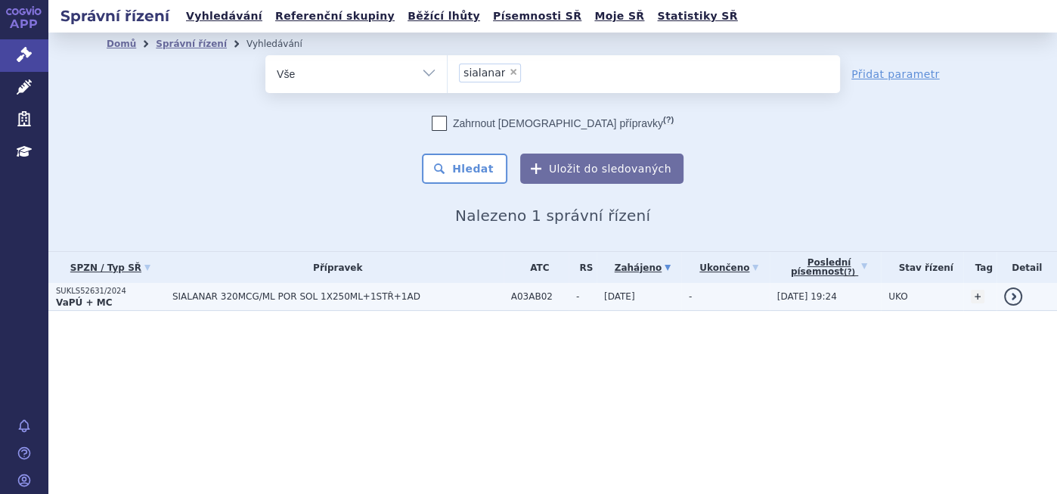
click at [239, 298] on span "SIALANAR 320MCG/ML POR SOL 1X250ML+1STŘ+1AD" at bounding box center [337, 296] width 331 height 11
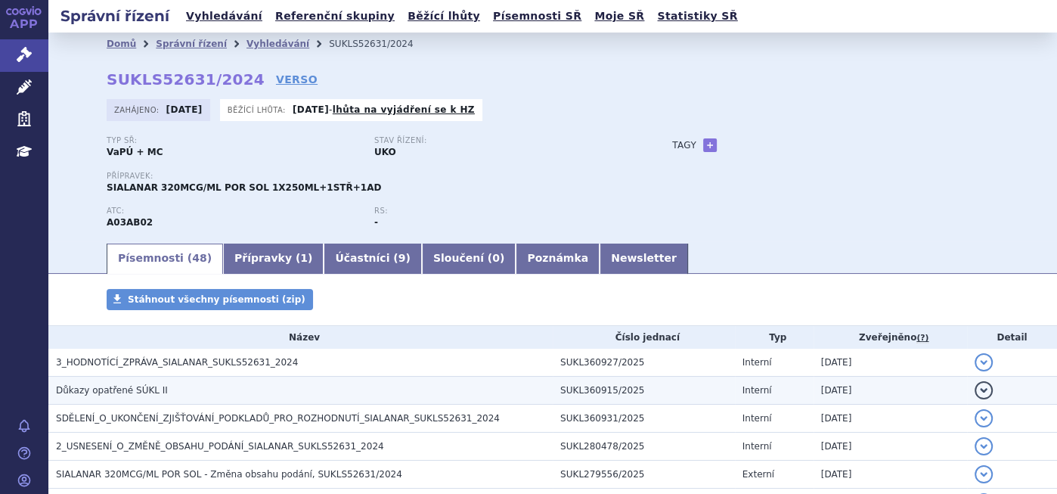
scroll to position [252, 0]
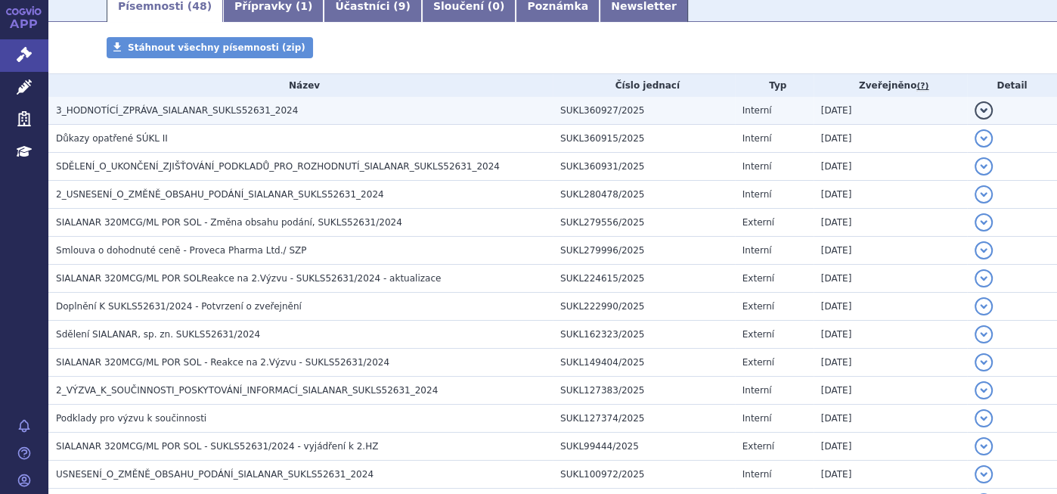
click at [266, 110] on span "3_HODNOTÍCÍ_ZPRÁVA_SIALANAR_SUKLS52631_2024" at bounding box center [177, 110] width 242 height 11
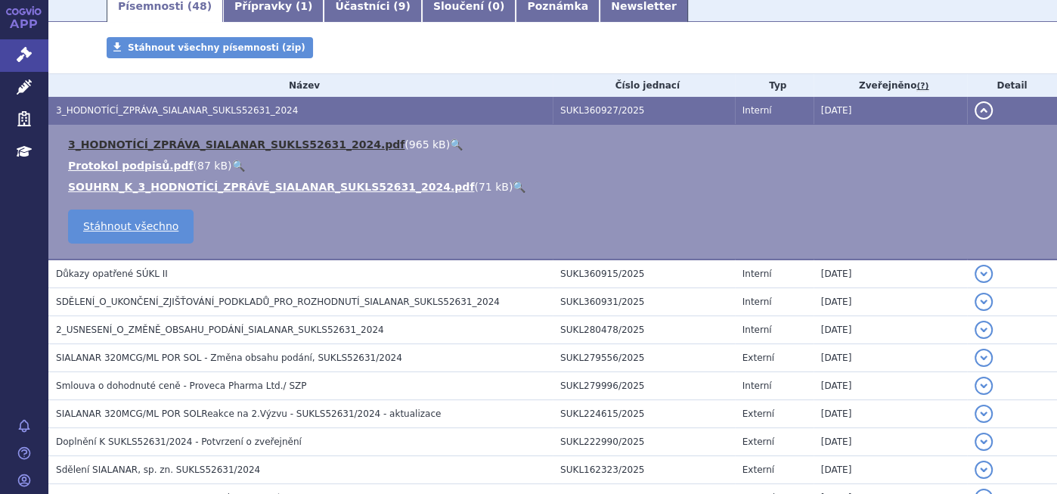
click at [207, 147] on link "3_HODNOTÍCÍ_ZPRÁVA_SIALANAR_SUKLS52631_2024.pdf" at bounding box center [236, 144] width 336 height 12
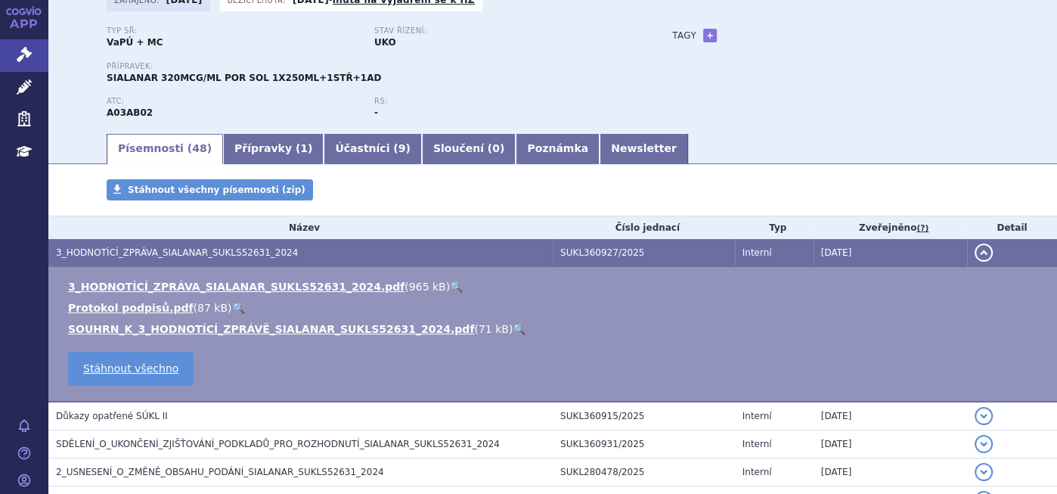
scroll to position [0, 0]
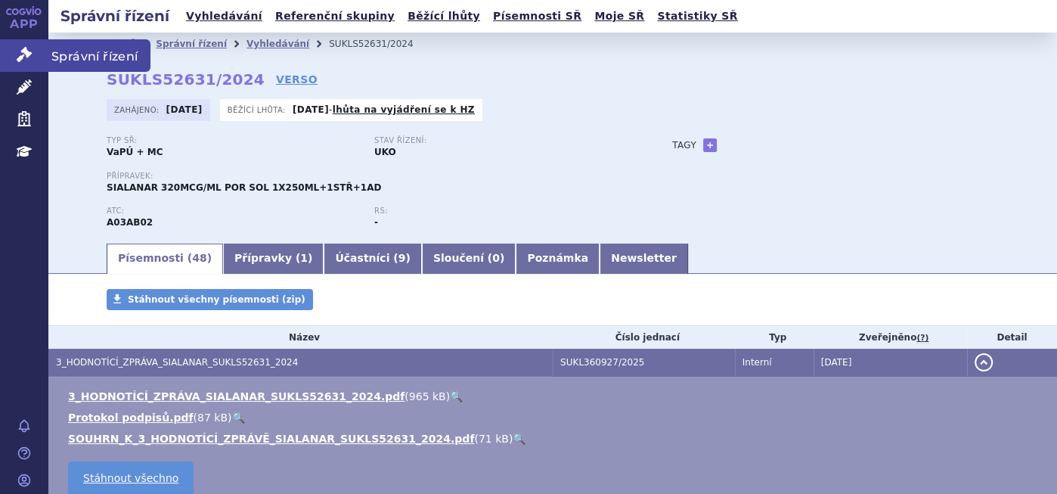
click at [15, 45] on link "Správní řízení" at bounding box center [24, 55] width 48 height 32
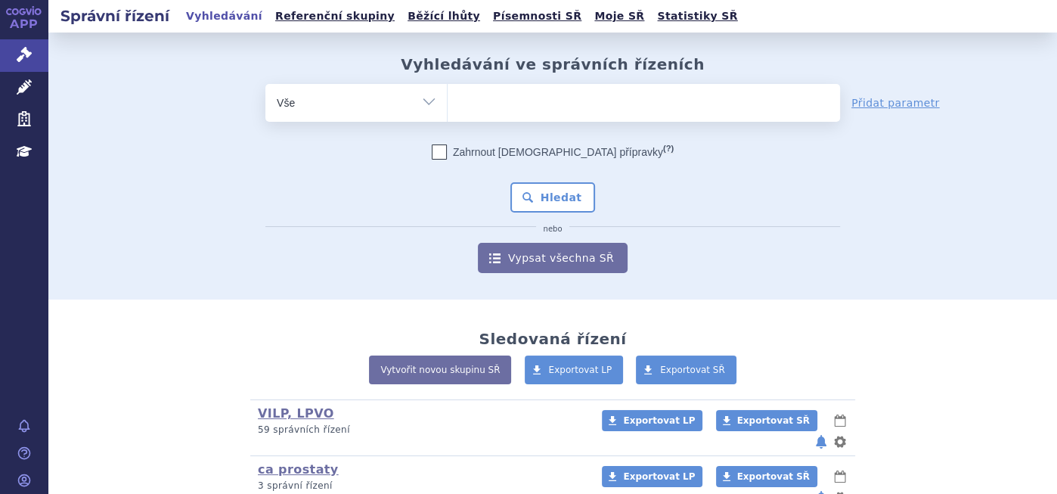
click at [522, 104] on ul at bounding box center [643, 100] width 392 height 32
click at [447, 104] on select at bounding box center [447, 102] width 1 height 38
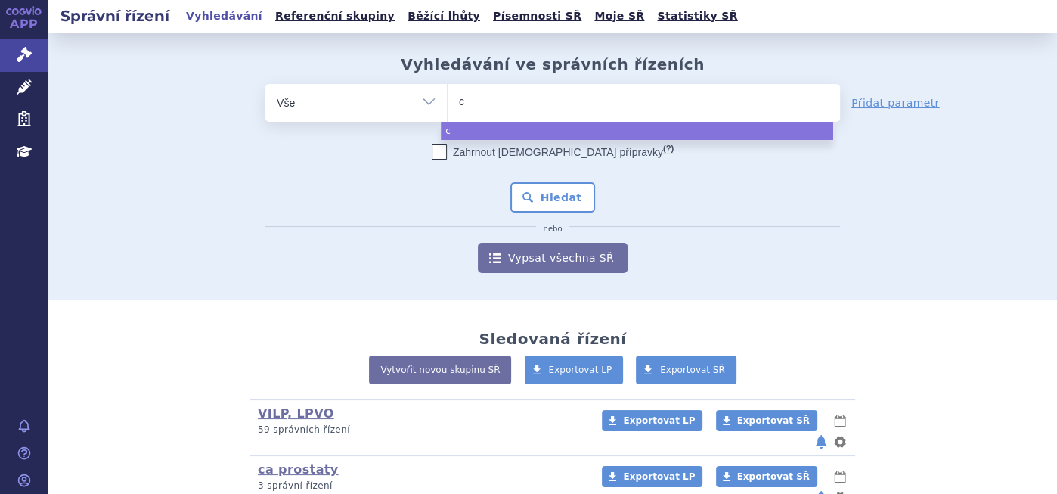
type input "co"
type input "col"
type input "coli"
type input "colim"
select select "colim"
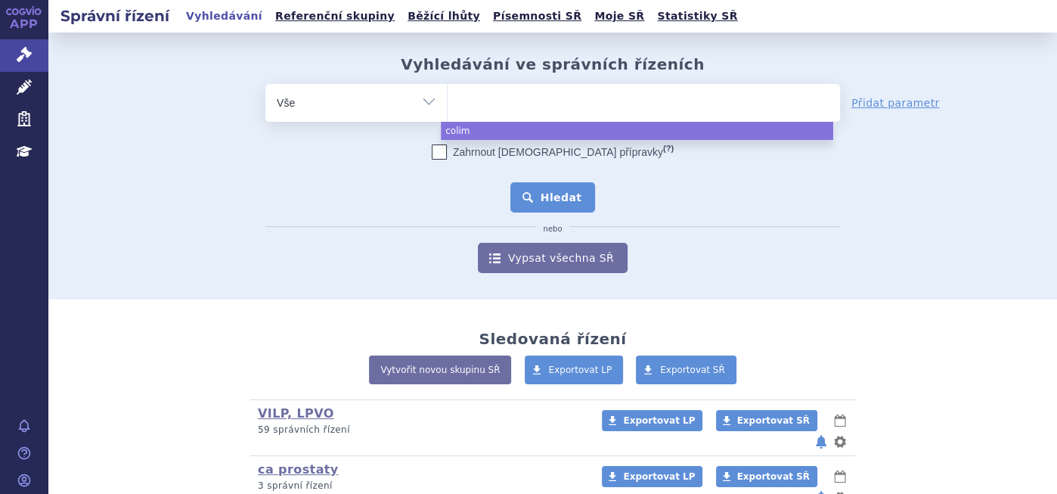
click at [516, 184] on button "Hledat" at bounding box center [552, 197] width 85 height 30
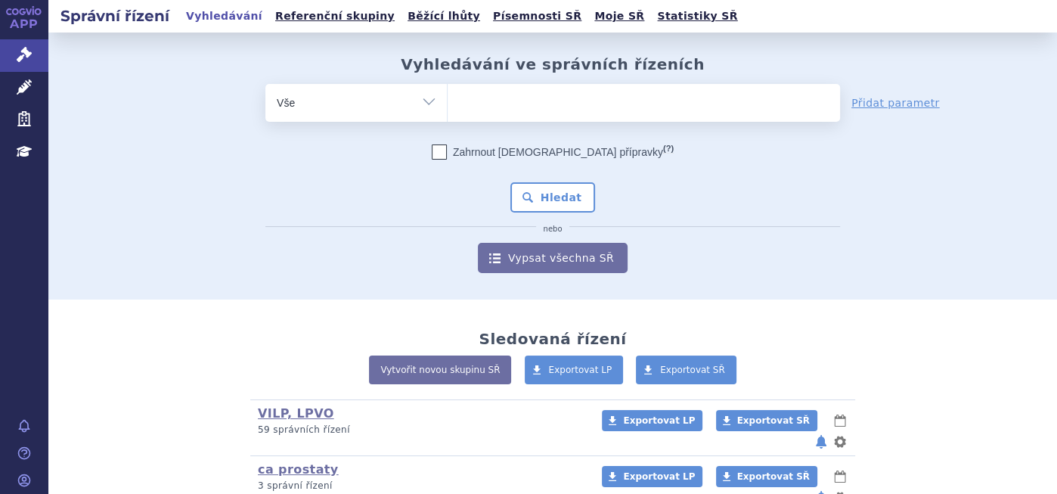
click at [509, 119] on span at bounding box center [643, 103] width 392 height 38
click at [447, 119] on select at bounding box center [447, 102] width 1 height 38
click at [516, 104] on ul at bounding box center [643, 100] width 392 height 32
click at [447, 104] on select at bounding box center [447, 102] width 1 height 38
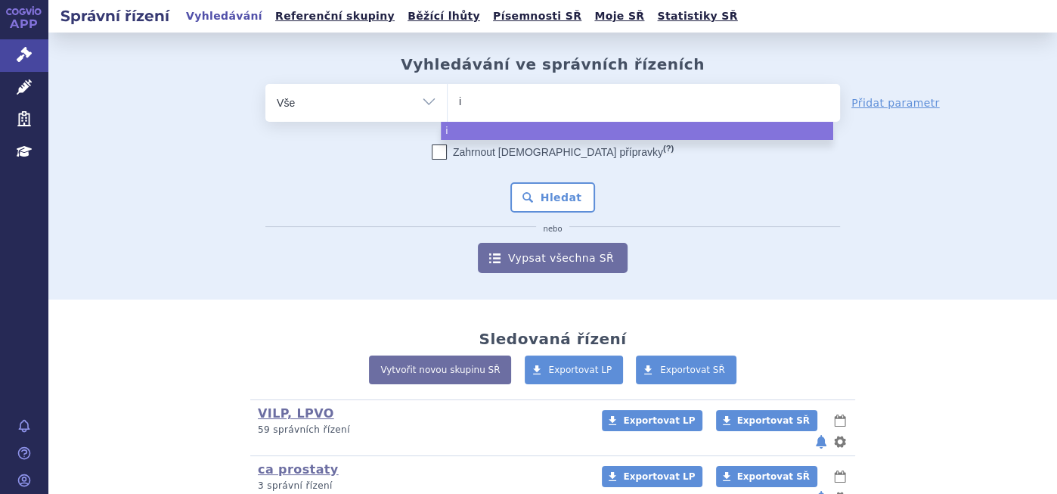
type input "iq"
type input "iqi"
type input "iqir"
type input "iqirv"
type input "iqirvo"
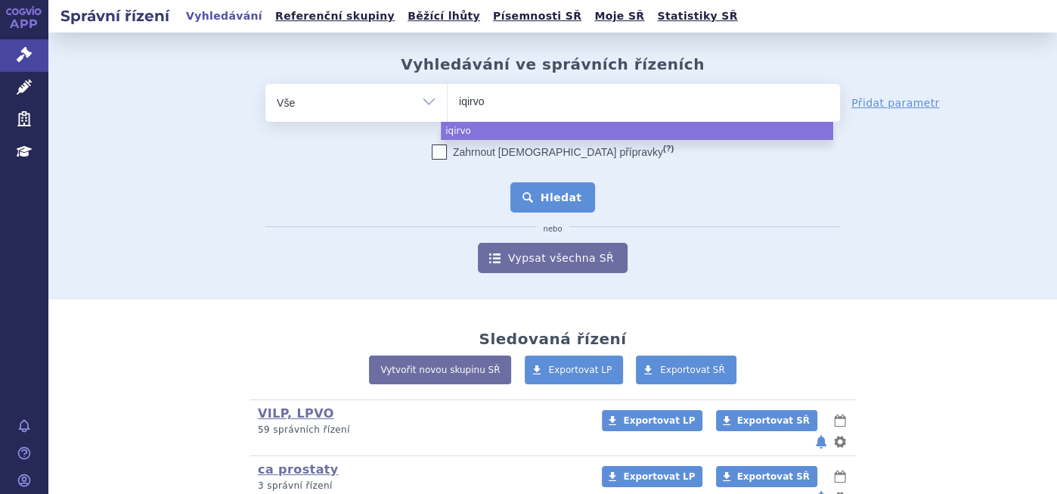
select select "iqirvo"
click at [552, 189] on button "Hledat" at bounding box center [552, 197] width 85 height 30
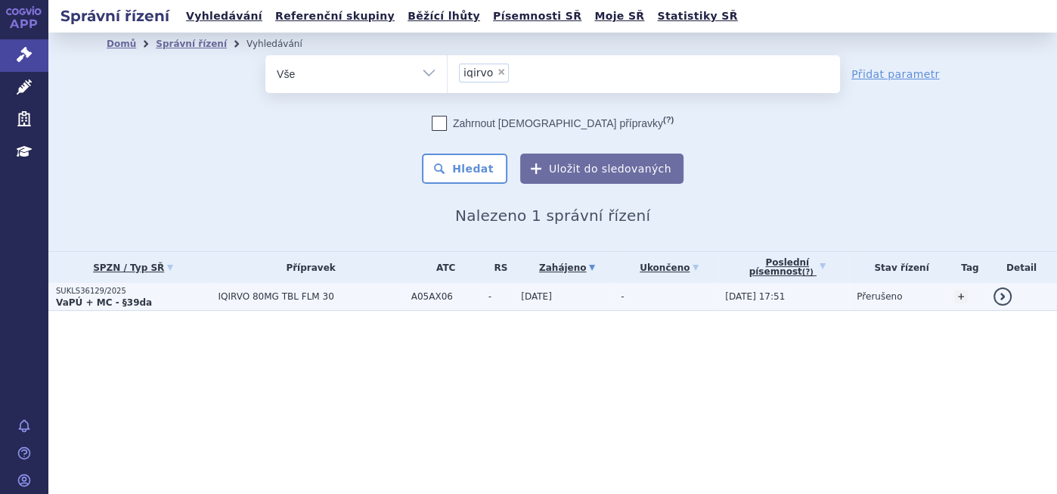
click at [295, 286] on td "IQIRVO 80MG TBL FLM 30" at bounding box center [306, 297] width 193 height 28
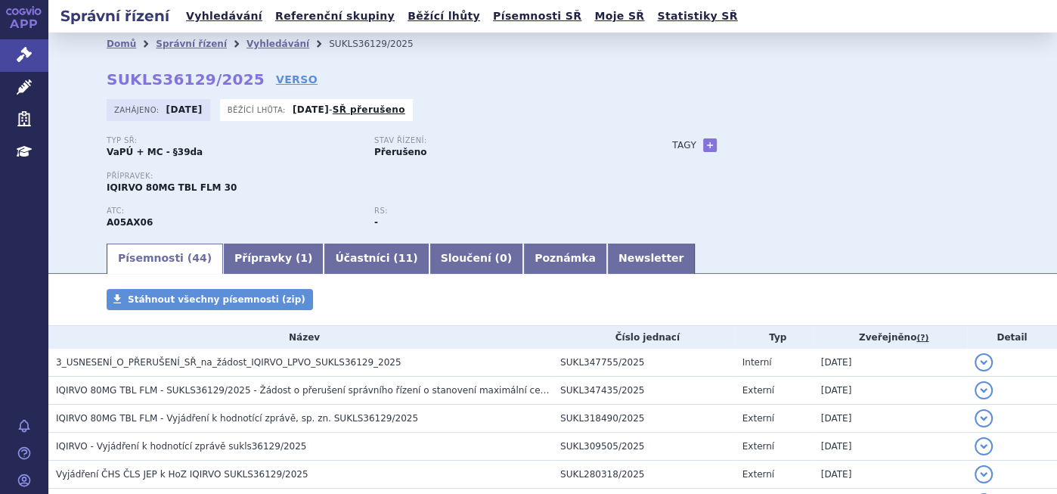
drag, startPoint x: 85, startPoint y: 326, endPoint x: 14, endPoint y: 363, distance: 79.5
drag, startPoint x: 14, startPoint y: 363, endPoint x: -10, endPoint y: 392, distance: 37.6
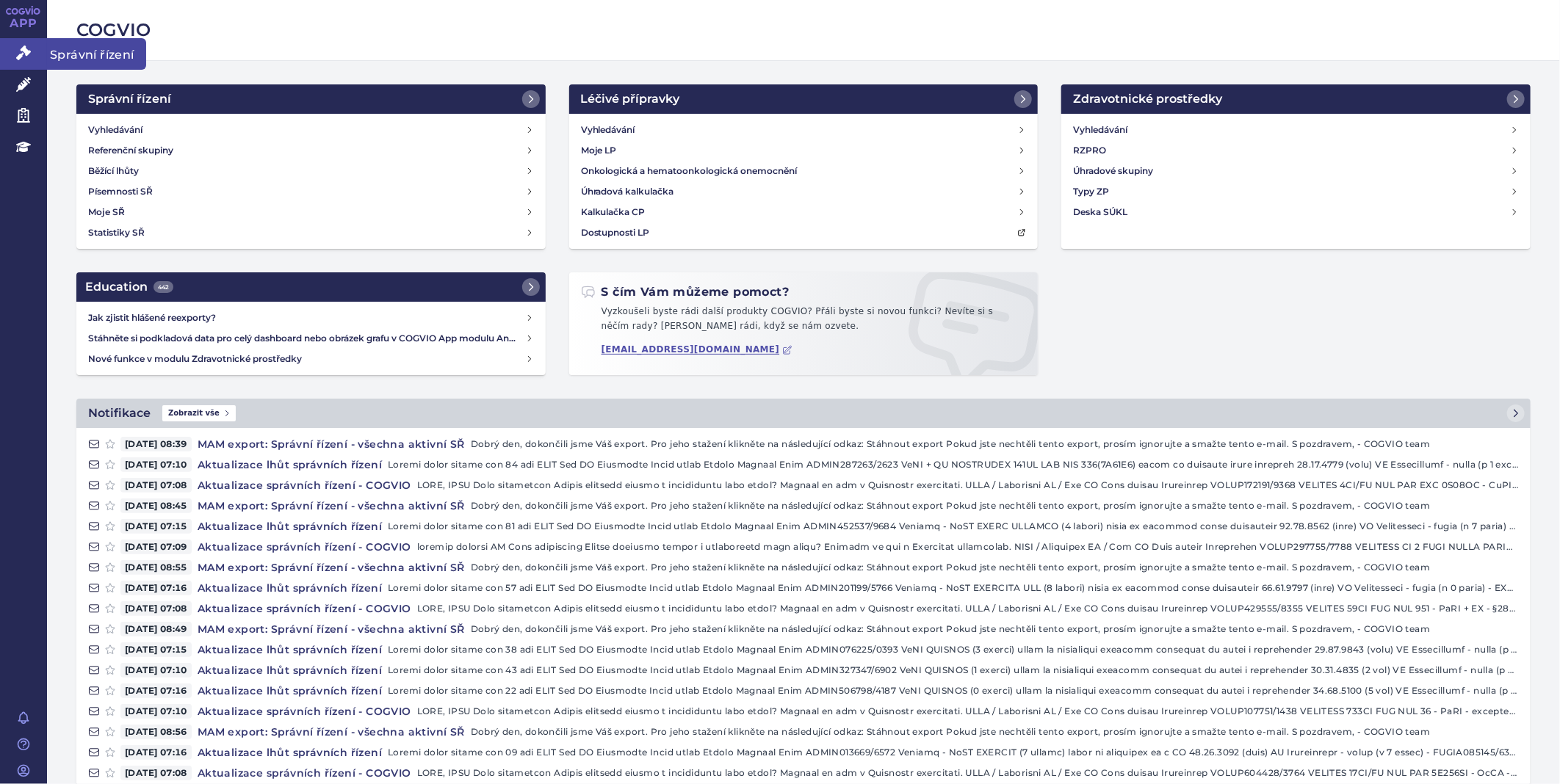
click at [30, 45] on link "Správní řízení" at bounding box center [23, 53] width 47 height 31
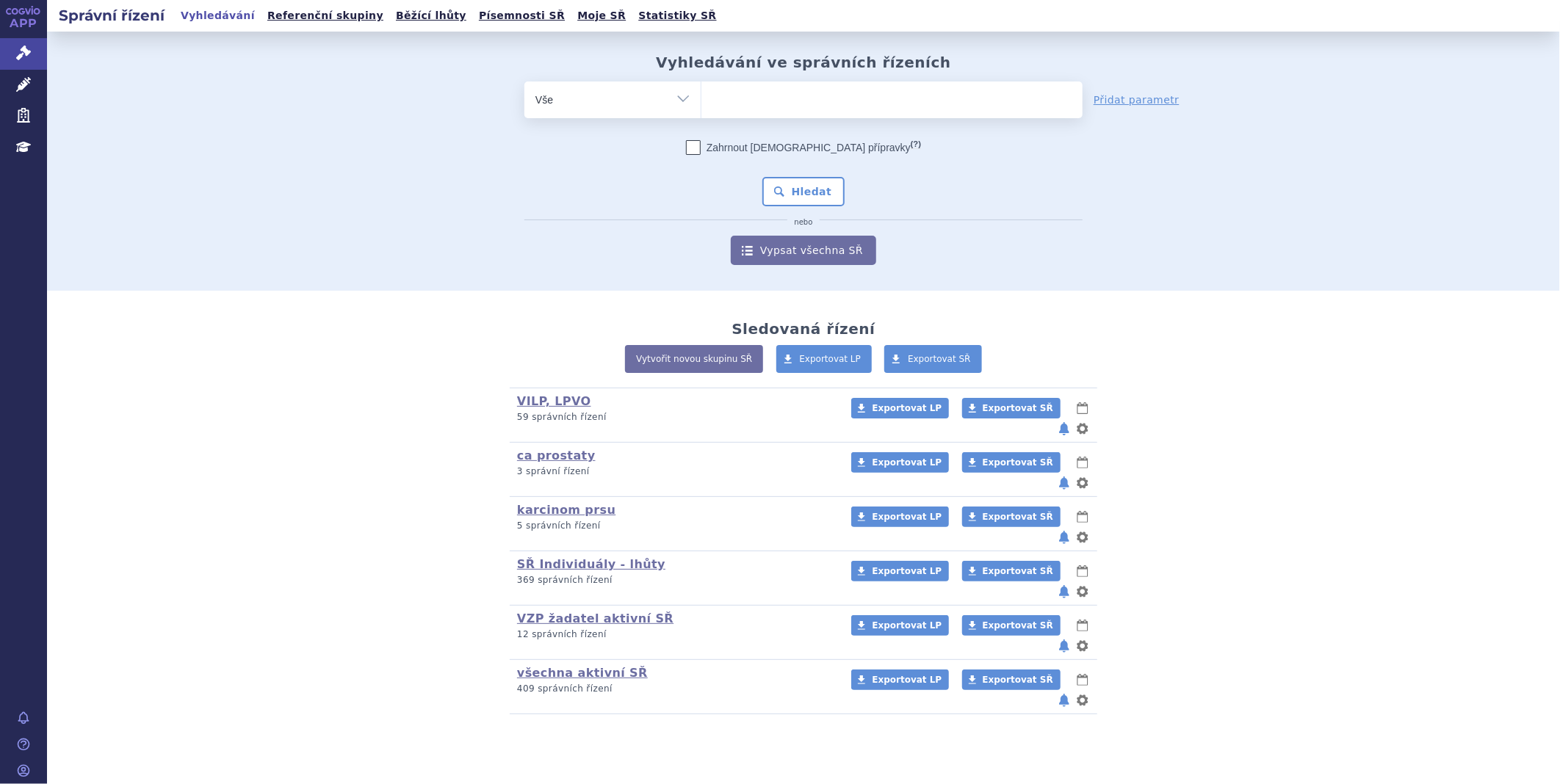
click at [754, 103] on ul at bounding box center [892, 97] width 381 height 31
click at [702, 103] on select at bounding box center [701, 99] width 1 height 37
click at [754, 103] on ul at bounding box center [892, 97] width 381 height 31
click at [702, 103] on select at bounding box center [701, 99] width 1 height 37
type input "bav"
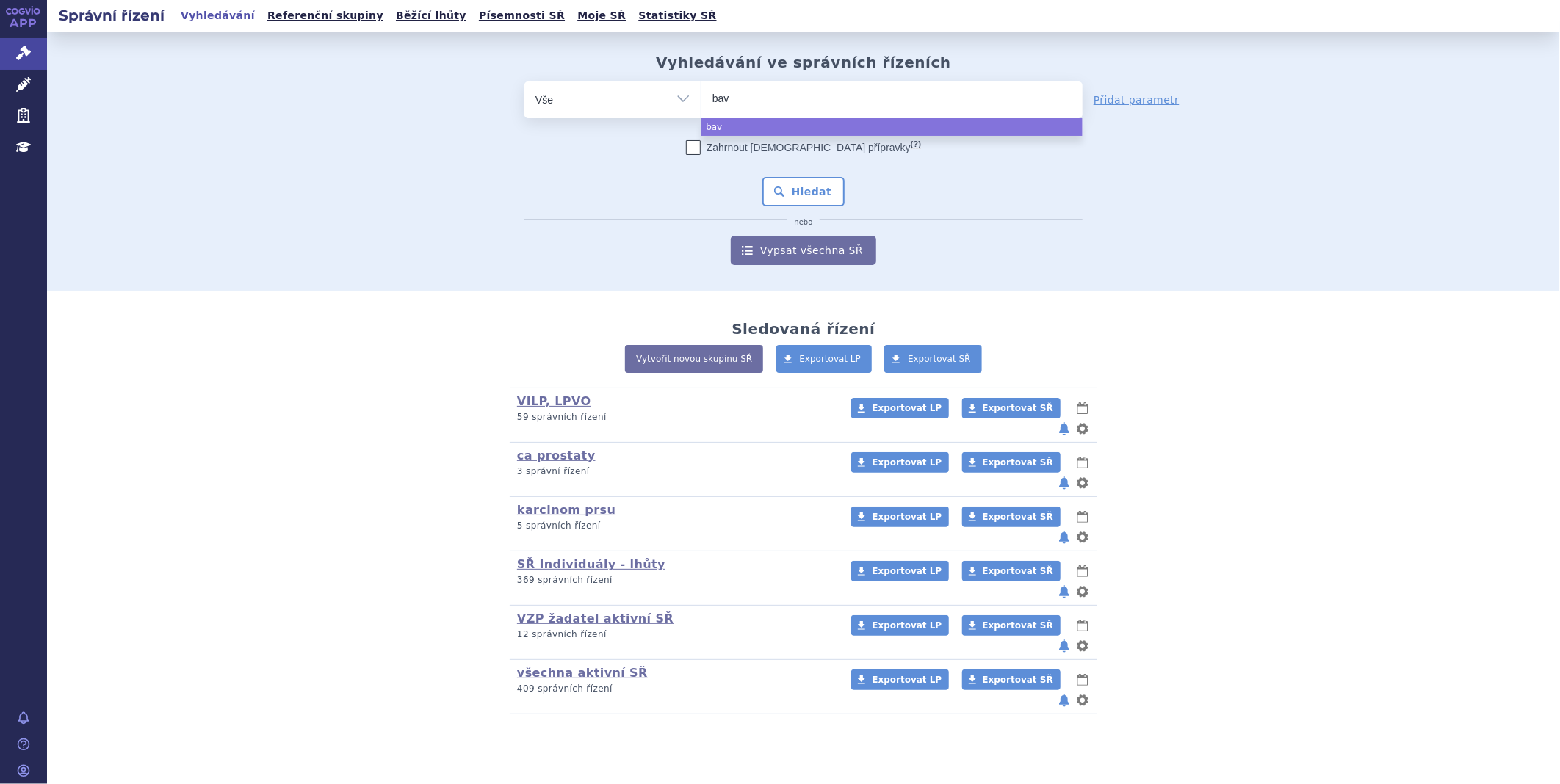
type input "bave"
type input "baven"
type input "bavenc"
type input "bavencio"
select select "bavencio"
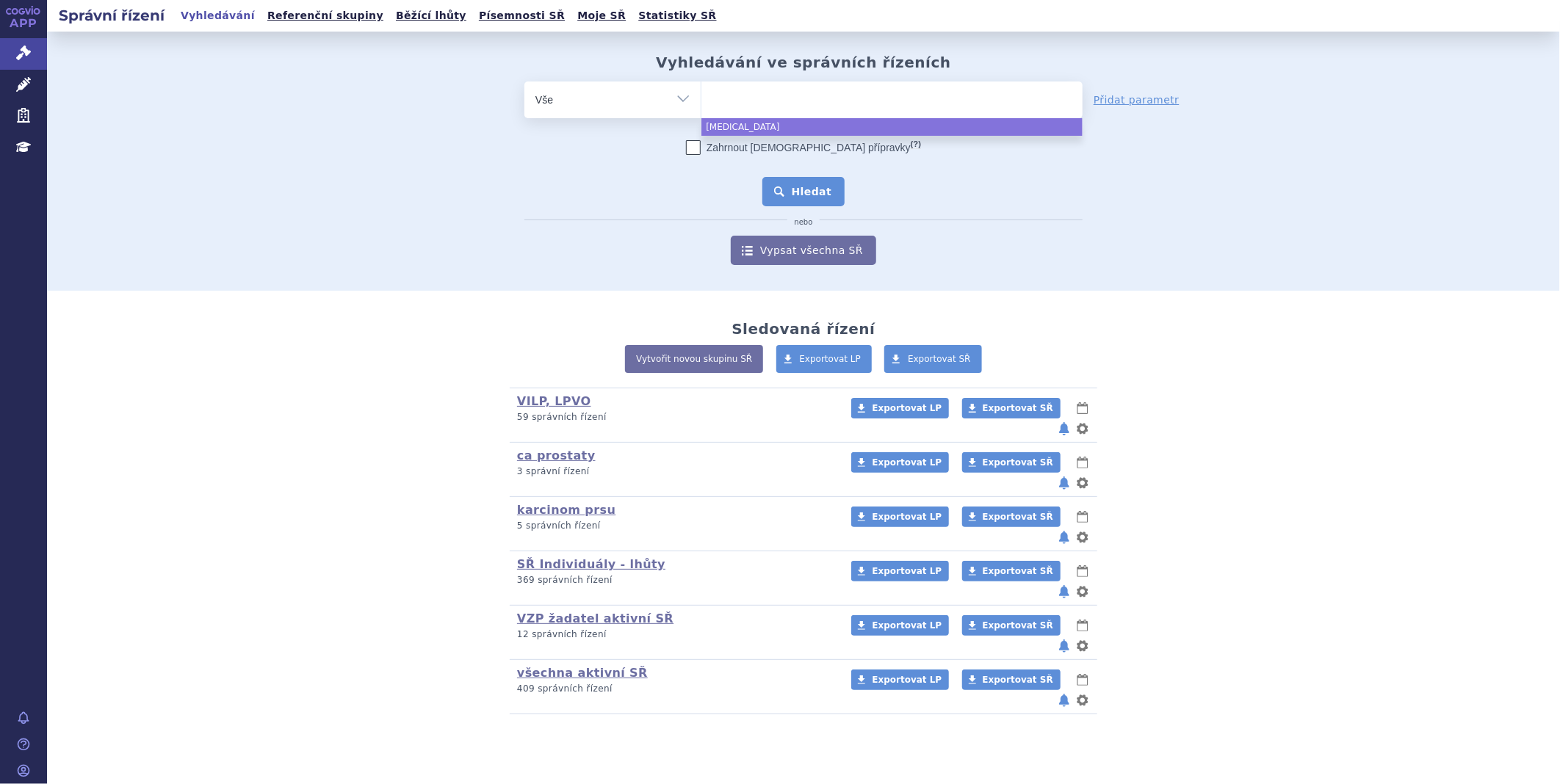
click at [807, 187] on button "Hledat" at bounding box center [804, 191] width 83 height 29
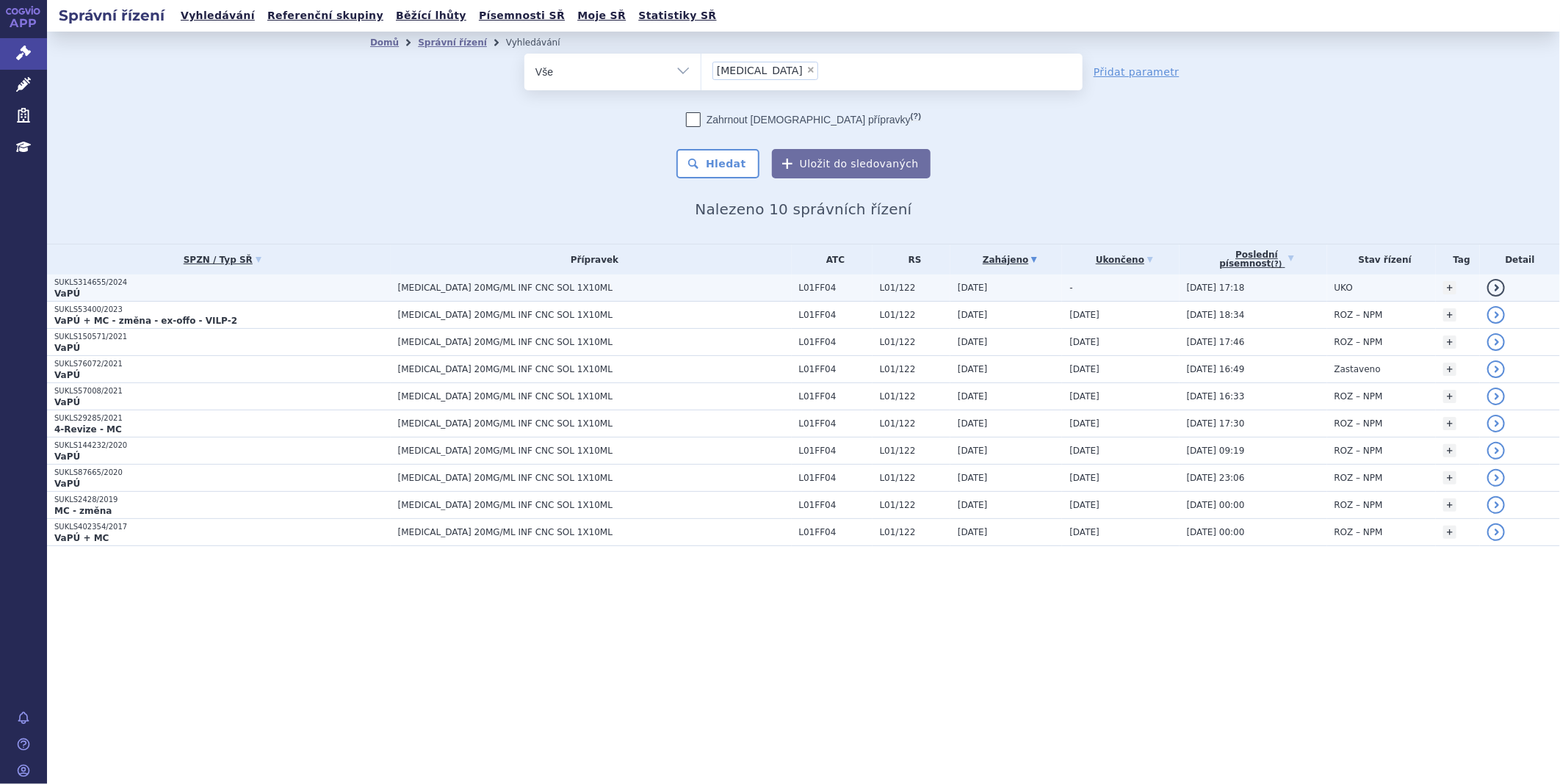
click at [105, 283] on p "SUKLS314655/2024" at bounding box center [223, 283] width 336 height 11
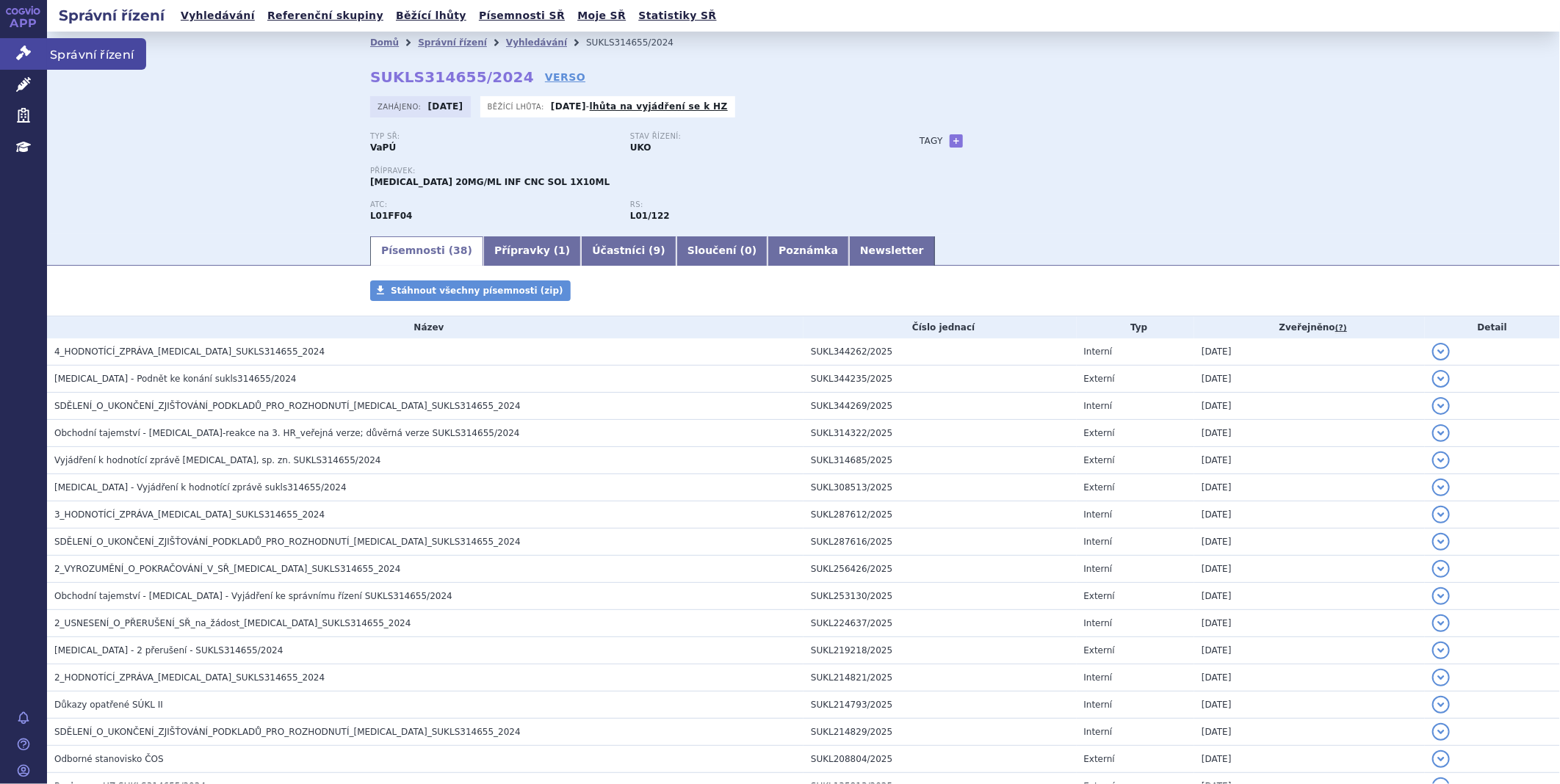
click at [8, 45] on link "Správní řízení" at bounding box center [23, 53] width 47 height 31
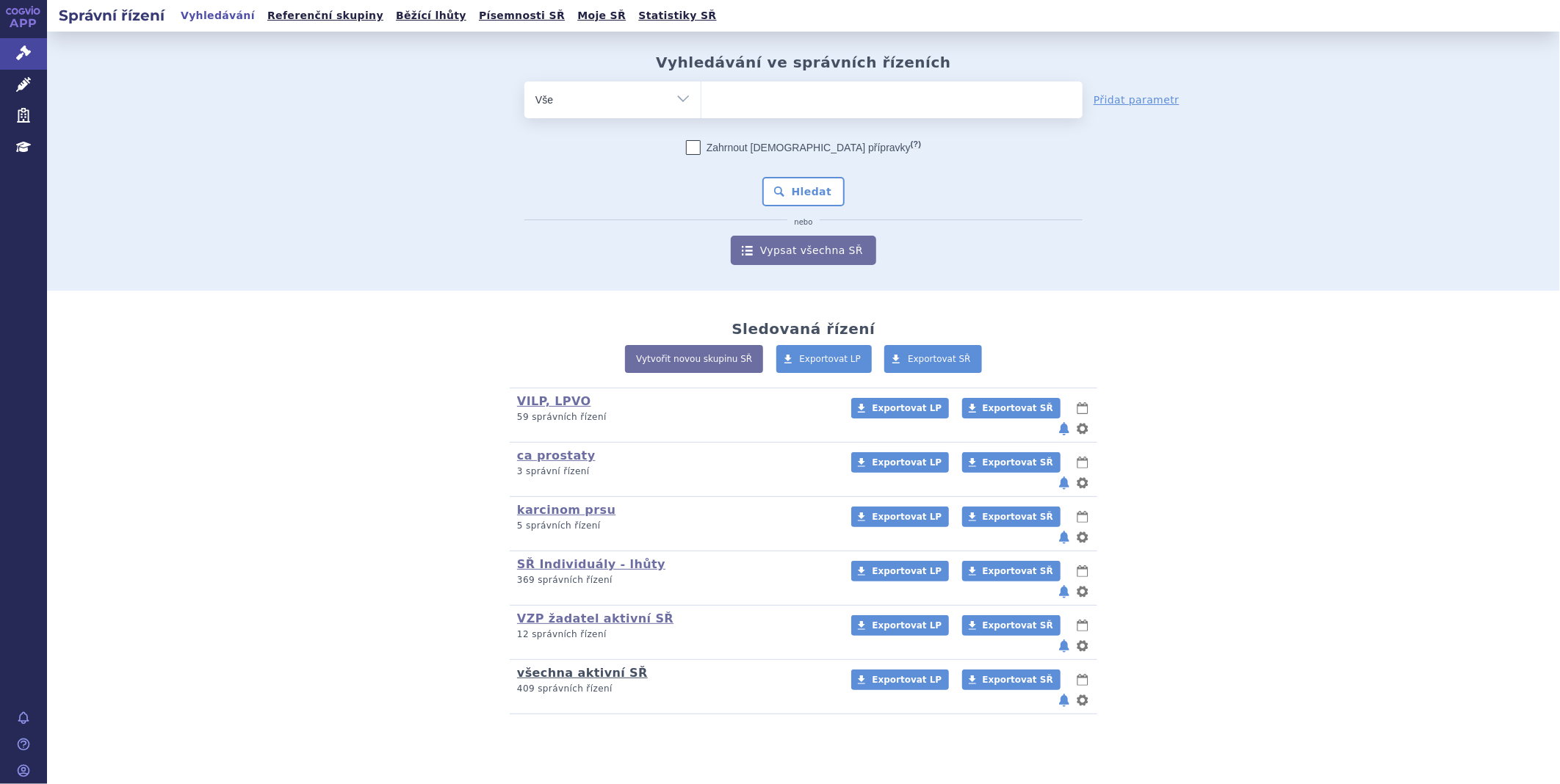
click at [571, 666] on link "všechna aktivní SŘ" at bounding box center [582, 673] width 131 height 14
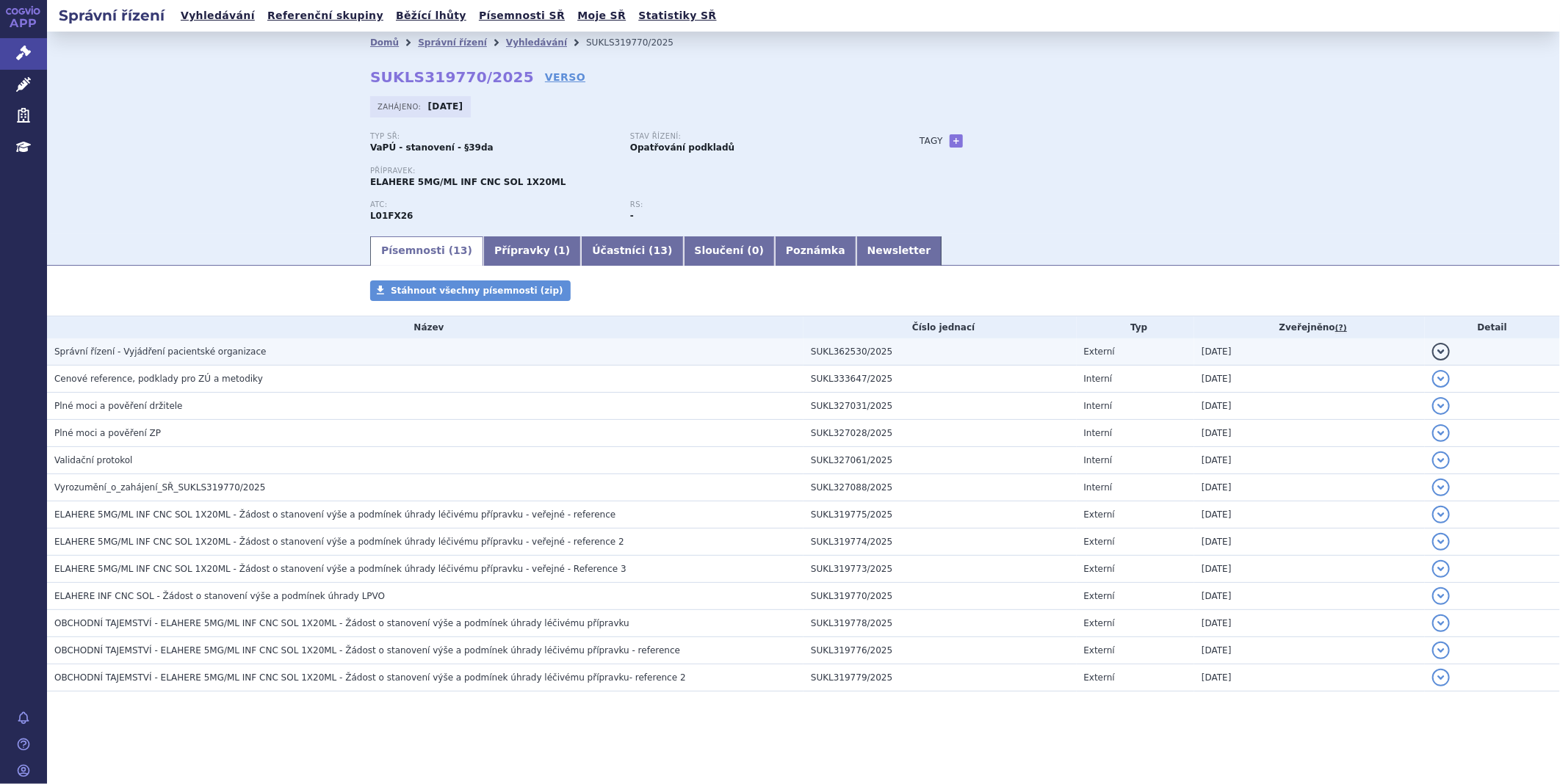
click at [707, 351] on h3 "Správní řízení - Vyjádření pacientské organizace" at bounding box center [429, 352] width 749 height 15
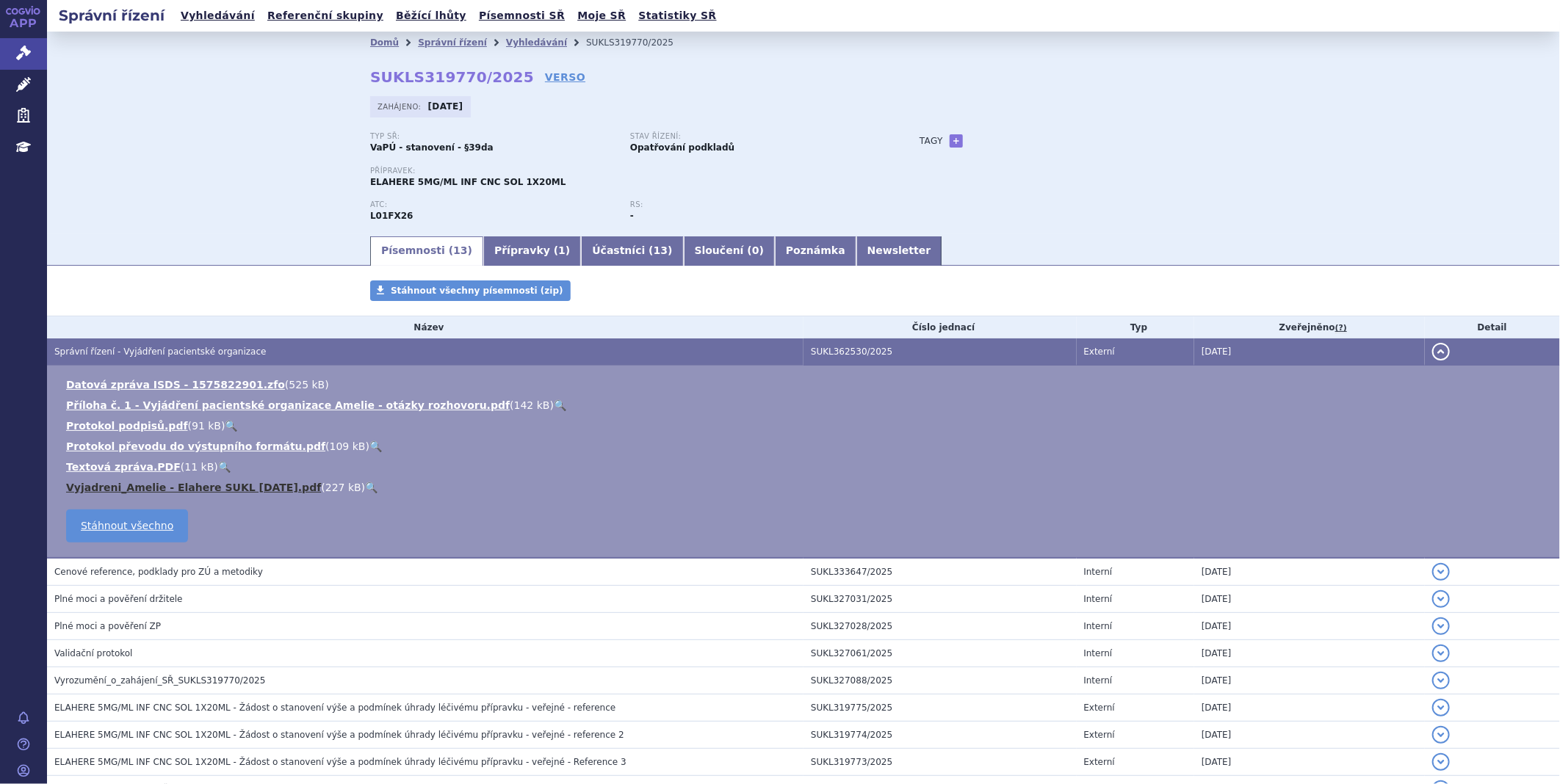
click at [196, 493] on link "Vyjadreni_Amelie - Elahere SUKL září 2025.pdf" at bounding box center [193, 488] width 255 height 12
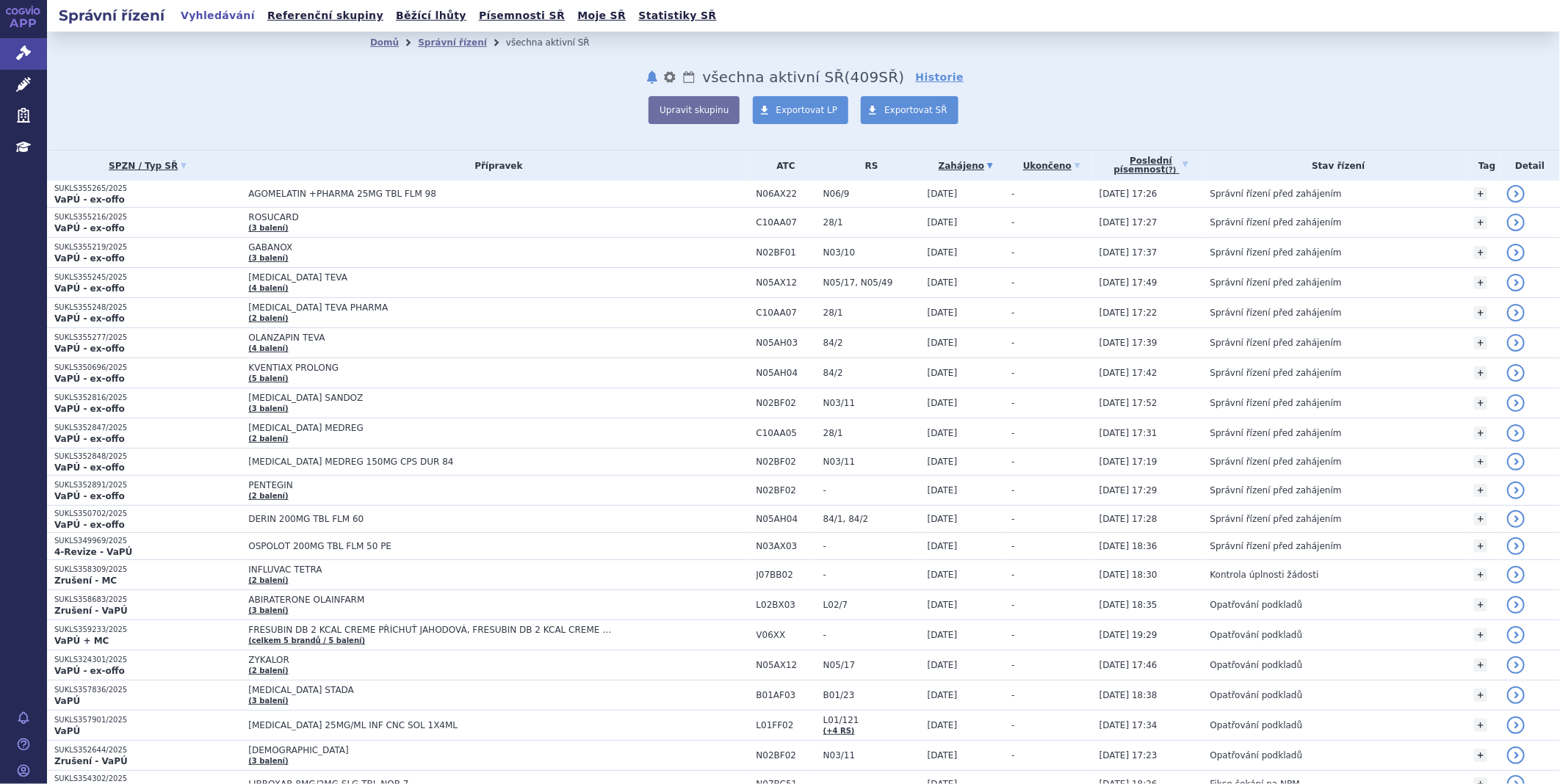
click at [25, 38] on link "APP" at bounding box center [23, 18] width 47 height 38
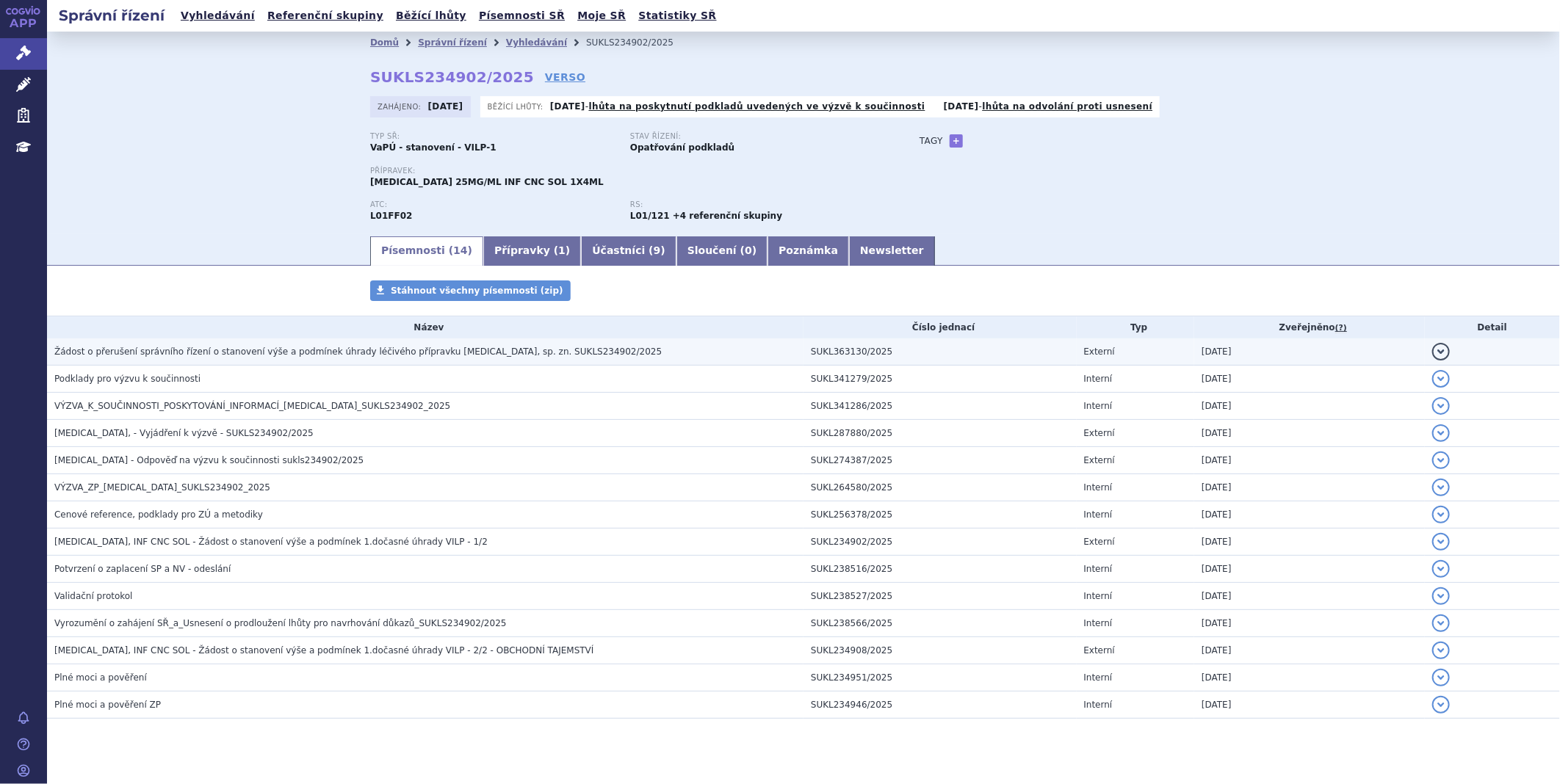
click at [381, 355] on span "Žádost o přerušení správního řízení o stanovení výše a podmínek úhrady léčivého…" at bounding box center [358, 352] width 607 height 11
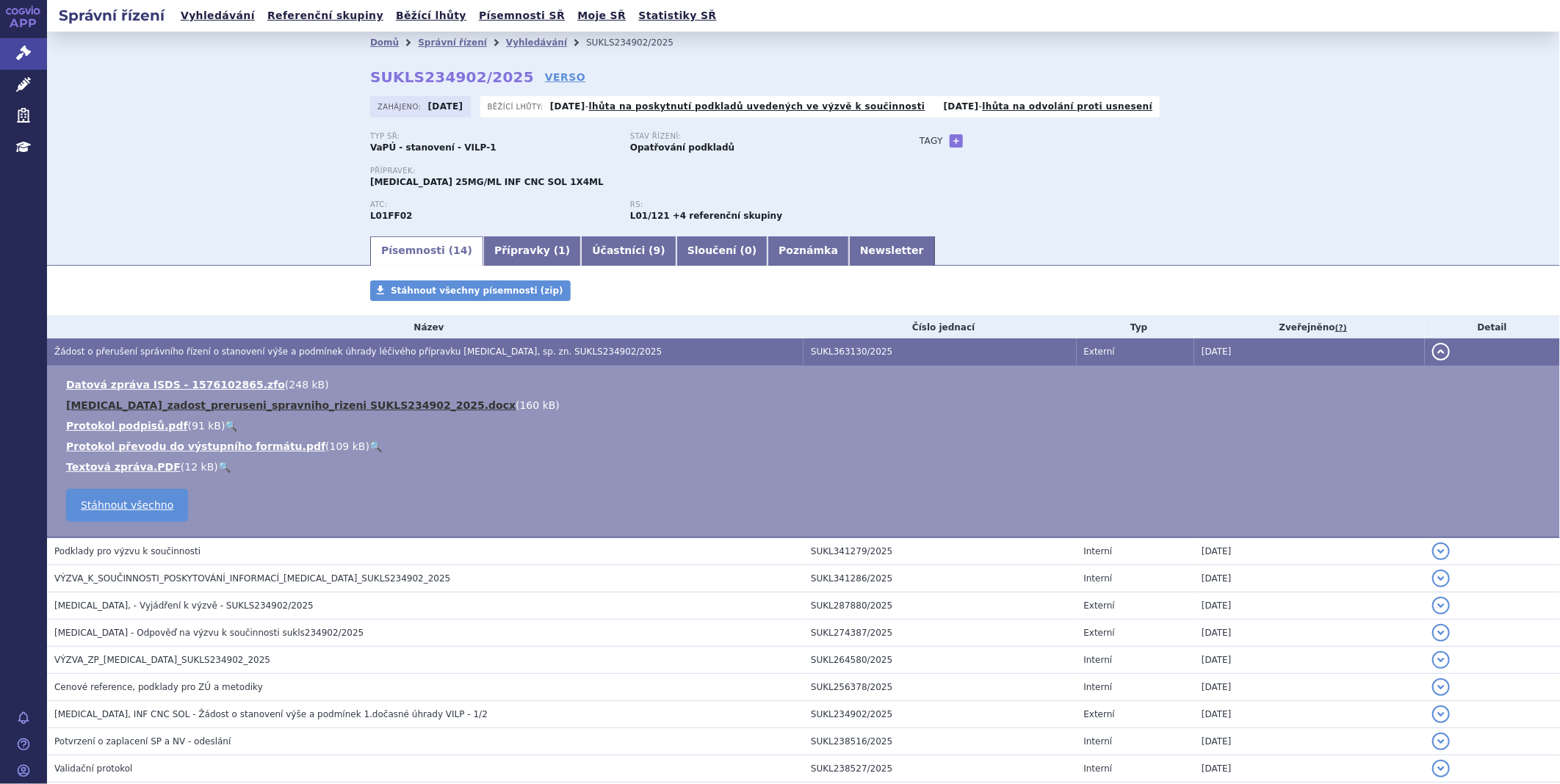
click at [363, 402] on link "KEYTRUDA_zadost_preruseni_spravniho_rizeni SUKLS234902_2025.docx" at bounding box center [291, 405] width 450 height 12
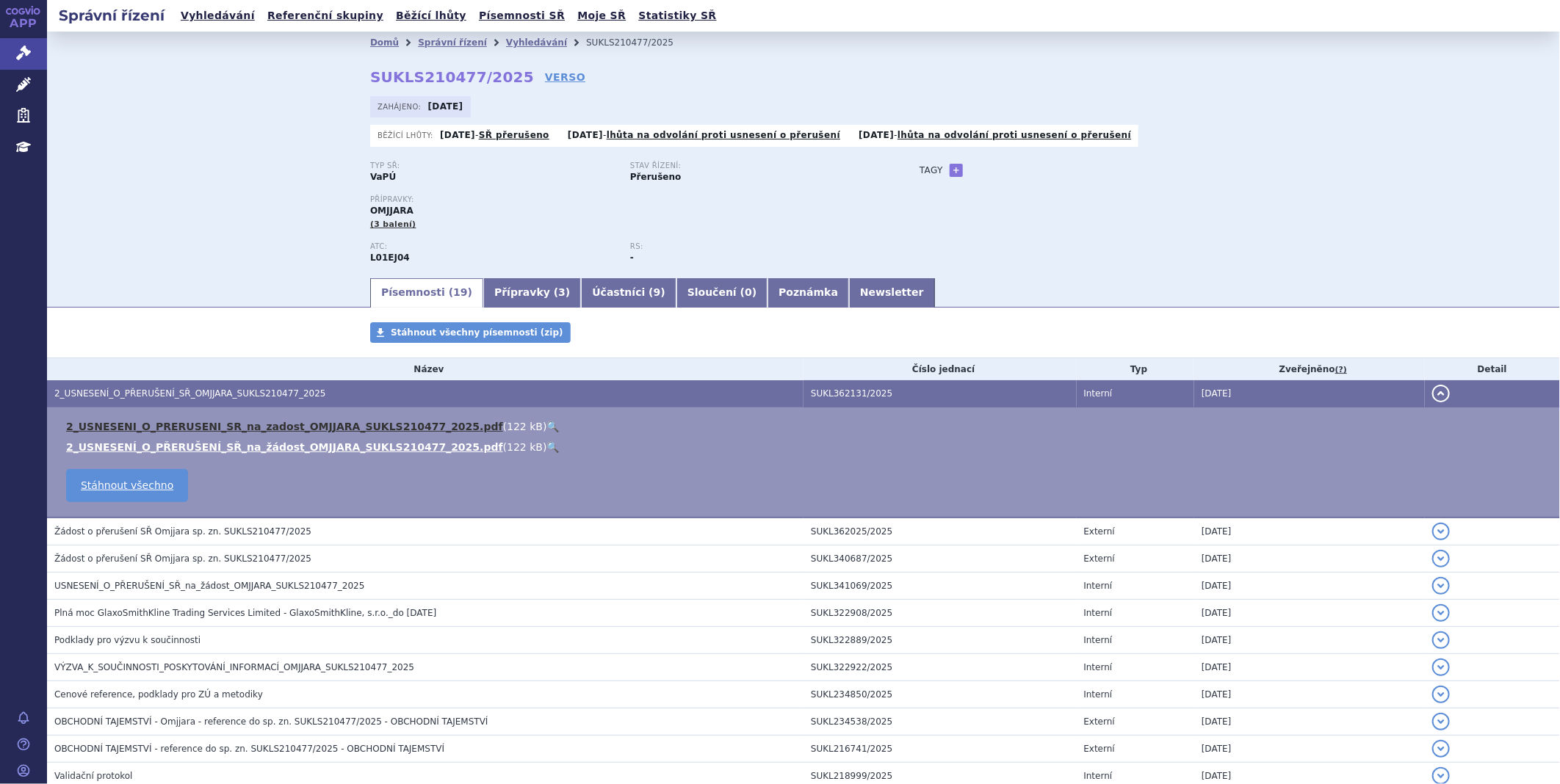
click at [225, 421] on link "2_USNESENI_O_PRERUSENI_SR_na_zadost_OMJJARA_SUKLS210477_2025.pdf" at bounding box center [285, 426] width 437 height 12
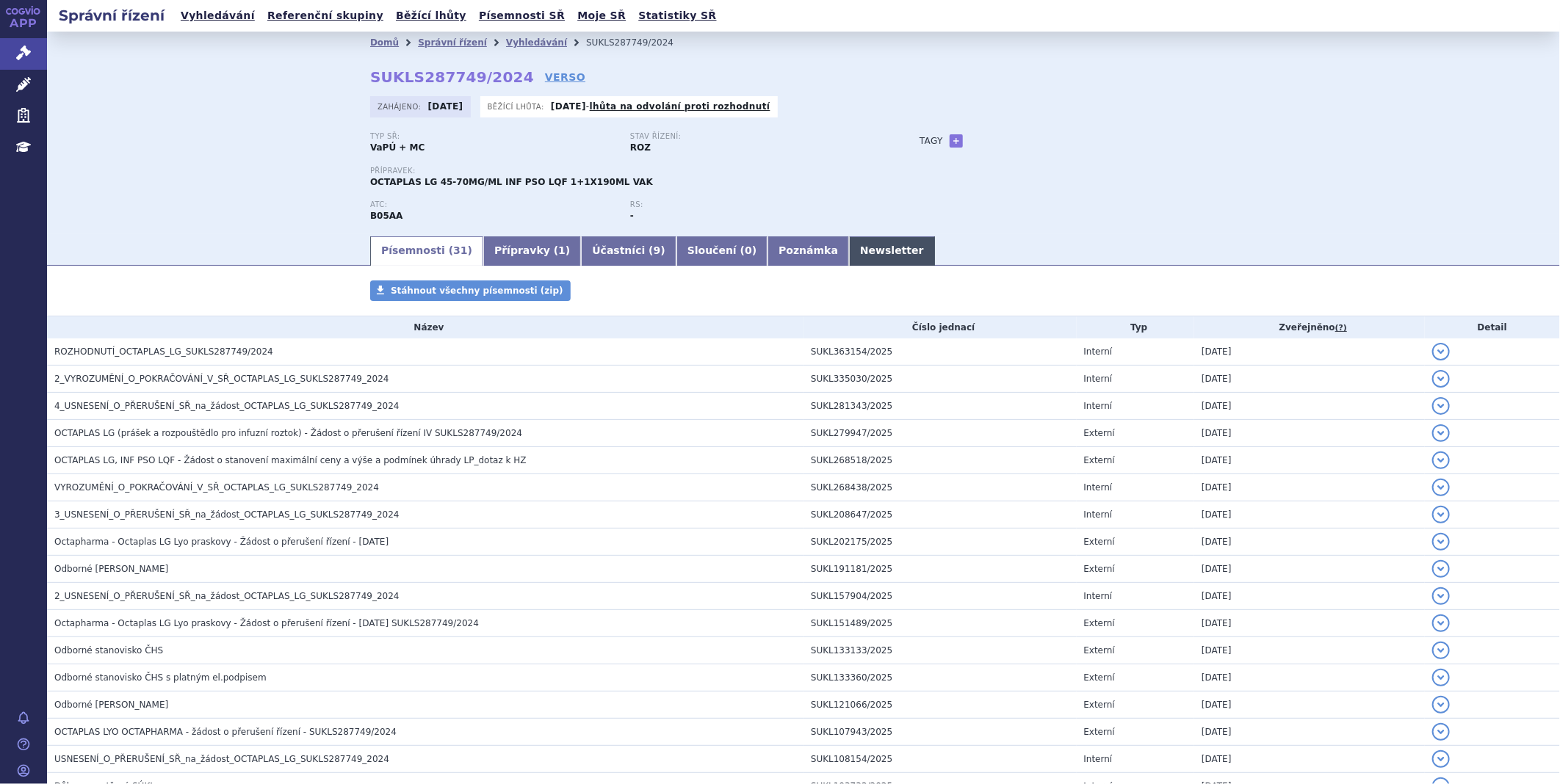
click at [849, 253] on link "Newsletter" at bounding box center [892, 251] width 86 height 29
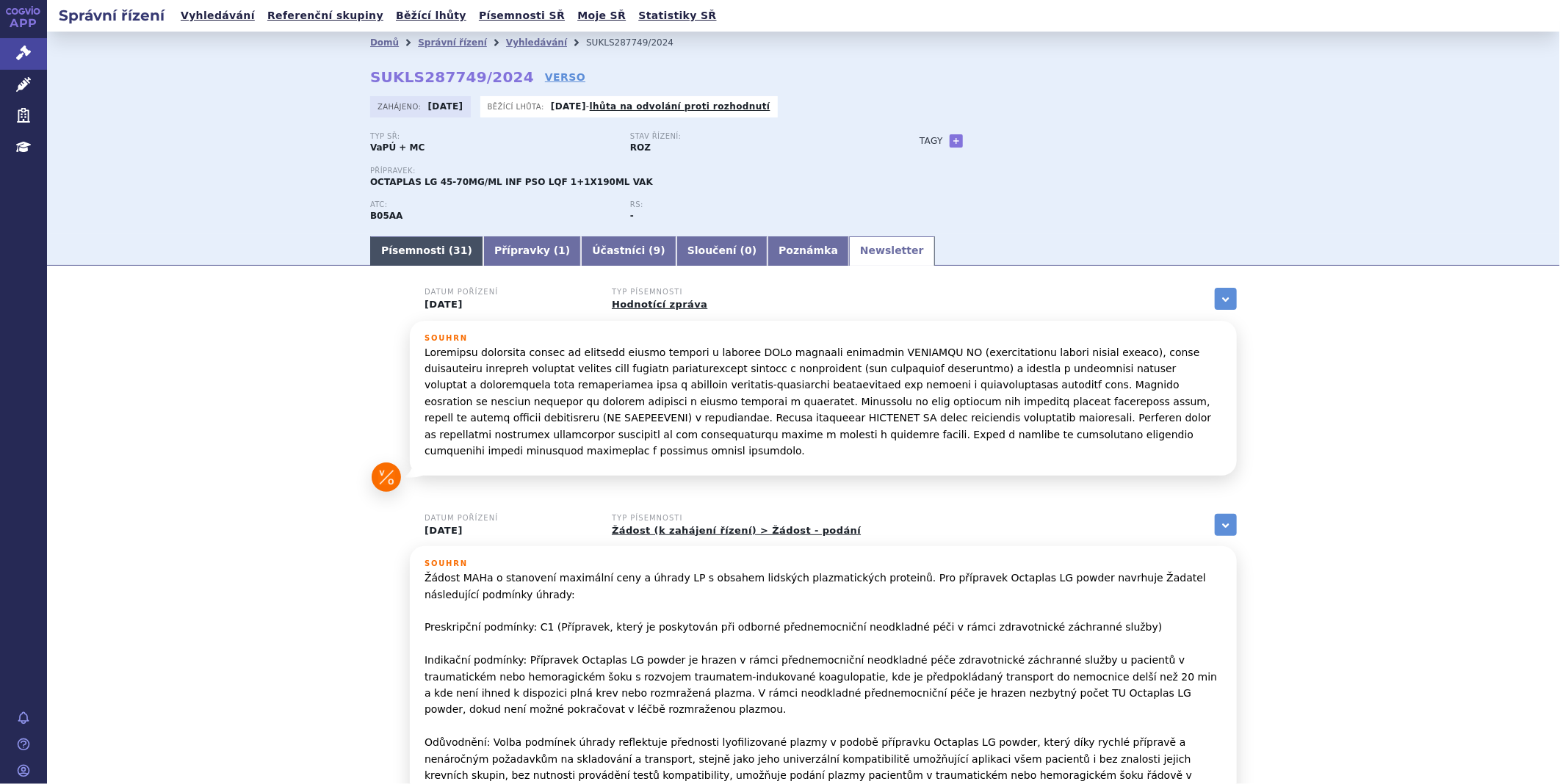
click at [393, 243] on link "Písemnosti ( 31 )" at bounding box center [427, 251] width 113 height 29
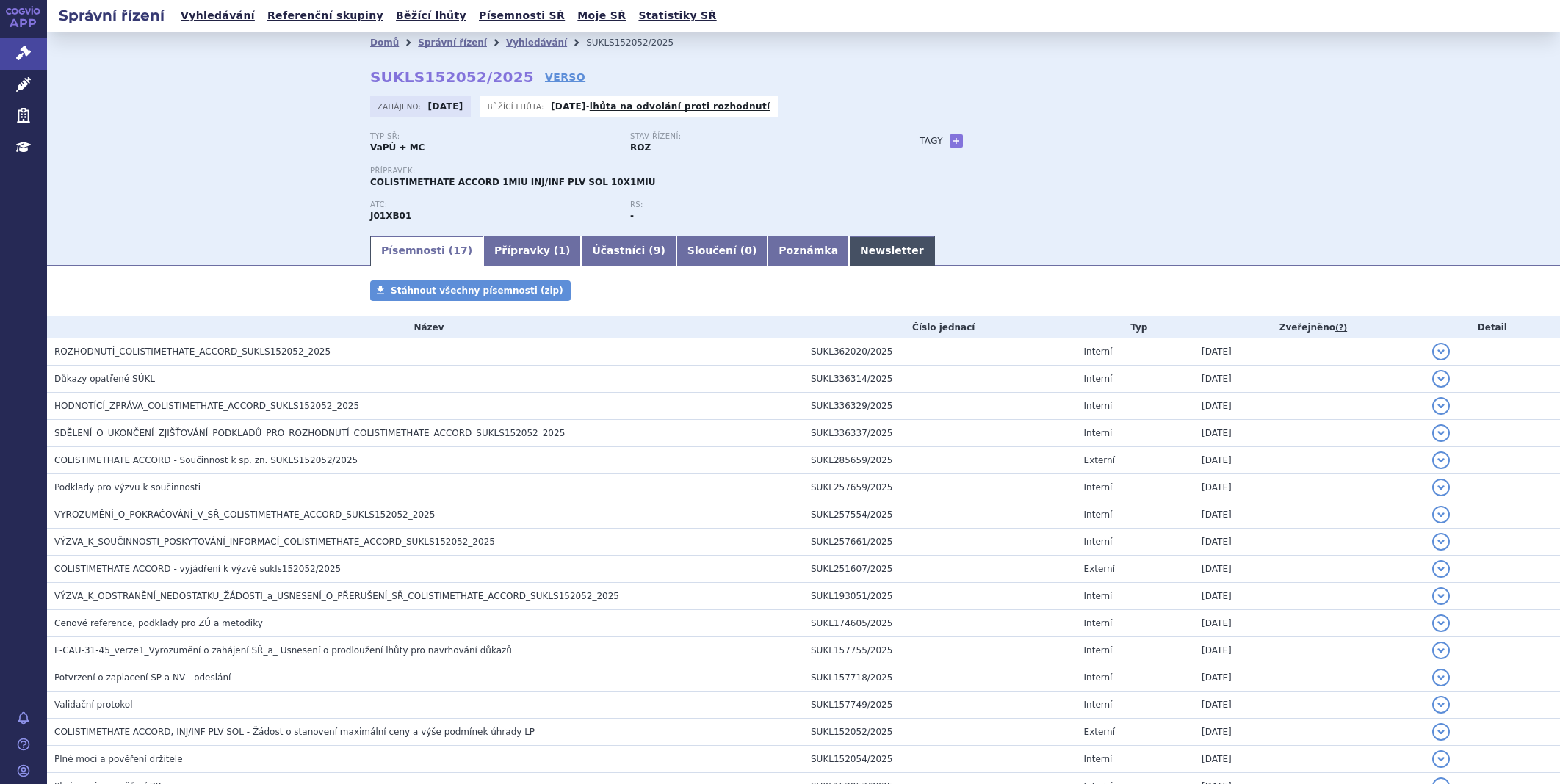
click at [849, 239] on link "Newsletter" at bounding box center [892, 251] width 86 height 29
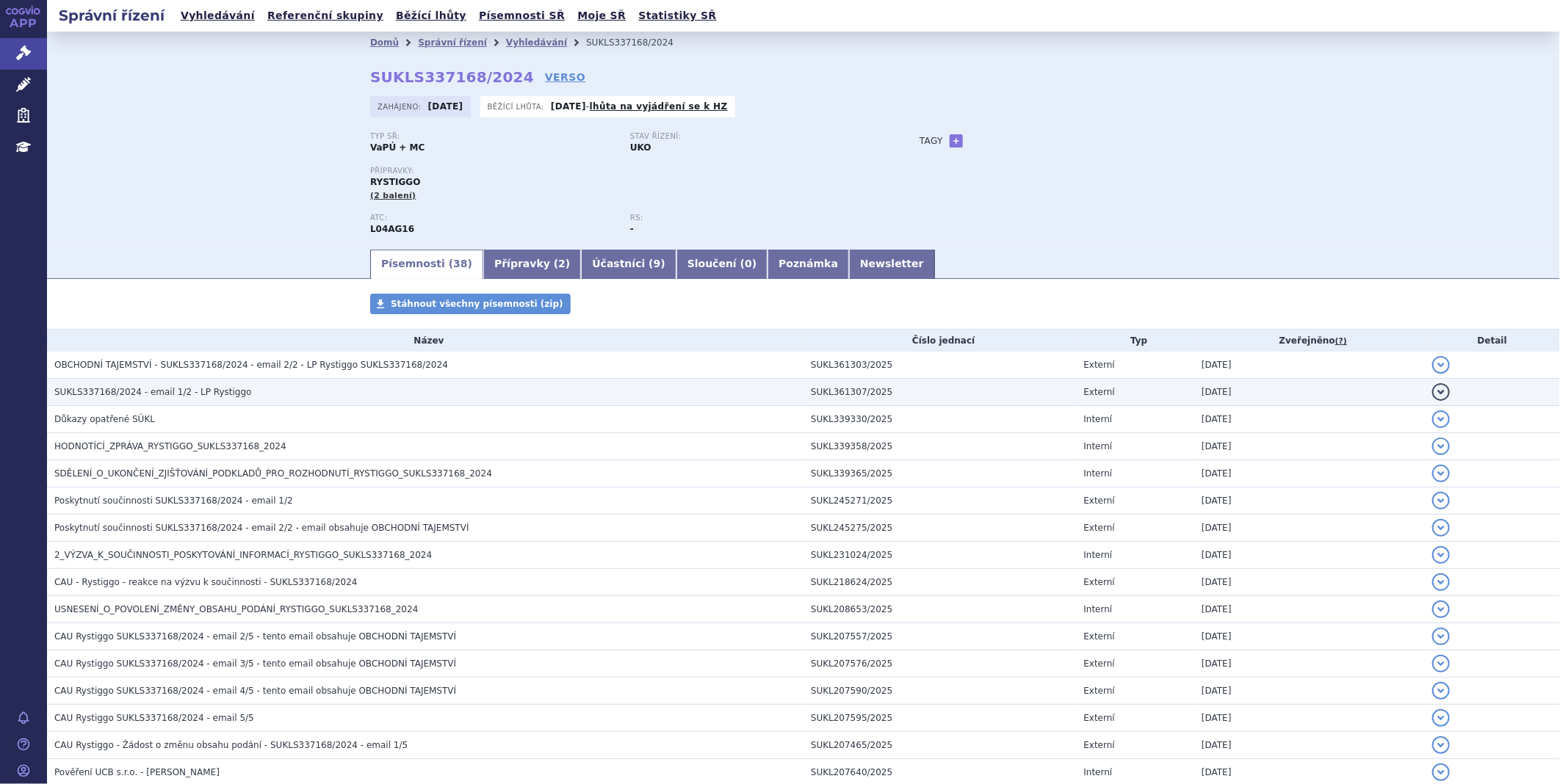
click at [254, 399] on h3 "SUKLS337168/2024 - email 1/2 - LP Rystiggo" at bounding box center [429, 392] width 749 height 15
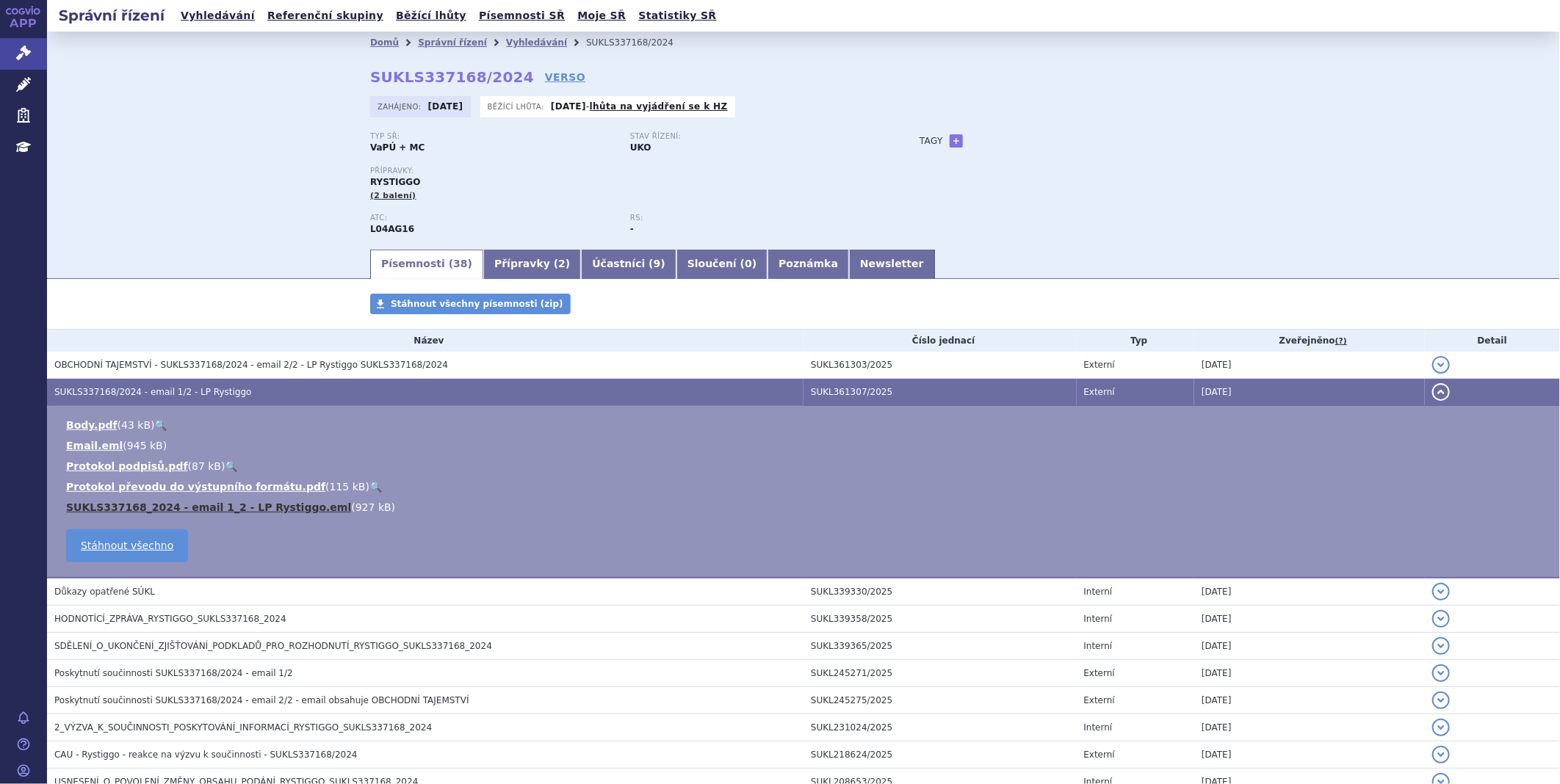
click at [192, 509] on link "SUKLS337168_2024 - email 1_2 - LP Rystiggo.eml" at bounding box center [208, 507] width 285 height 12
click at [156, 510] on link "SUKLS337168_2024 - email 1_2 - LP Rystiggo.eml" at bounding box center [208, 507] width 285 height 12
click at [1107, 222] on div "Typ SŘ: VaPÚ + MC Stav řízení: UKO Přípravky: RYSTIGGO (2 balení) ATC: L04AG16 …" at bounding box center [804, 189] width 867 height 116
click at [24, 57] on icon at bounding box center [23, 52] width 15 height 15
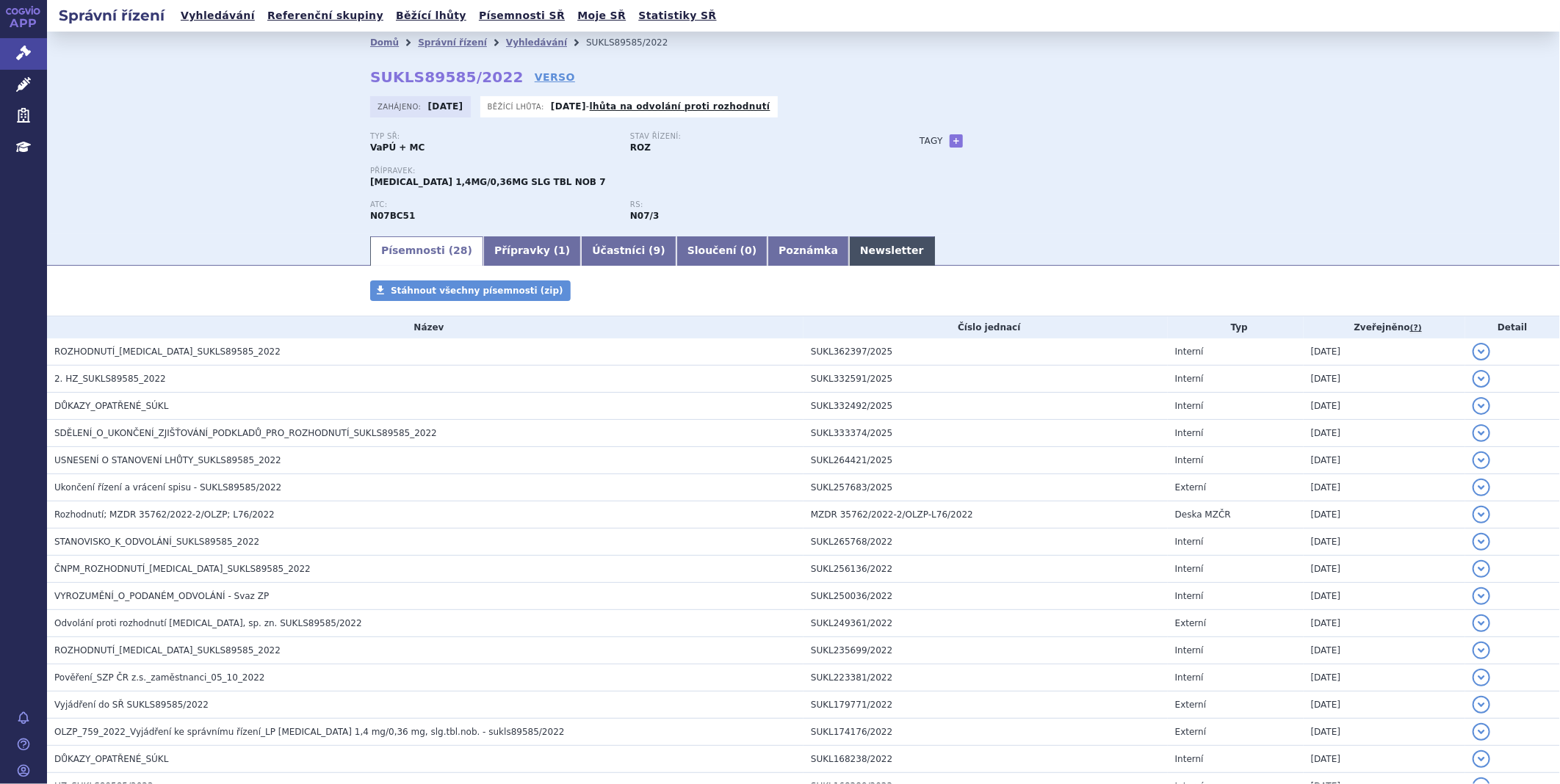
click at [849, 253] on link "Newsletter" at bounding box center [892, 251] width 86 height 29
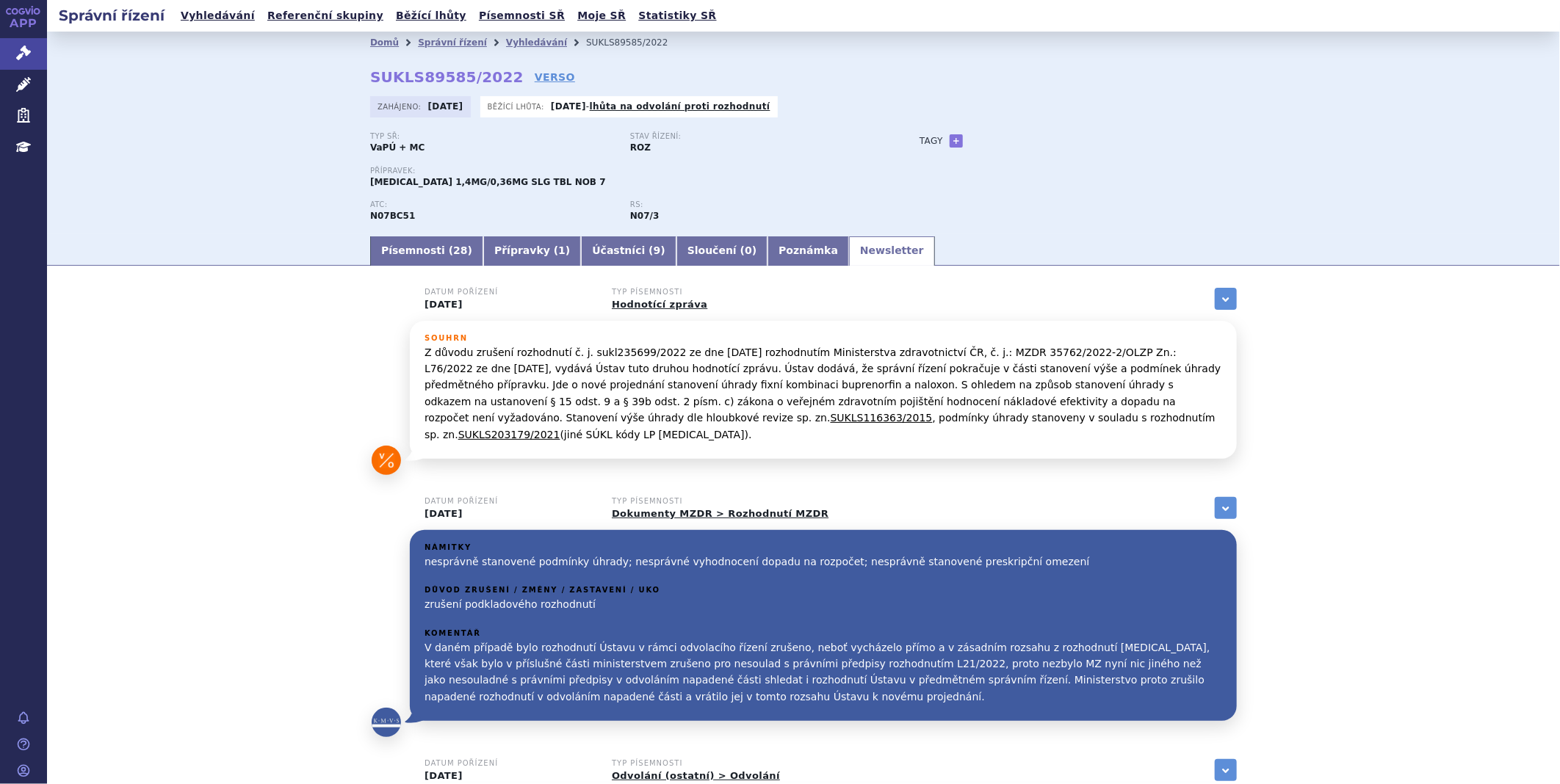
click at [407, 260] on link "Písemnosti ( 28 )" at bounding box center [427, 251] width 113 height 29
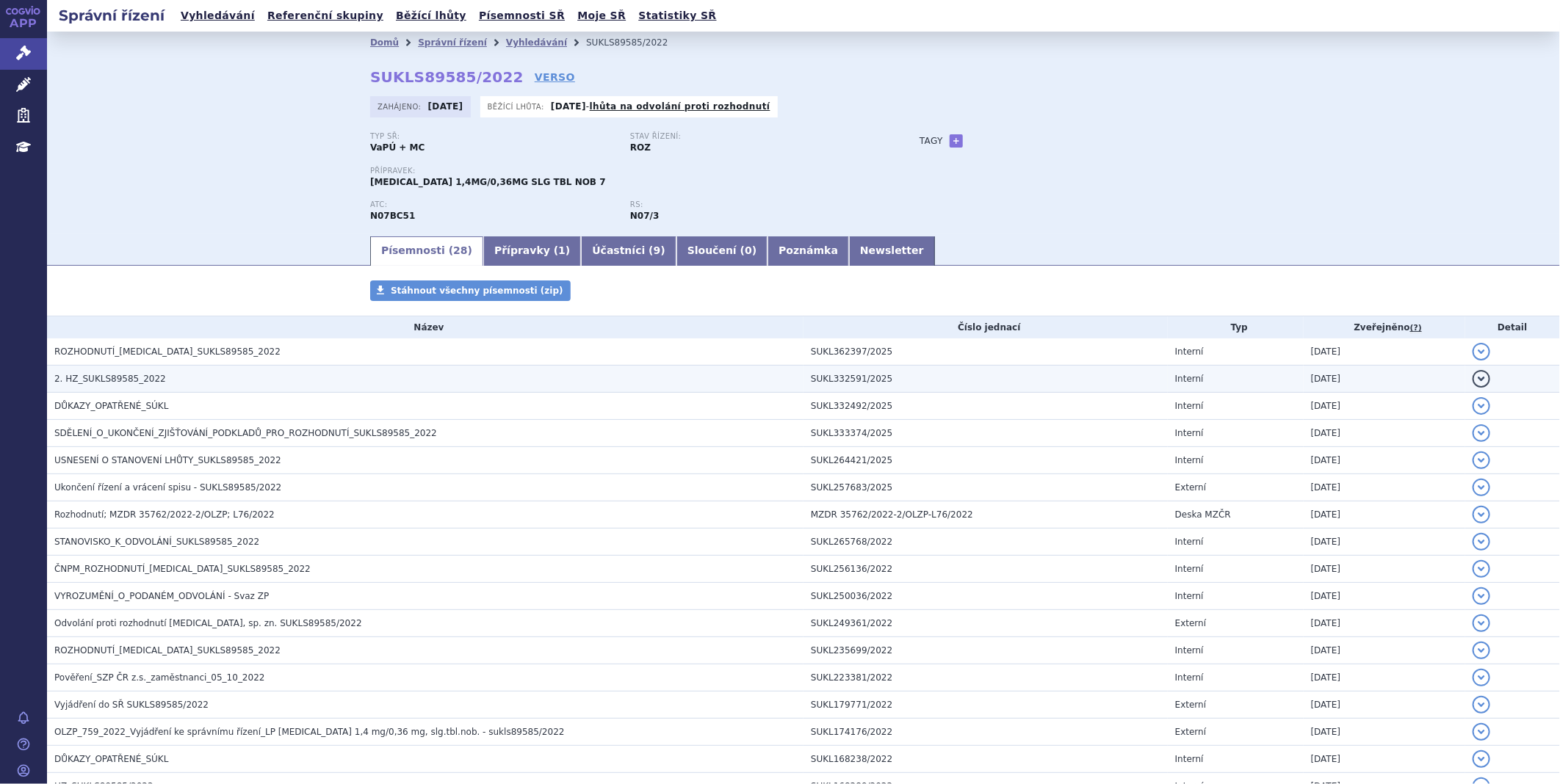
click at [153, 382] on h3 "2. HZ_SUKLS89585_2022" at bounding box center [429, 378] width 749 height 15
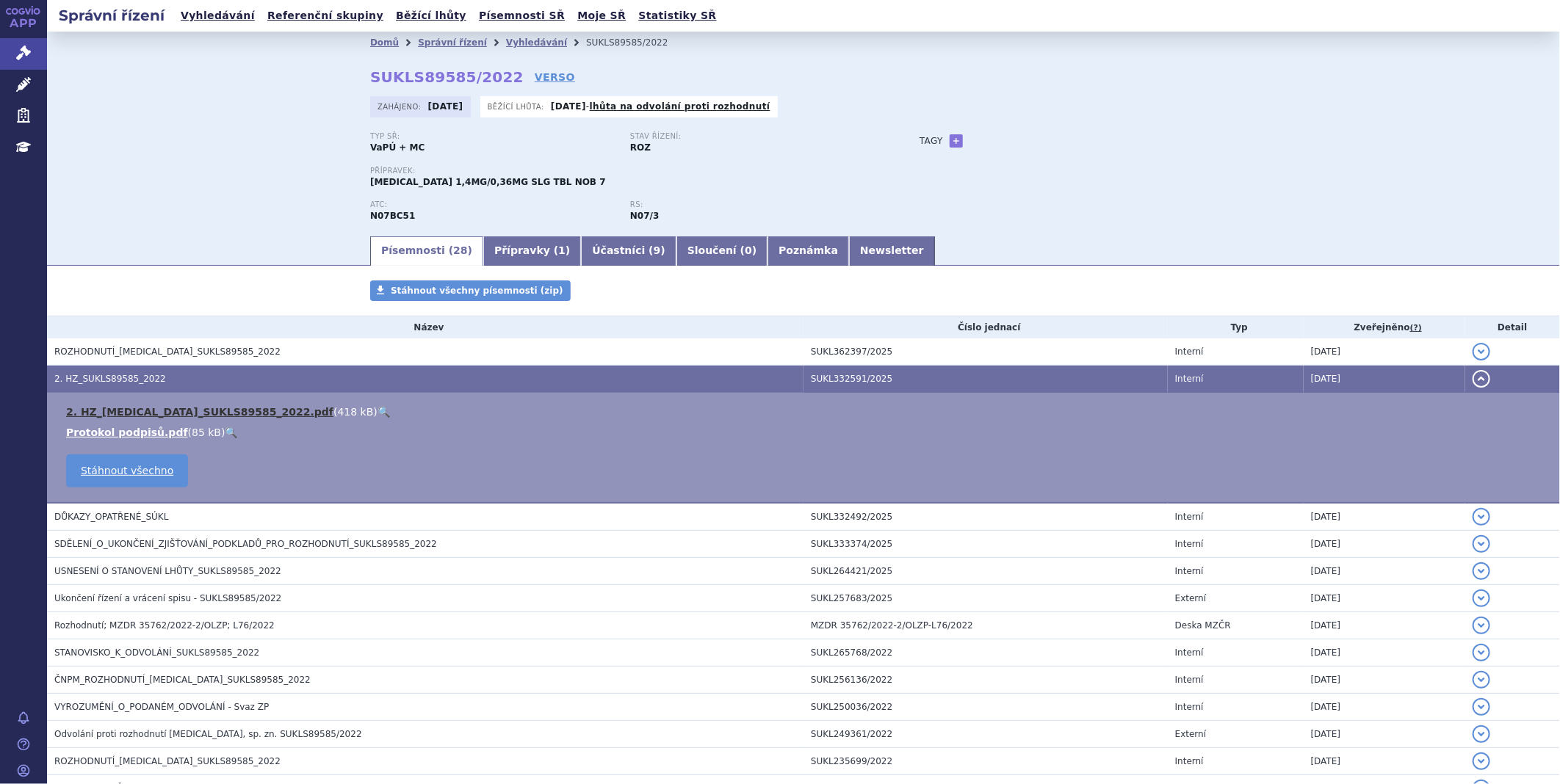
click at [134, 416] on link "2. HZ_[MEDICAL_DATA]_SUKLS89585_2022.pdf" at bounding box center [199, 412] width 267 height 12
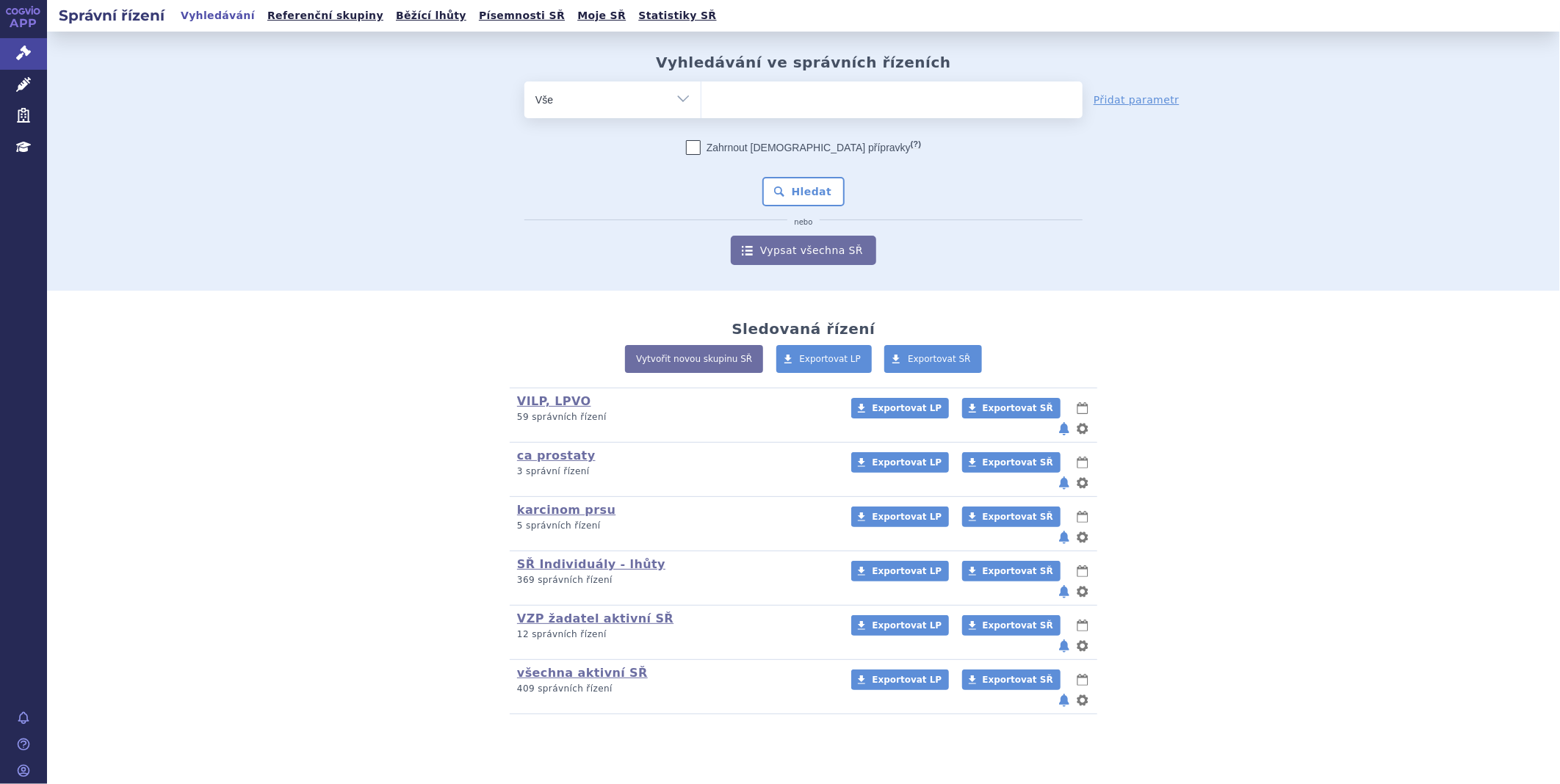
click at [754, 99] on ul at bounding box center [892, 97] width 381 height 31
click at [702, 99] on select at bounding box center [701, 99] width 1 height 37
click at [754, 99] on ul at bounding box center [892, 97] width 381 height 31
click at [702, 99] on select at bounding box center [701, 99] width 1 height 37
paste input "SUKLS226750/2022"
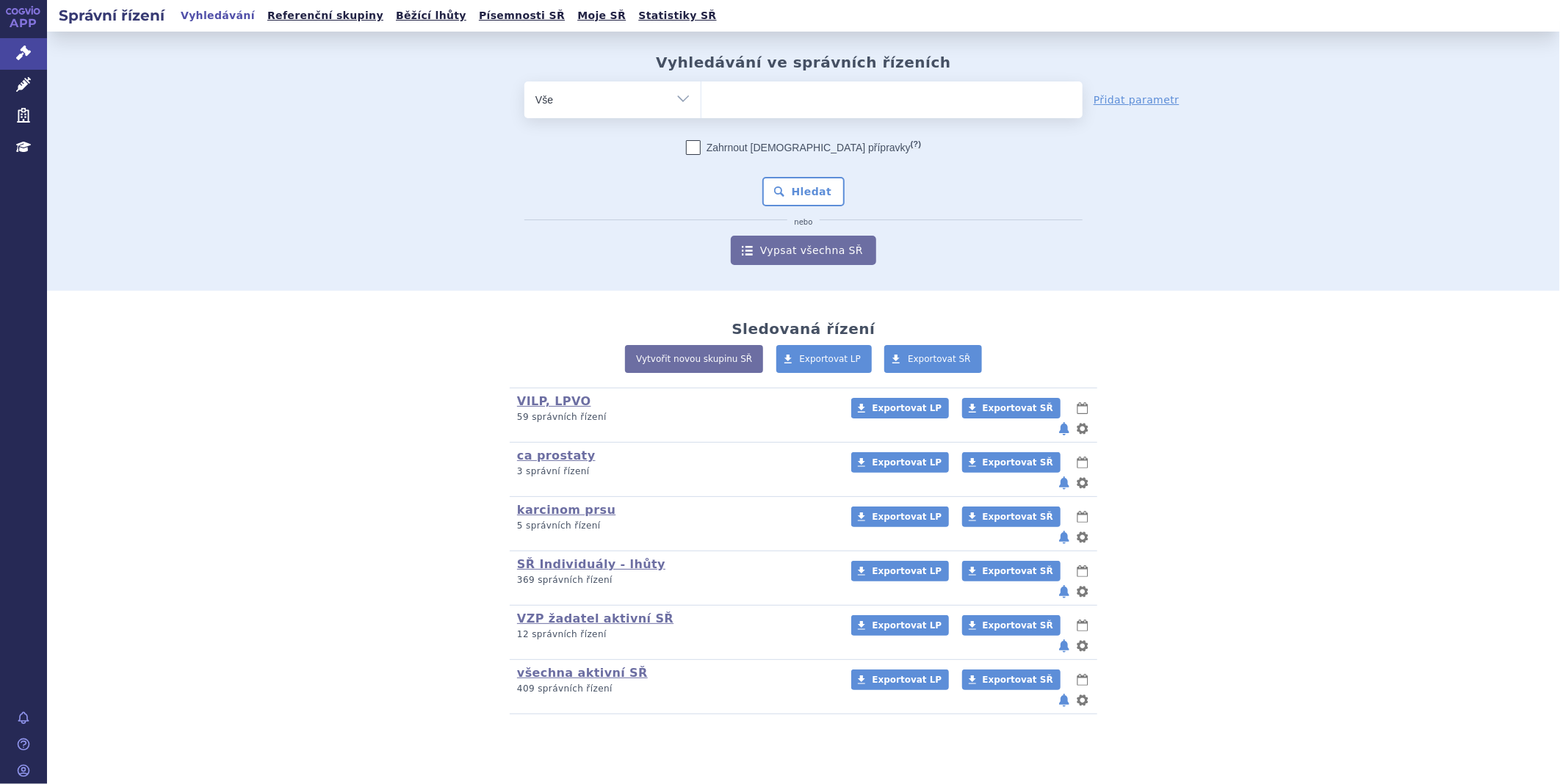
type input "SUKLS226750/2022"
select select "SUKLS226750/2022"
click at [791, 185] on button "Hledat" at bounding box center [804, 191] width 83 height 29
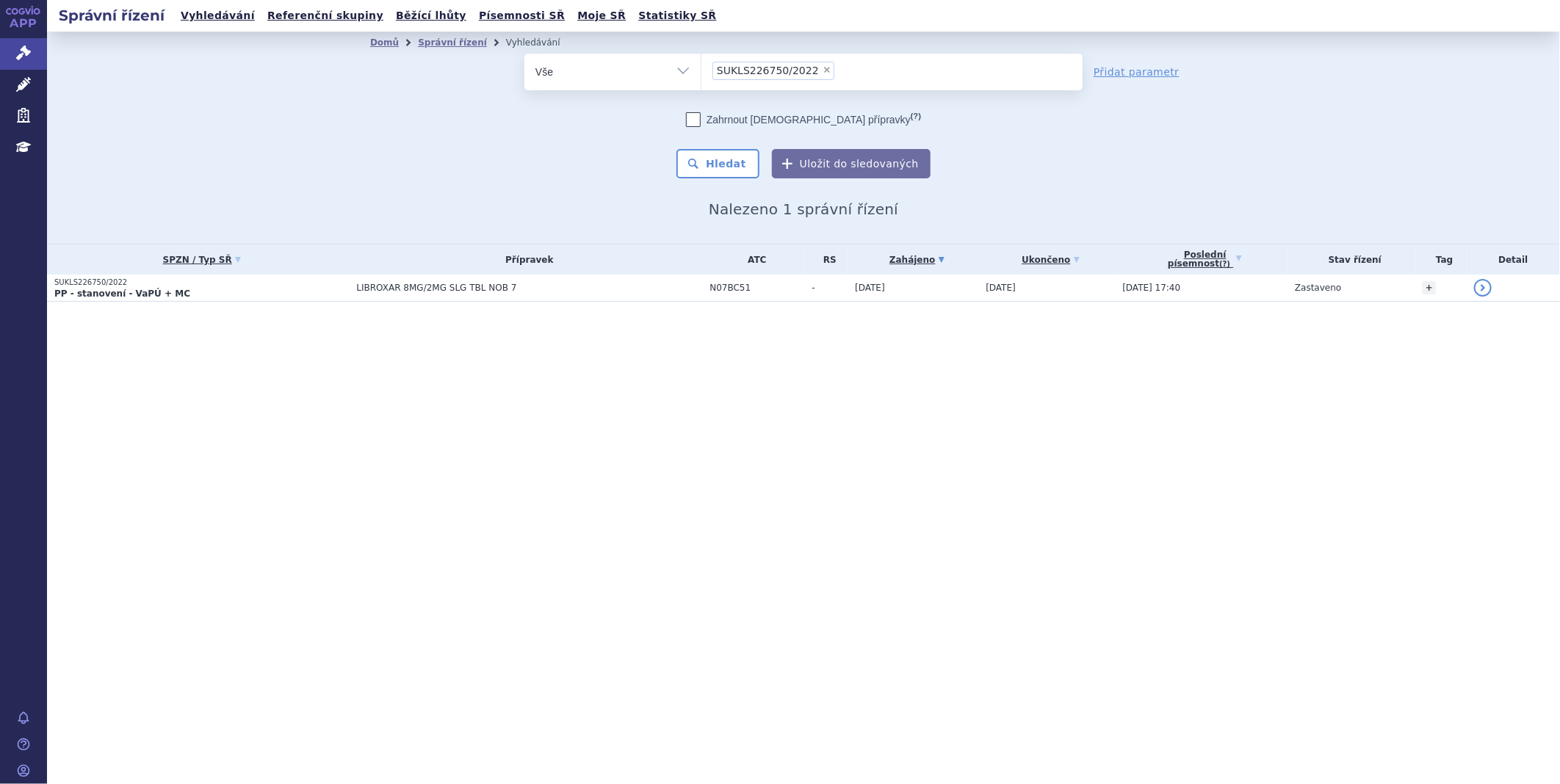
click at [823, 69] on span "×" at bounding box center [827, 69] width 9 height 9
click at [702, 69] on select "SUKLS226750/2022" at bounding box center [701, 71] width 1 height 37
select select
type input "SUKLS4293/2023"
select select "SUKLS4293/2023"
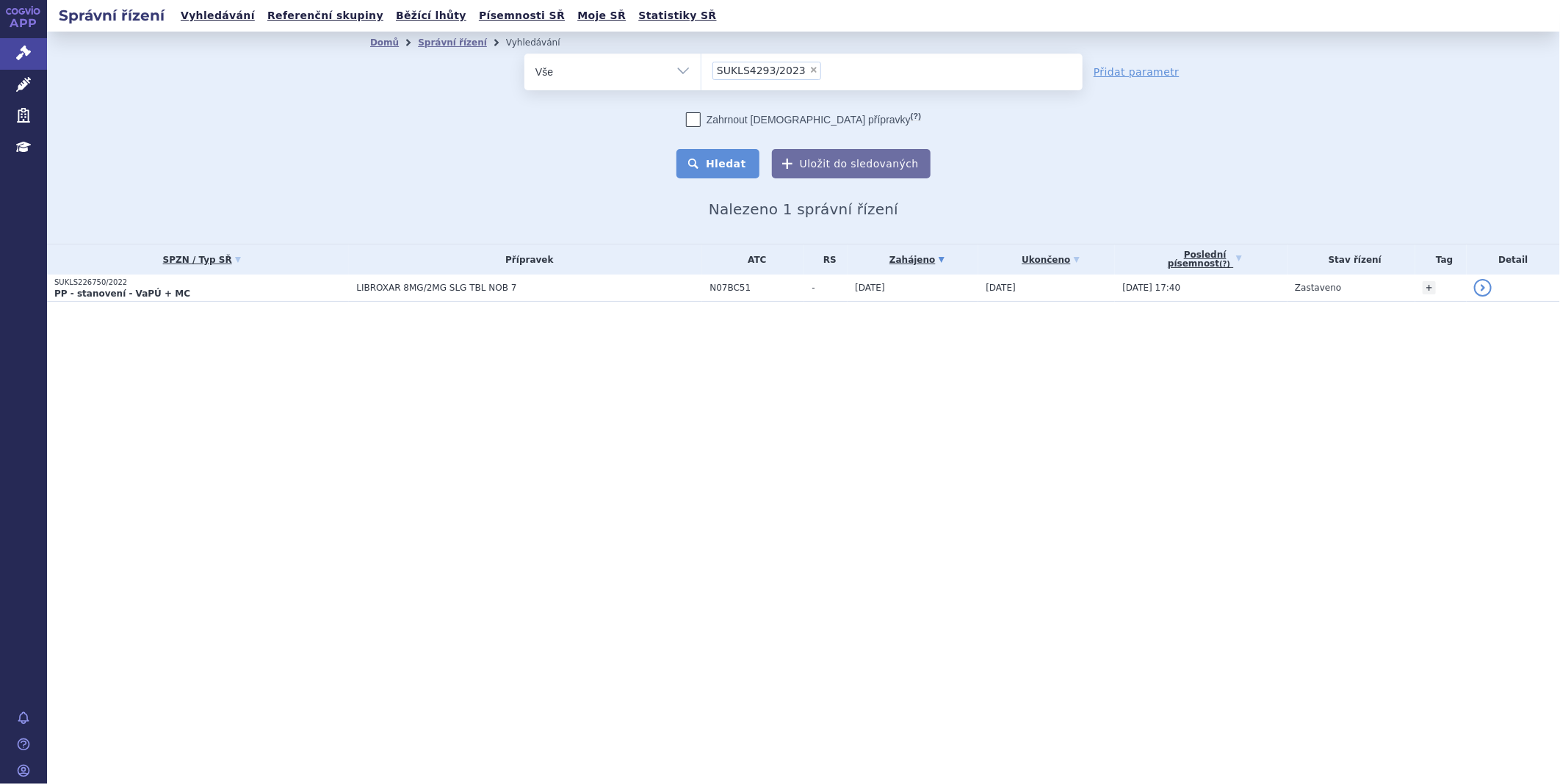
click at [744, 156] on button "Hledat" at bounding box center [717, 163] width 83 height 29
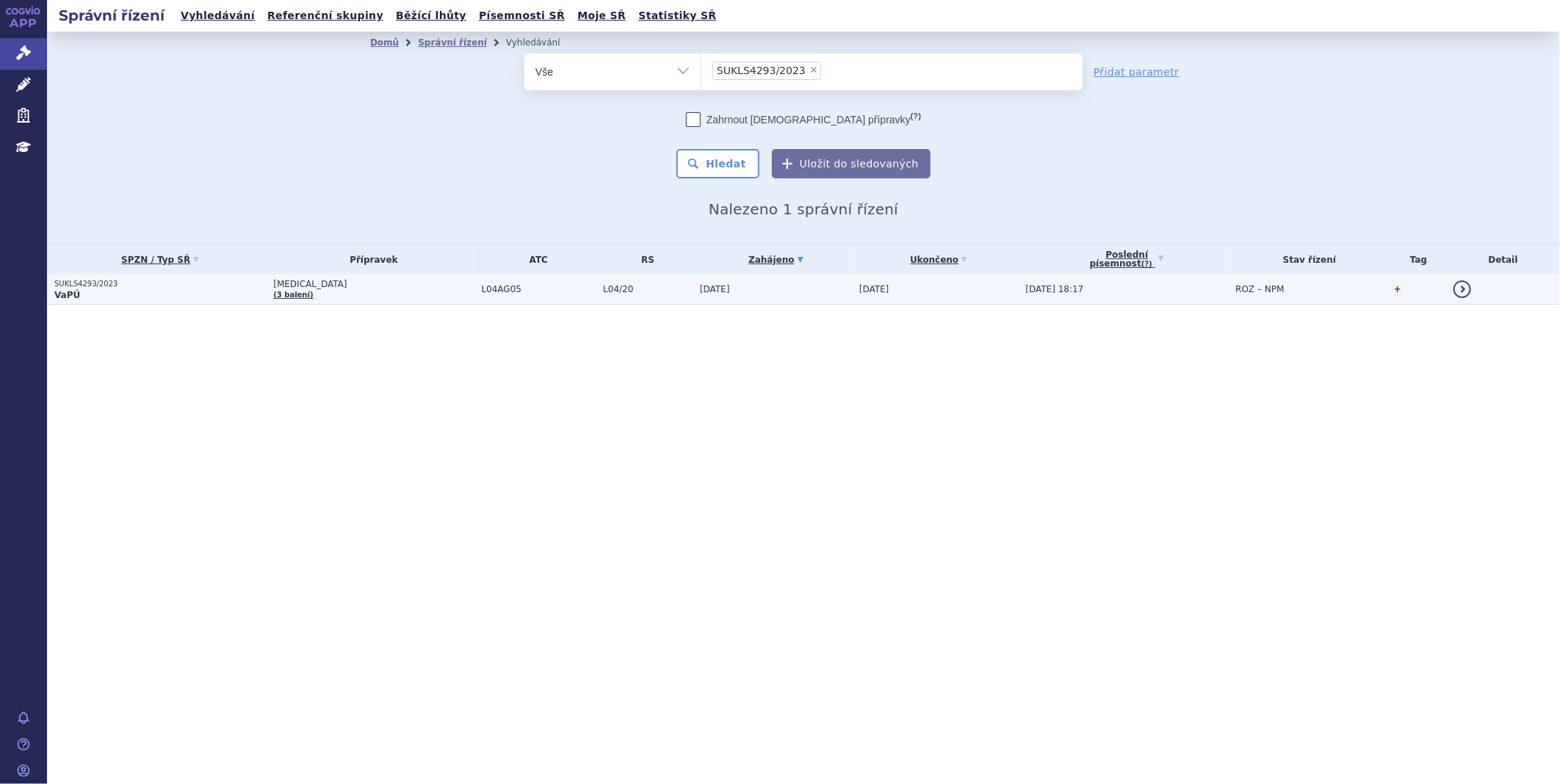
click at [266, 285] on p "SUKLS4293/2023" at bounding box center [160, 284] width 212 height 11
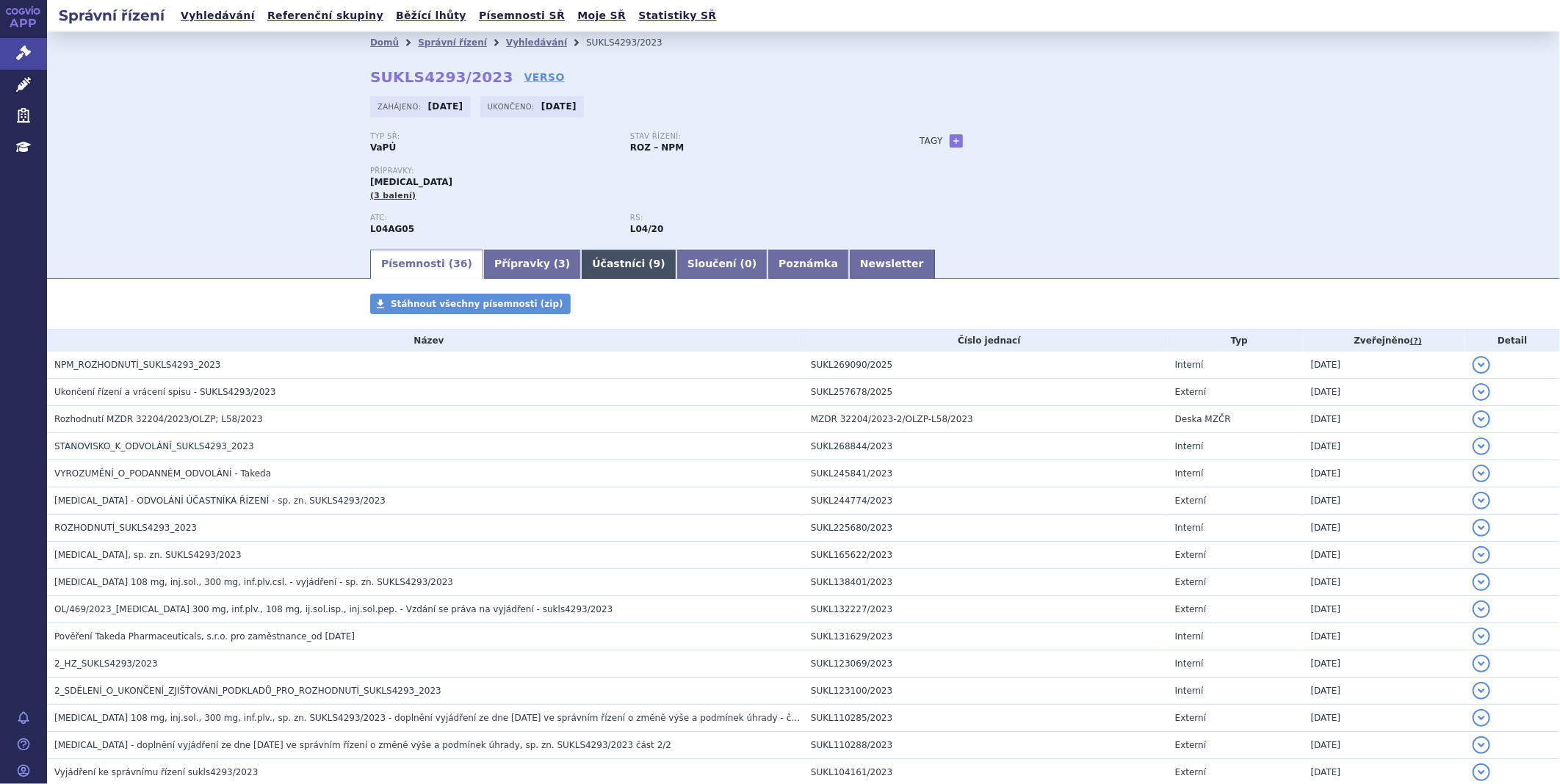
click at [581, 261] on link "Účastníci ( 9 )" at bounding box center [629, 264] width 95 height 29
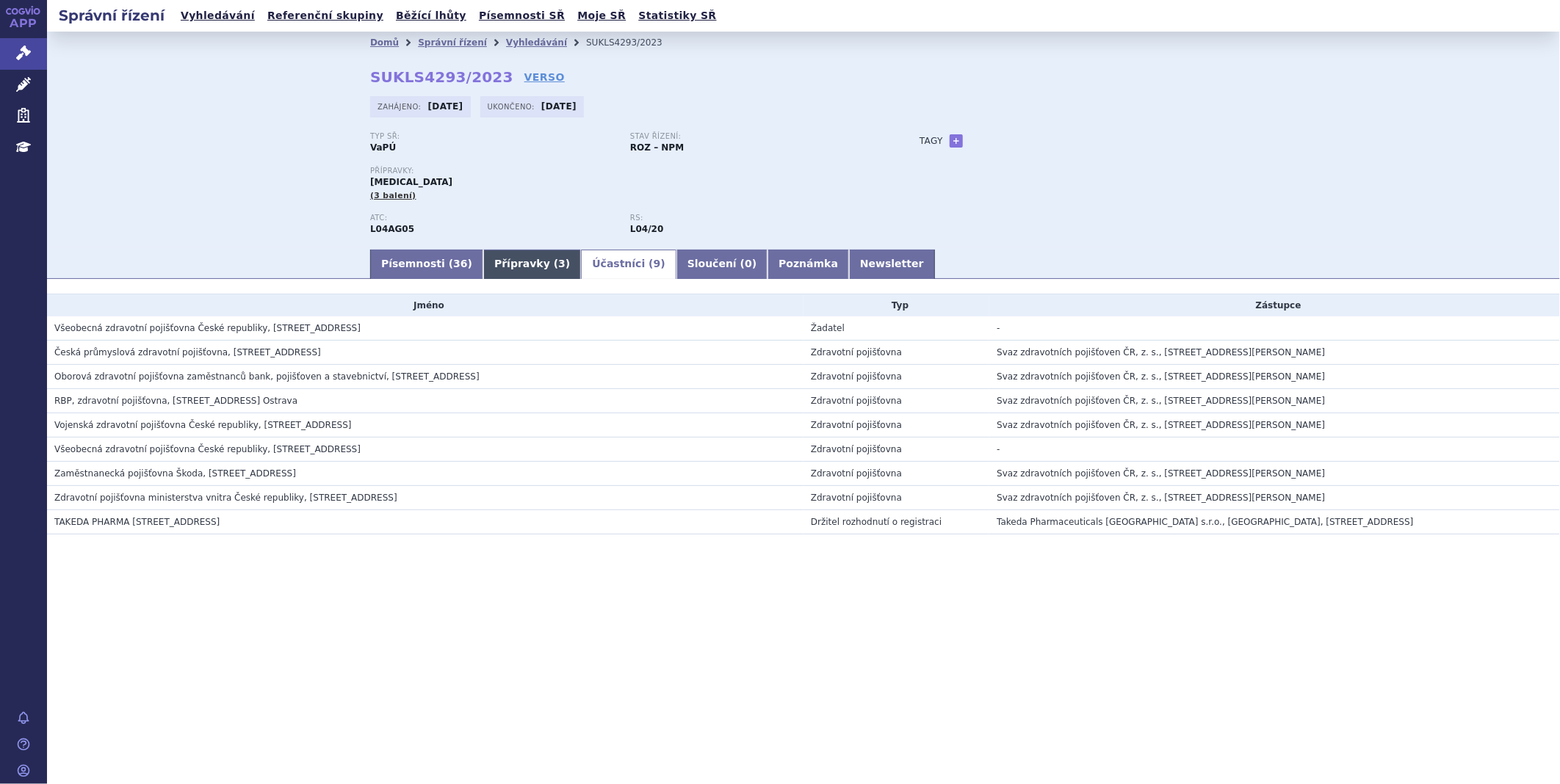
click at [504, 253] on link "Přípravky ( 3 )" at bounding box center [532, 264] width 98 height 29
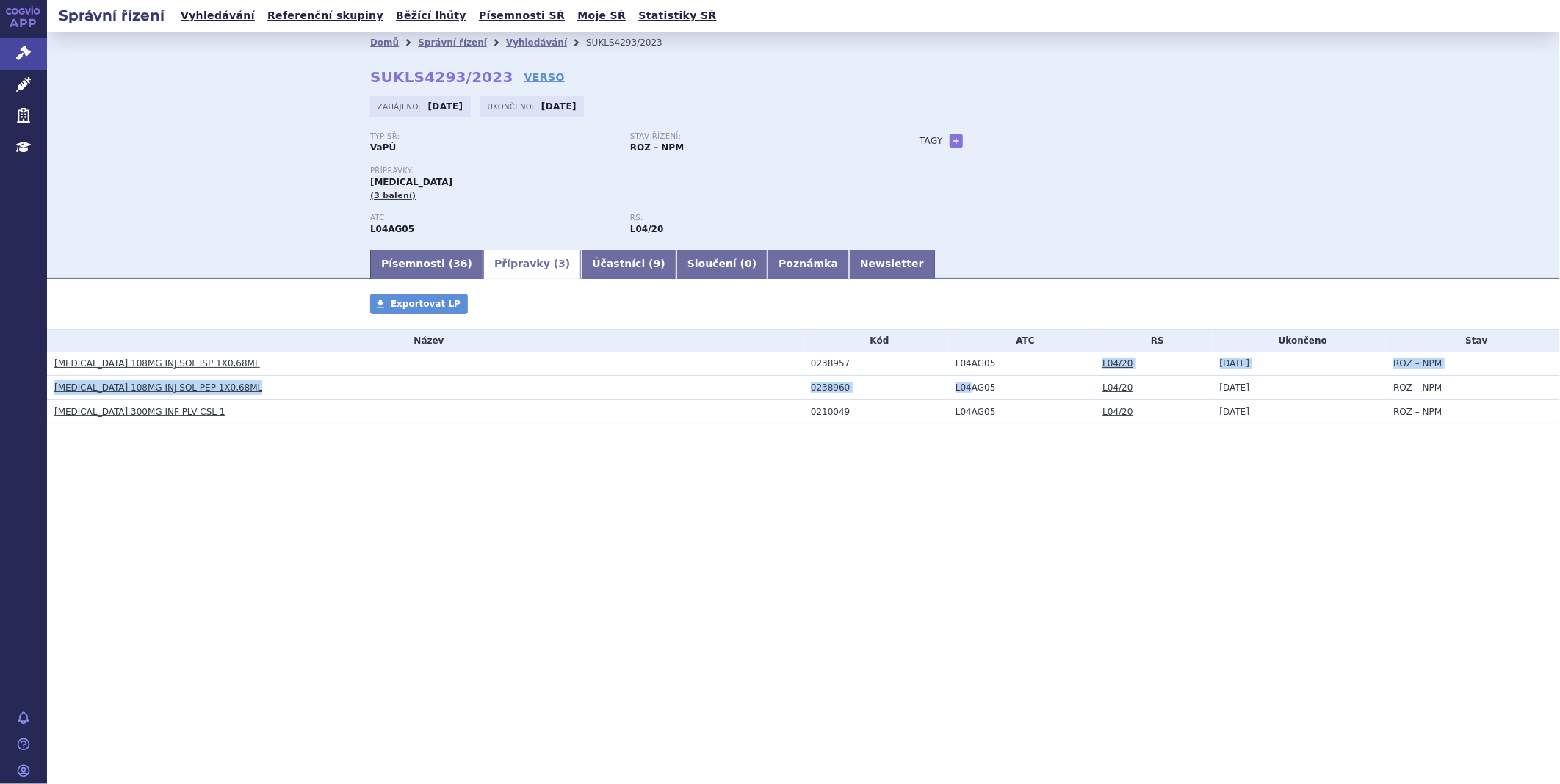
drag, startPoint x: 1012, startPoint y: 371, endPoint x: 967, endPoint y: 378, distance: 45.5
click at [967, 378] on tbody "Název Kód ATC RS Ukončeno Stav [MEDICAL_DATA] 108MG INJ SOL ISP 1X0,68ML 023895…" at bounding box center [803, 377] width 1513 height 95
drag, startPoint x: 967, startPoint y: 378, endPoint x: 947, endPoint y: 363, distance: 25.0
click at [949, 363] on td "L04AG05" at bounding box center [1022, 363] width 147 height 24
drag, startPoint x: 950, startPoint y: 368, endPoint x: 1009, endPoint y: 368, distance: 59.0
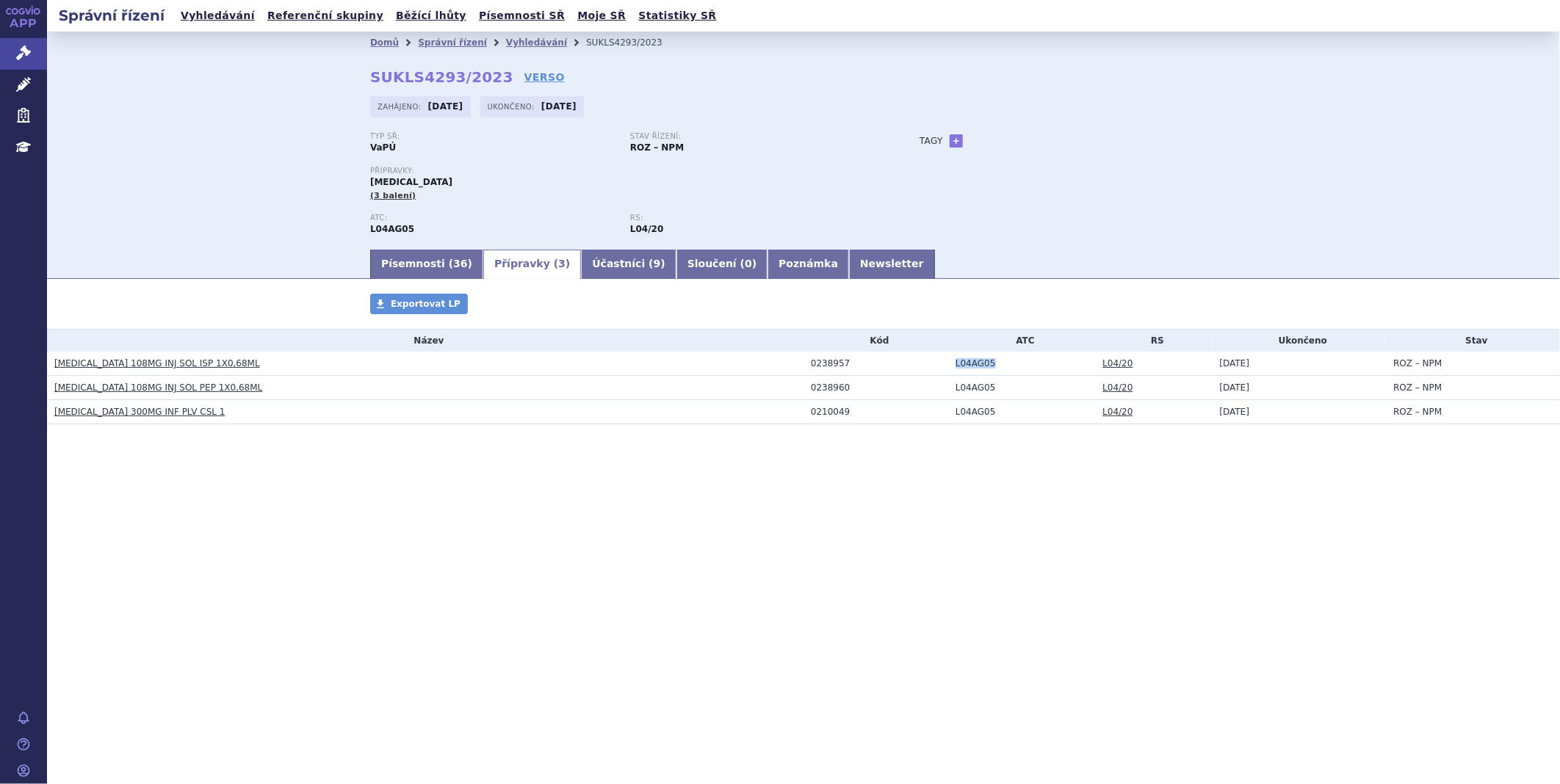
click at [1009, 368] on td "L04AG05" at bounding box center [1022, 363] width 147 height 24
copy td "L04AG05"
drag, startPoint x: 1136, startPoint y: 370, endPoint x: 1085, endPoint y: 365, distance: 51.2
click at [1085, 365] on tr "ENTYVIO 108MG INJ SOL ISP 1X0,68ML 0238957 L04AG05 L04/20 30.06.2025 ROZ – NPM" at bounding box center [803, 363] width 1513 height 24
copy tr "L04/20"
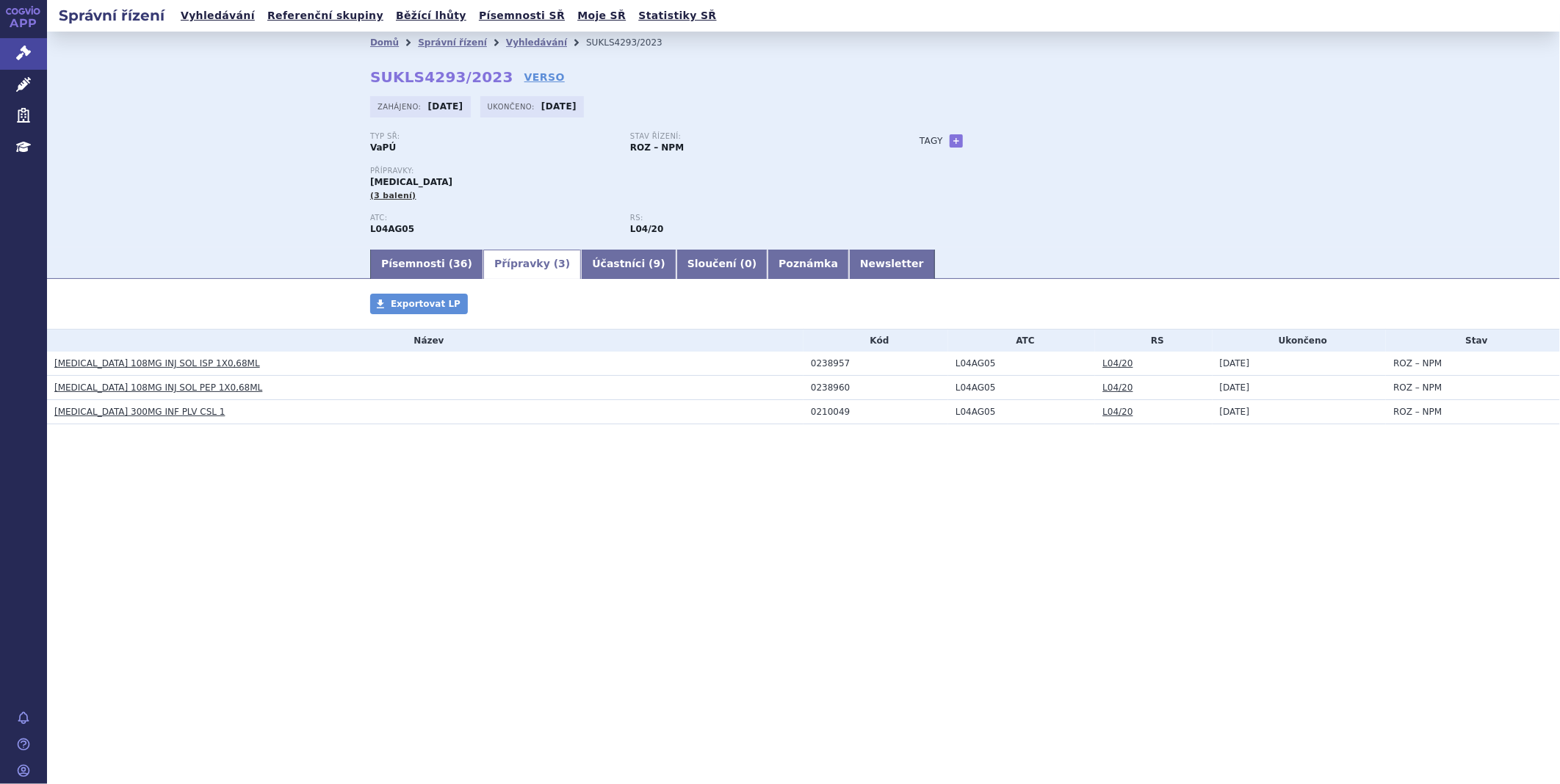
click at [1198, 338] on th "RS" at bounding box center [1154, 340] width 117 height 22
drag, startPoint x: 1171, startPoint y: 369, endPoint x: 1088, endPoint y: 367, distance: 83.0
click at [1088, 367] on tr "ENTYVIO 108MG INJ SOL ISP 1X0,68ML 0238957 L04AG05 L04/20 30.06.2025 ROZ – NPM" at bounding box center [803, 363] width 1513 height 24
copy tr "L04/20"
click at [430, 266] on link "Písemnosti ( 36 )" at bounding box center [427, 264] width 113 height 29
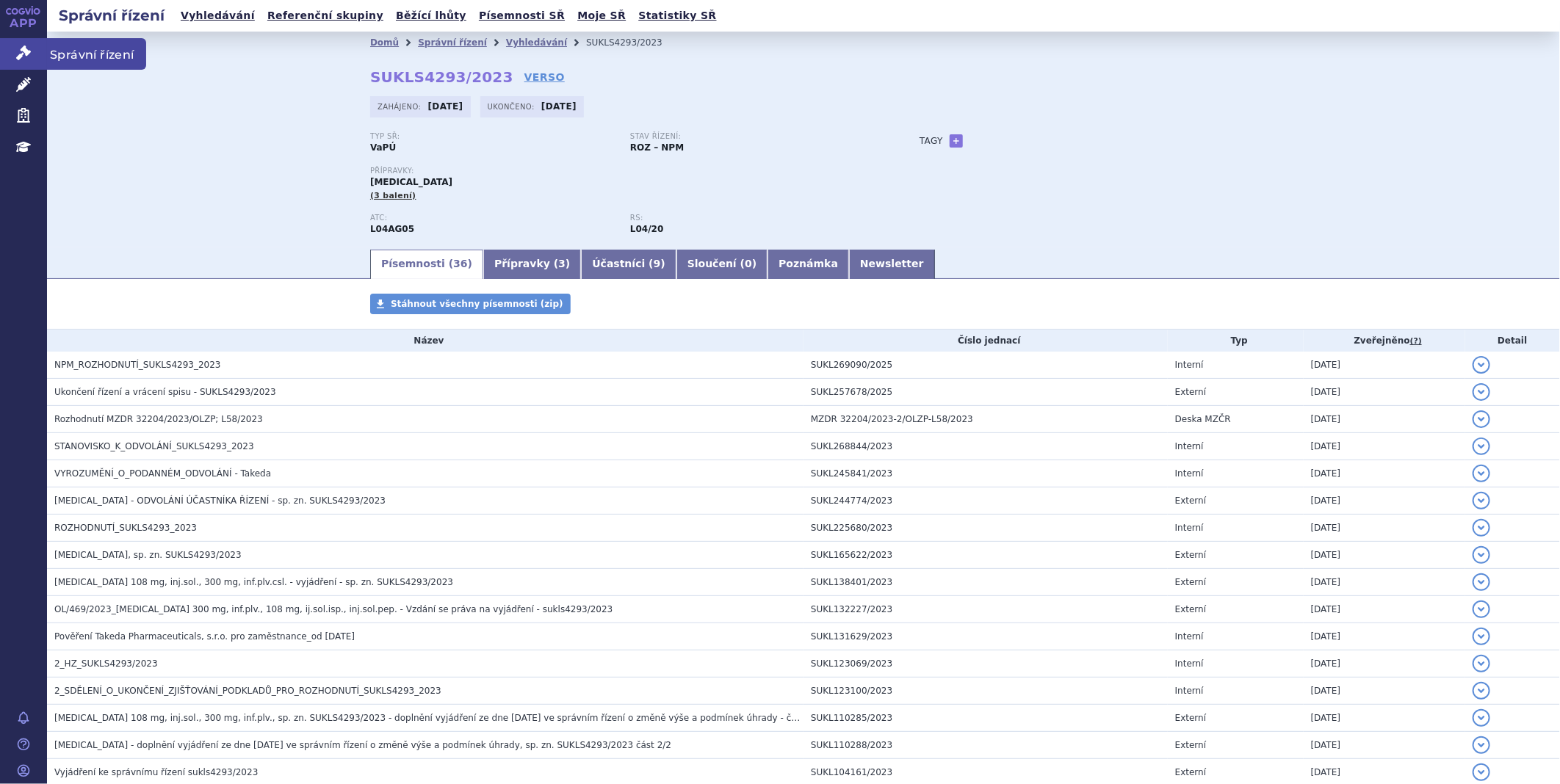
click at [15, 41] on link "Správní řízení" at bounding box center [23, 53] width 47 height 31
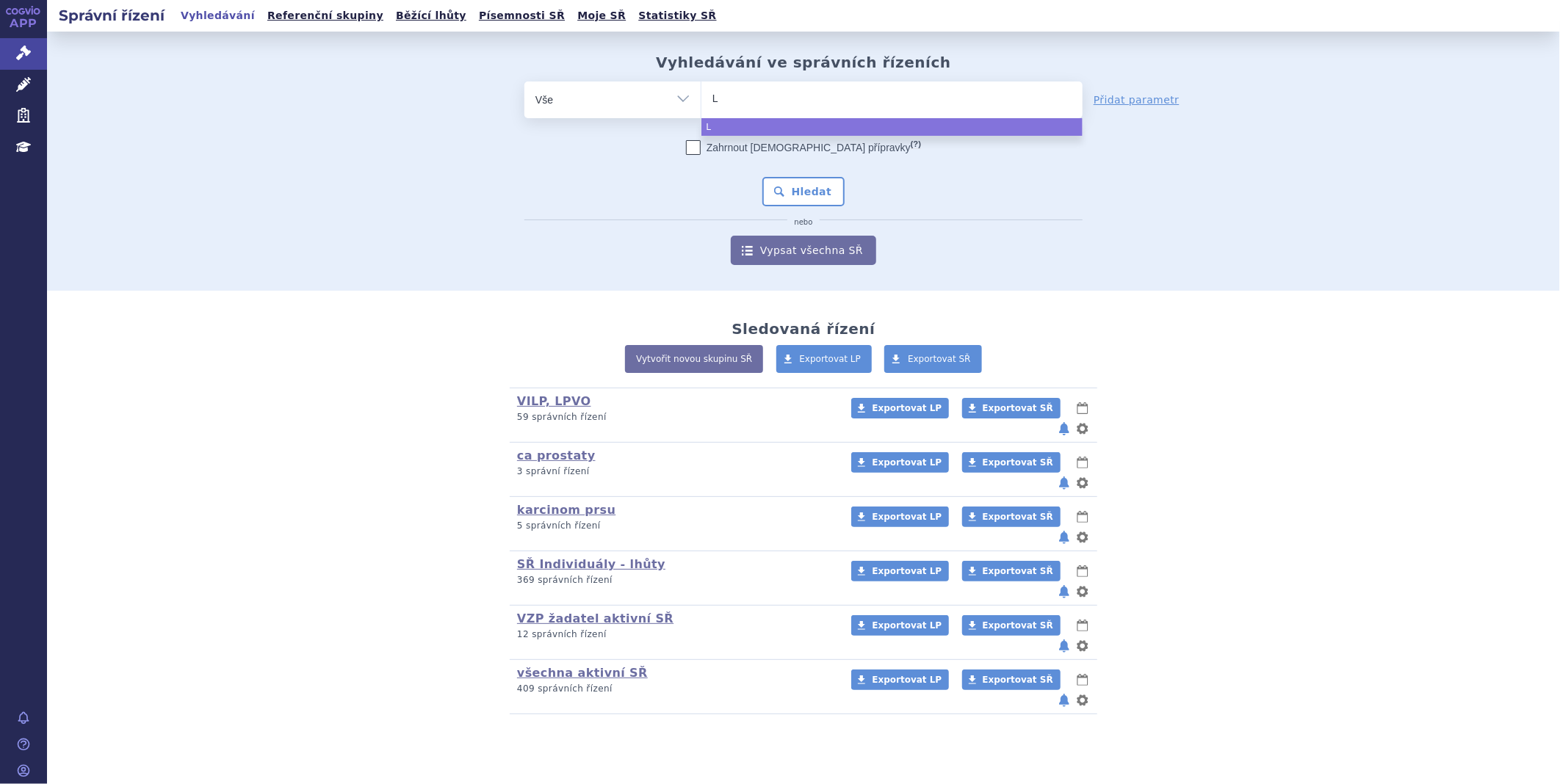
type input "LI"
type input "LIB"
type input "LIBTA"
type input "LIBTAY"
type input "[MEDICAL_DATA]"
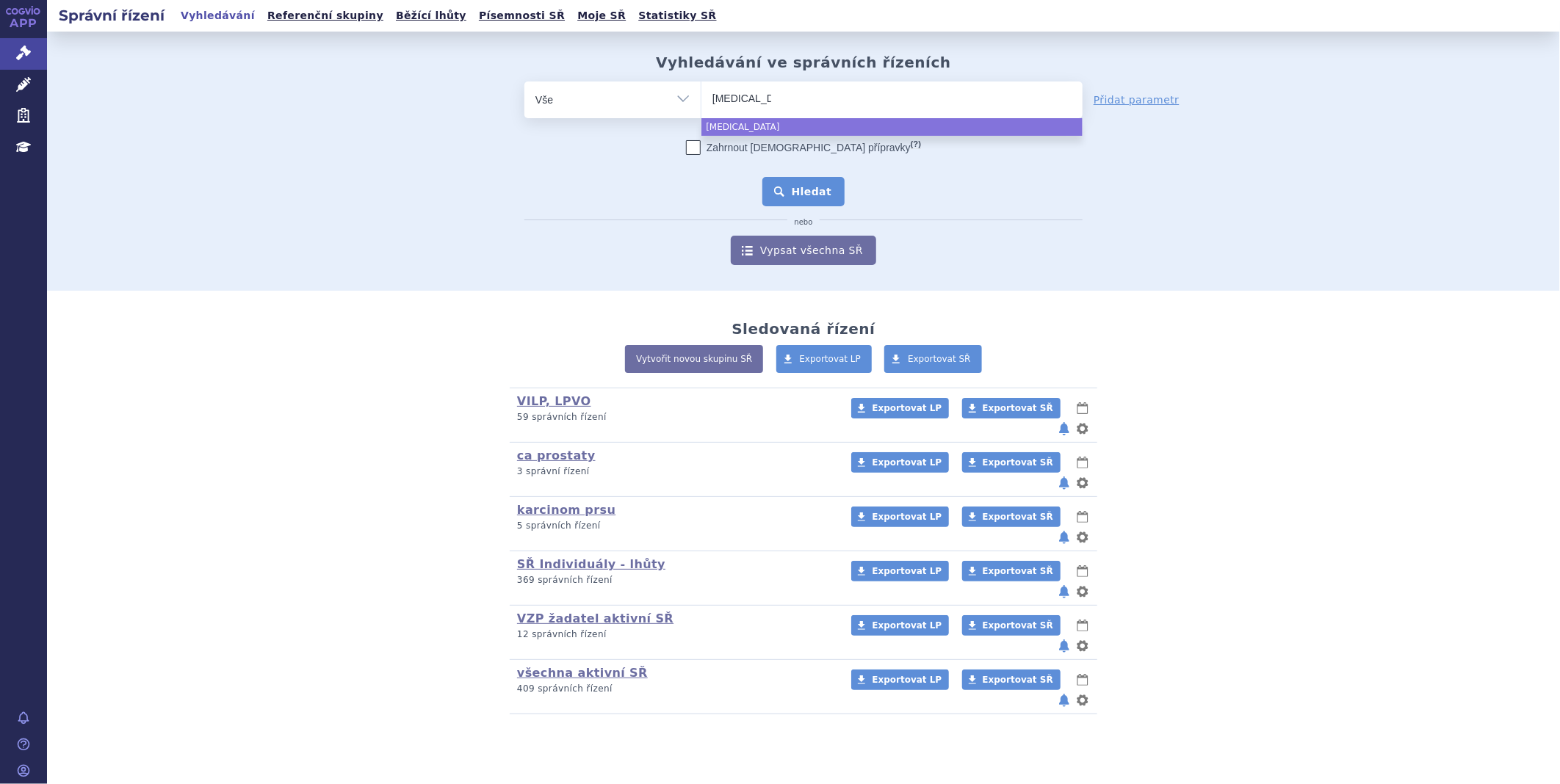
select select "[MEDICAL_DATA]"
click at [788, 187] on button "Hledat" at bounding box center [804, 191] width 83 height 29
